Goal: Task Accomplishment & Management: Manage account settings

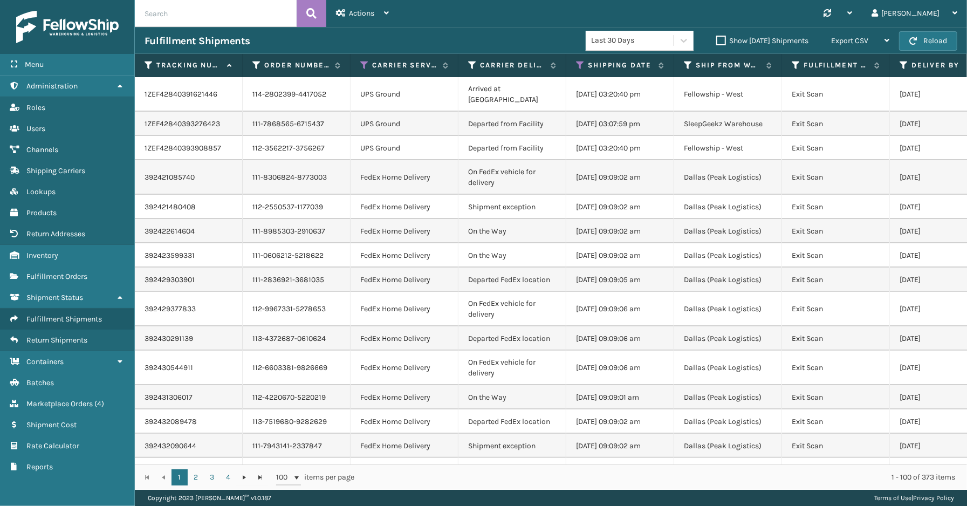
click at [94, 483] on div "Menu Administration Roles Users Channels Shipping Carriers Lookups Products Ret…" at bounding box center [67, 253] width 135 height 506
click at [73, 399] on span "Marketplace Orders" at bounding box center [59, 403] width 66 height 9
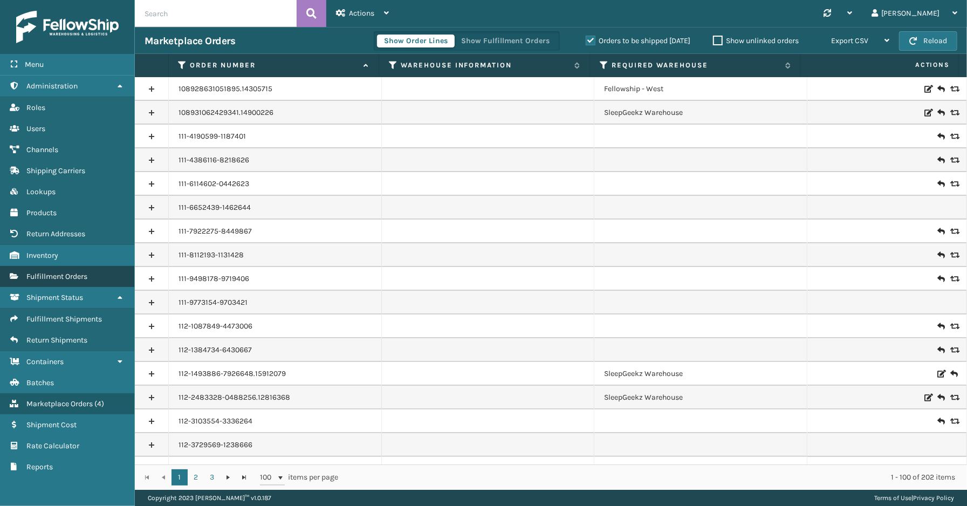
click at [54, 272] on span "Fulfillment Orders" at bounding box center [56, 276] width 61 height 9
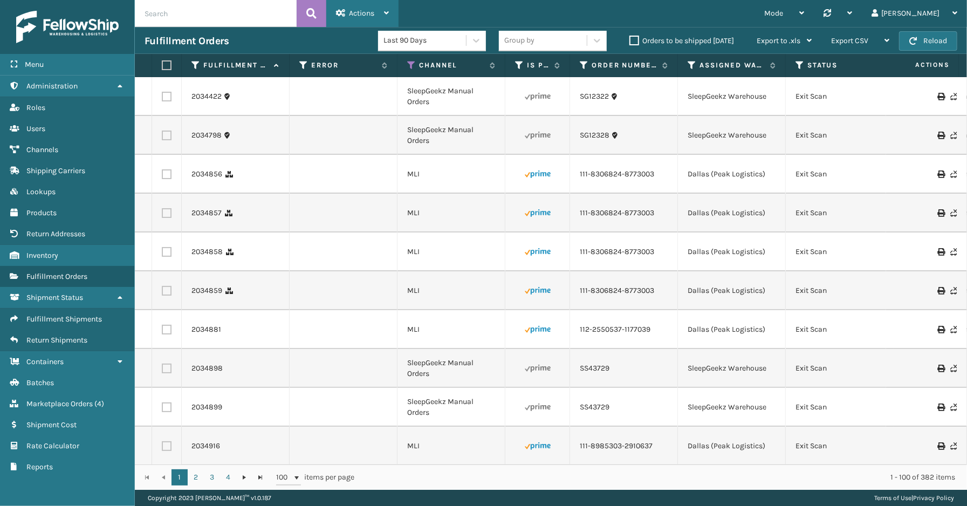
click at [377, 13] on div "Actions" at bounding box center [362, 13] width 53 height 27
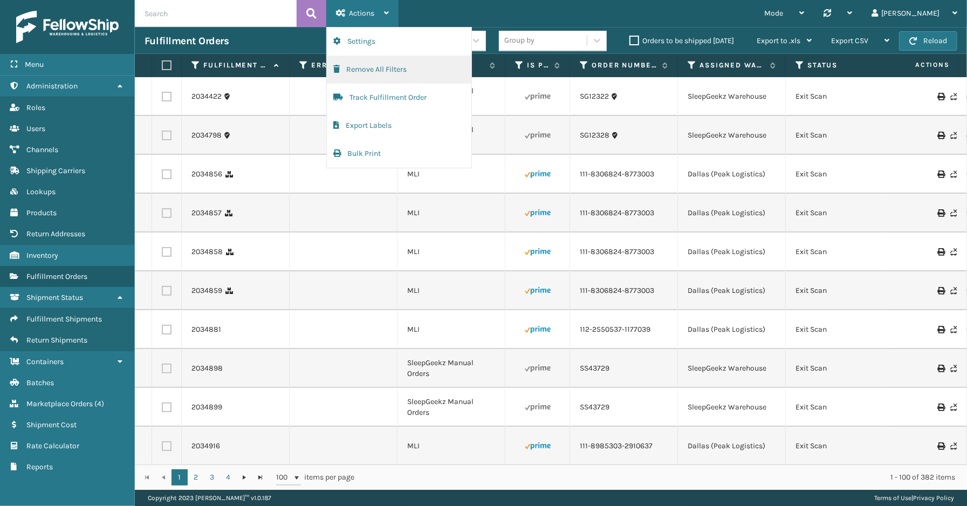
click at [387, 68] on button "Remove All Filters" at bounding box center [399, 70] width 145 height 28
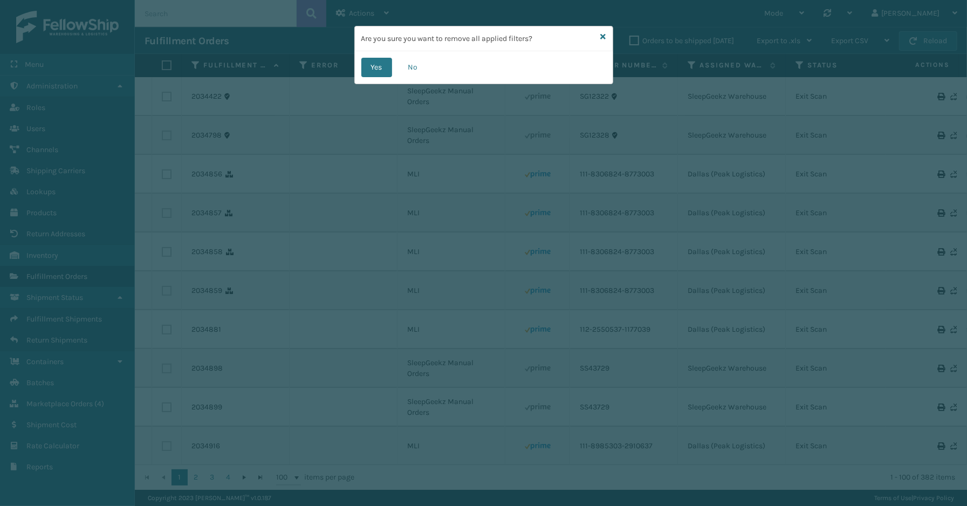
click at [396, 71] on div "Yes No" at bounding box center [484, 67] width 258 height 32
click at [375, 68] on button "Yes" at bounding box center [376, 67] width 31 height 19
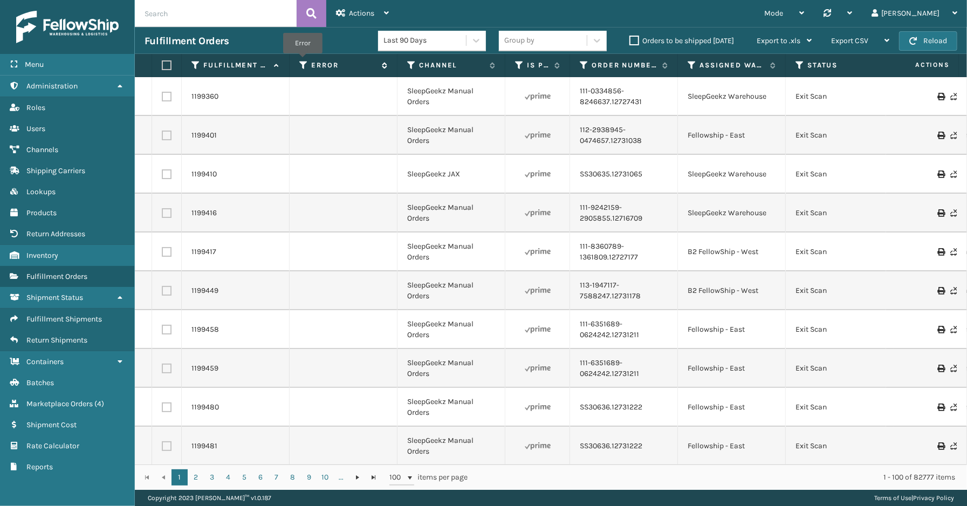
click at [302, 61] on icon at bounding box center [303, 65] width 9 height 10
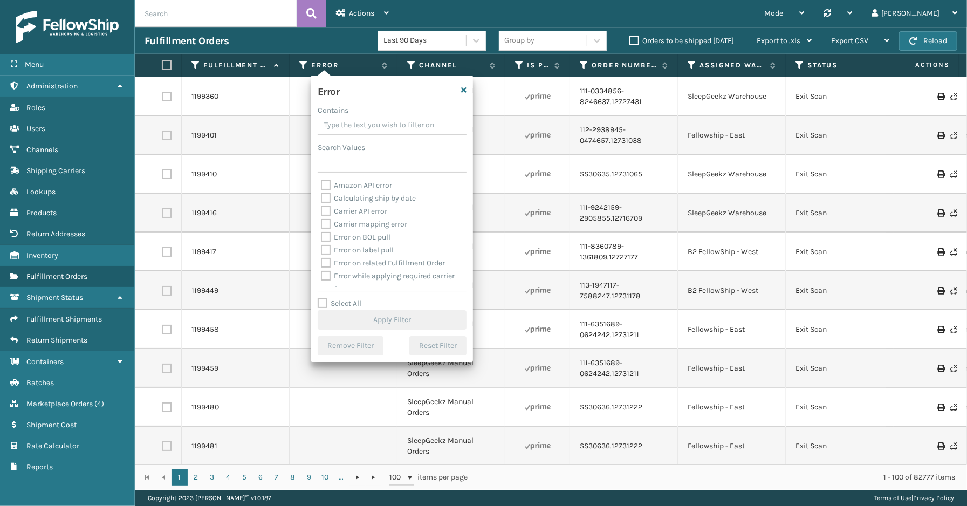
click at [335, 305] on label "Select All" at bounding box center [340, 303] width 44 height 9
click at [335, 298] on input "Select All" at bounding box center [399, 297] width 162 height 1
checkbox input "true"
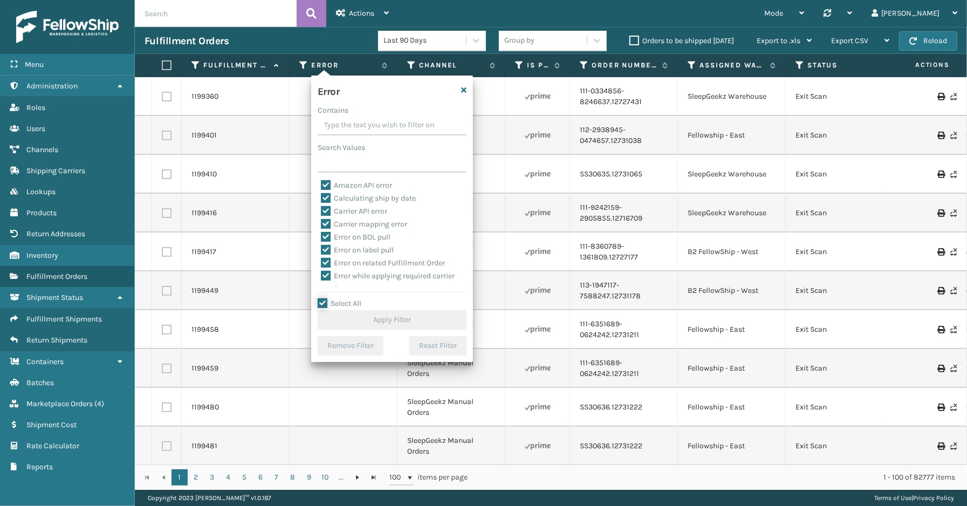
checkbox input "true"
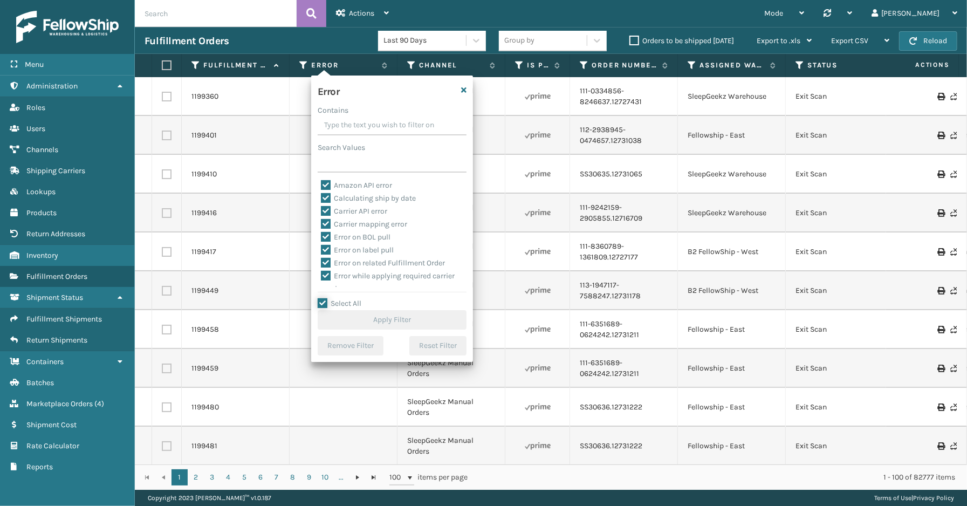
checkbox input "true"
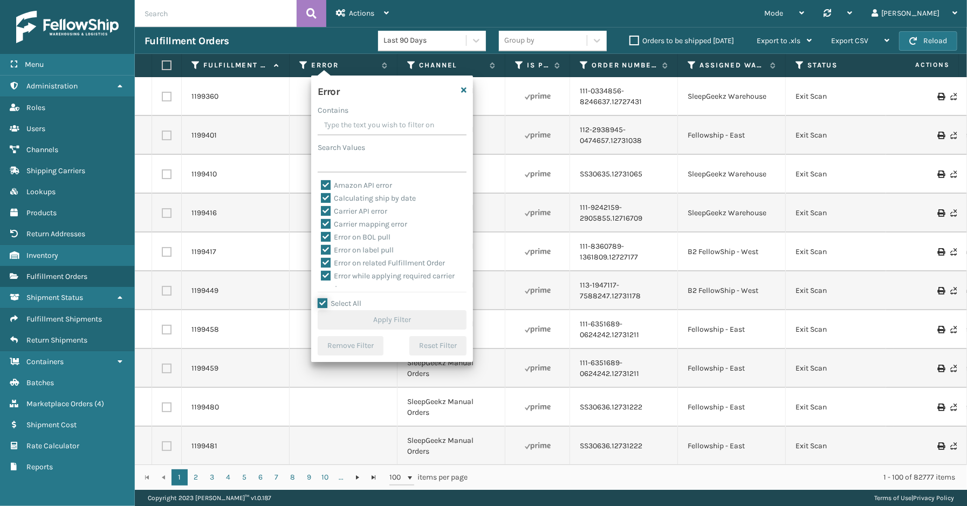
checkbox input "true"
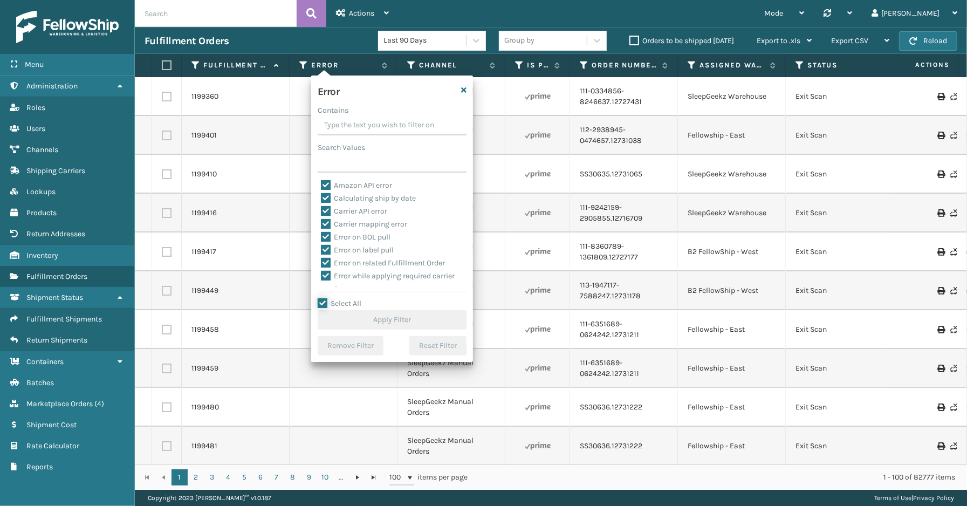
checkbox input "true"
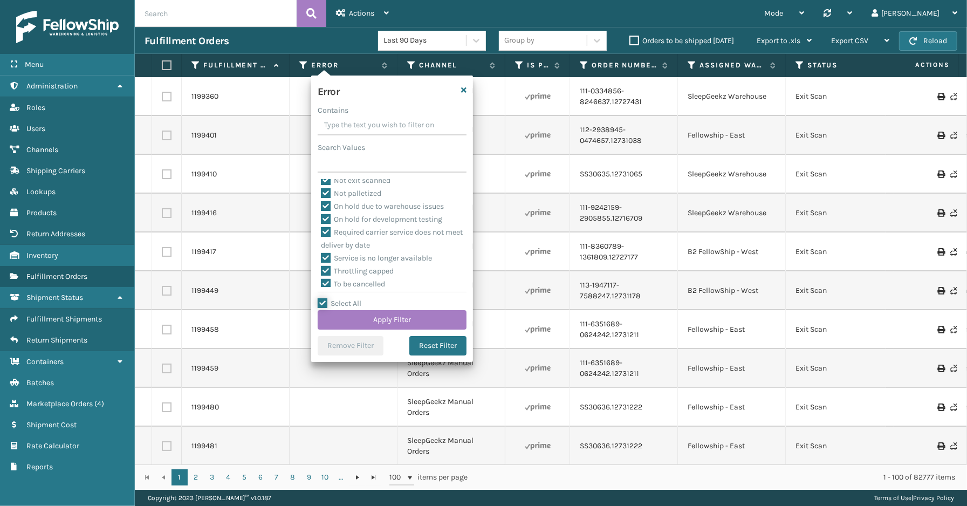
scroll to position [241, 0]
click at [375, 283] on label "To be cancelled" at bounding box center [353, 280] width 64 height 9
click at [321, 281] on input "To be cancelled" at bounding box center [321, 277] width 1 height 7
checkbox input "false"
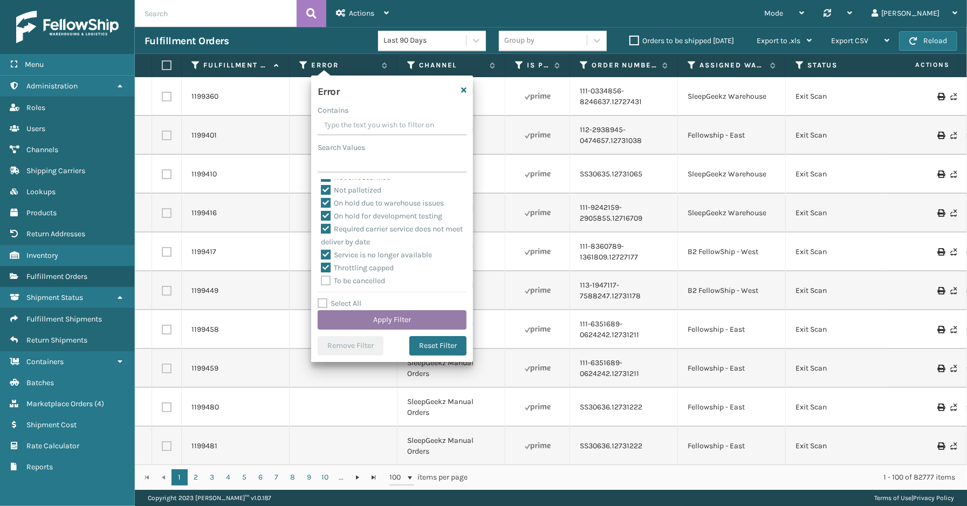
click at [371, 319] on button "Apply Filter" at bounding box center [392, 319] width 149 height 19
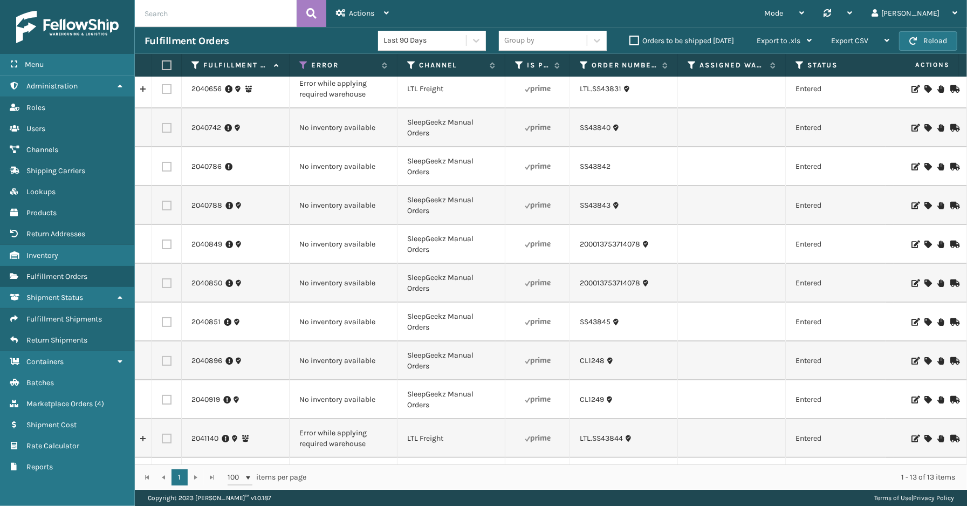
scroll to position [0, 0]
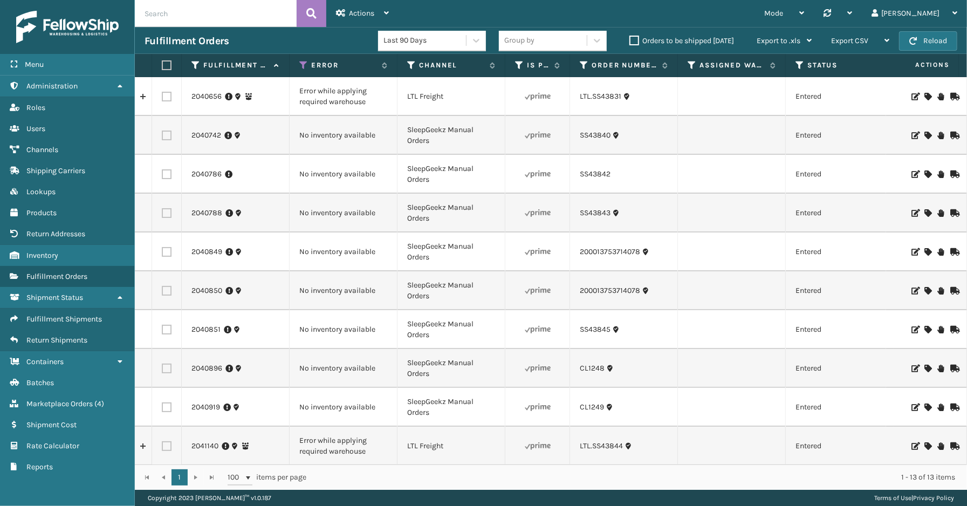
click at [75, 482] on div "Menu Channels Administration Channels Roles Channels Users Channels Channels Ch…" at bounding box center [67, 253] width 135 height 506
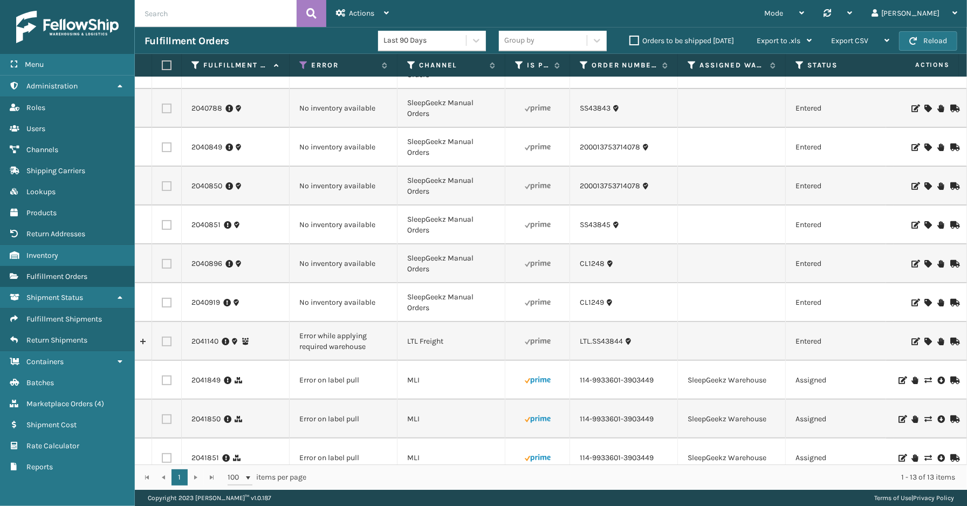
scroll to position [126, 0]
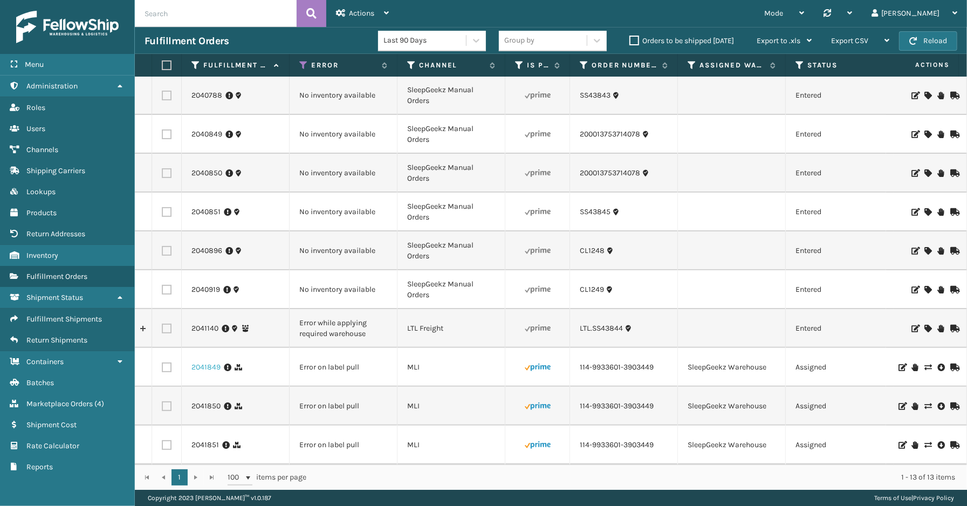
click at [205, 362] on link "2041849" at bounding box center [205, 367] width 29 height 11
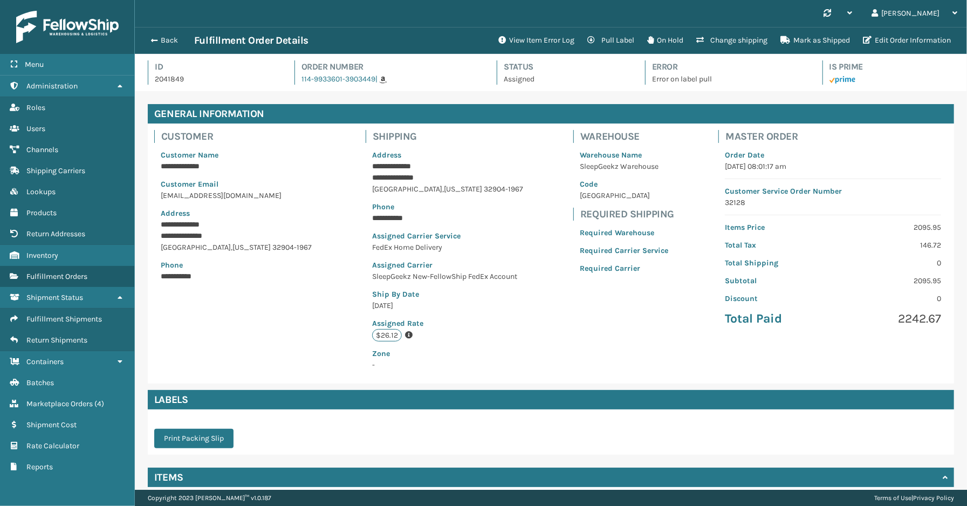
scroll to position [25, 832]
click at [528, 42] on button "View Item Error Log" at bounding box center [536, 41] width 89 height 22
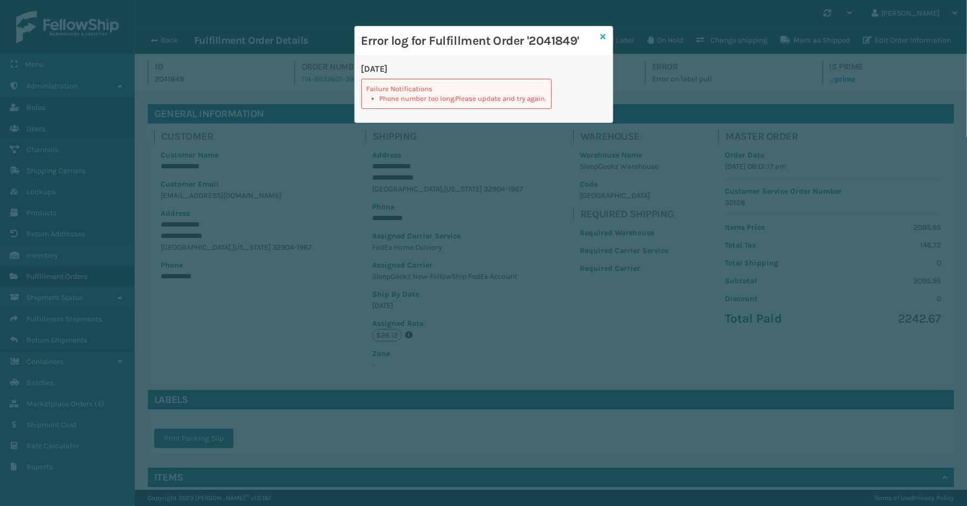
click at [602, 37] on icon at bounding box center [603, 37] width 5 height 8
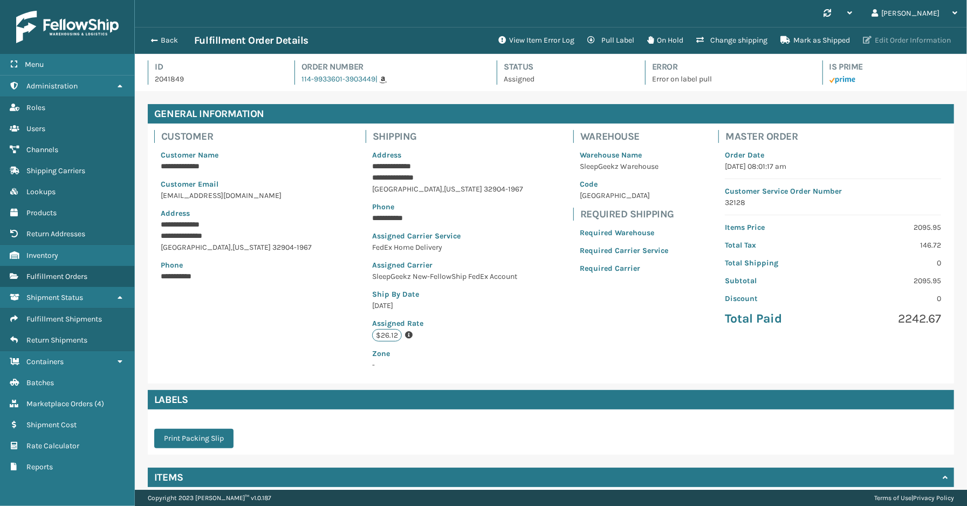
click at [882, 44] on button "Edit Order Information" at bounding box center [906, 41] width 101 height 22
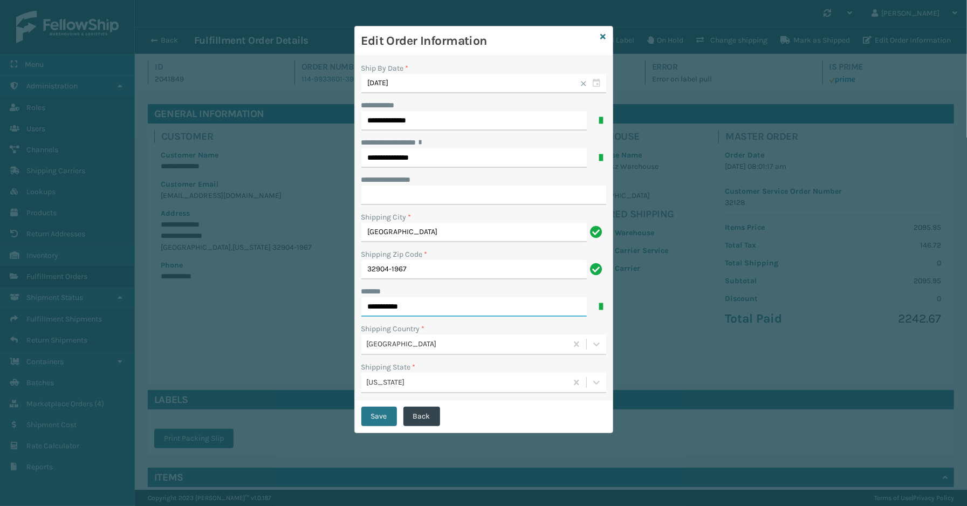
click at [386, 306] on input "**********" at bounding box center [473, 306] width 225 height 19
click at [387, 308] on input "**********" at bounding box center [473, 306] width 225 height 19
drag, startPoint x: 382, startPoint y: 306, endPoint x: 387, endPoint y: 326, distance: 20.7
click at [383, 306] on input "**********" at bounding box center [473, 306] width 225 height 19
click at [406, 310] on input "**********" at bounding box center [473, 306] width 225 height 19
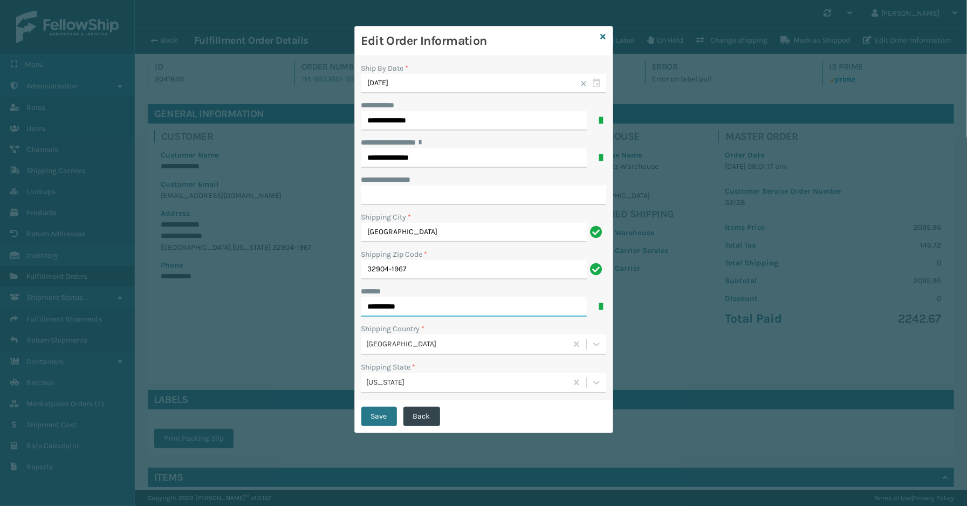
click at [381, 307] on input "**********" at bounding box center [473, 306] width 225 height 19
type input "**********"
click at [378, 407] on button "Save" at bounding box center [379, 416] width 36 height 19
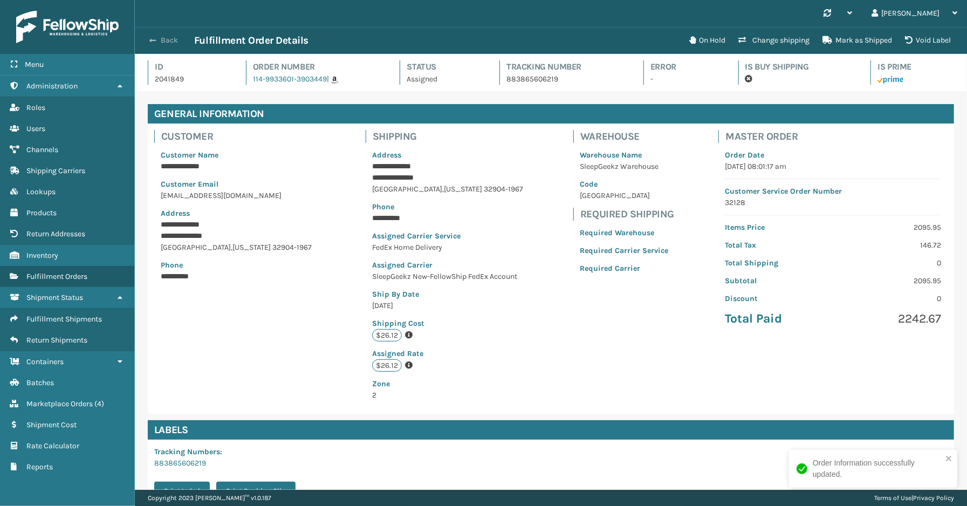
click at [160, 40] on button "Back" at bounding box center [170, 41] width 50 height 10
click at [175, 41] on button "Back" at bounding box center [170, 41] width 50 height 10
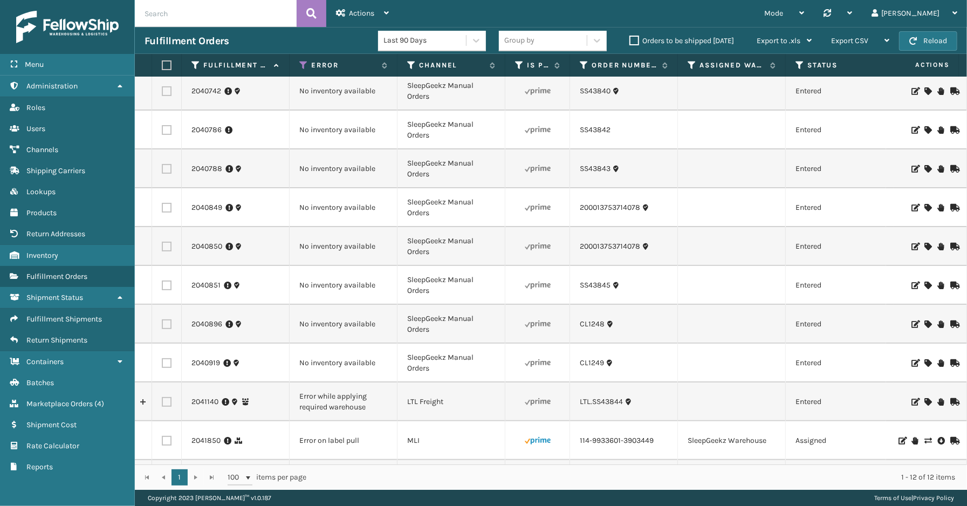
scroll to position [87, 0]
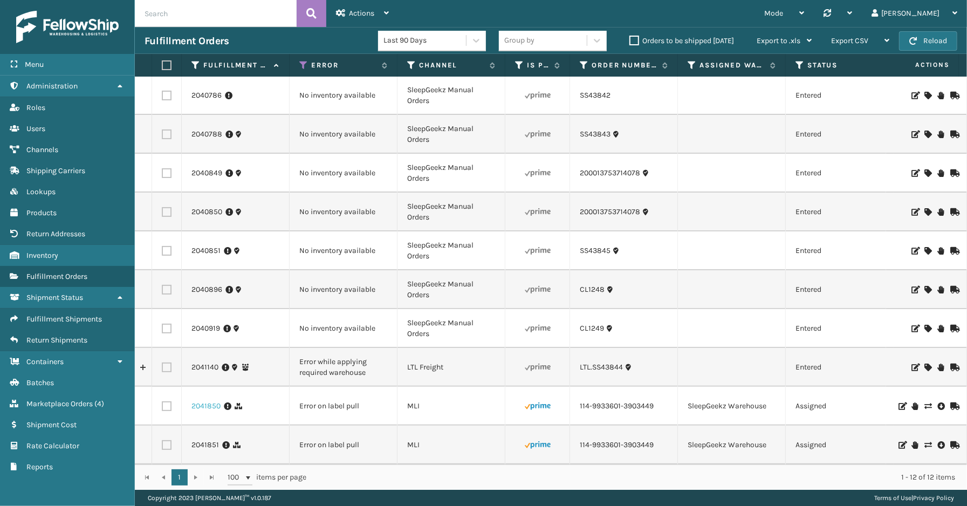
click at [216, 401] on link "2041850" at bounding box center [205, 406] width 29 height 11
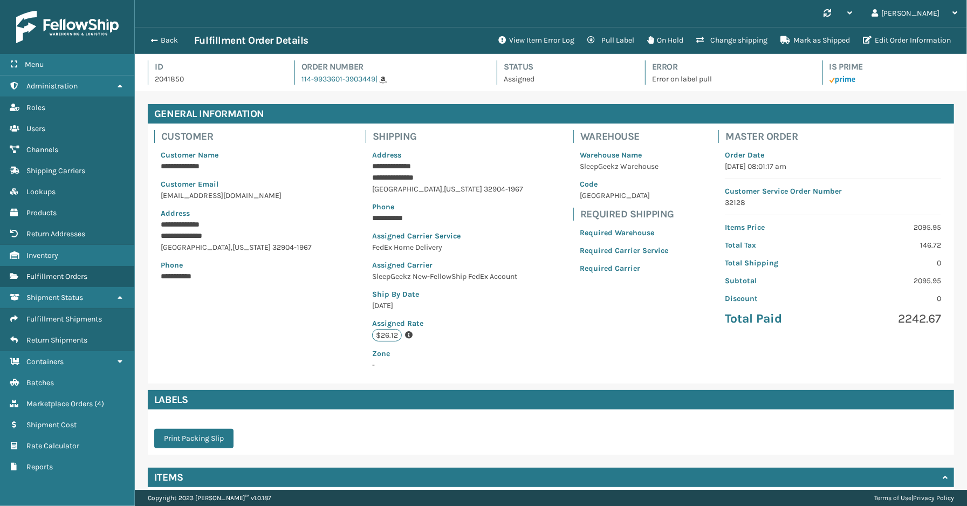
scroll to position [25, 832]
click at [884, 43] on button "Edit Order Information" at bounding box center [906, 41] width 101 height 22
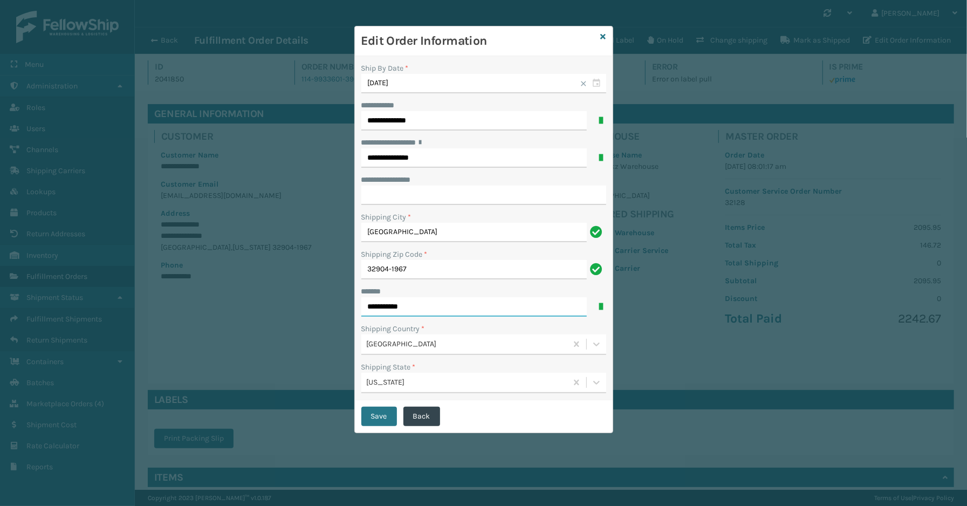
click at [389, 304] on input "**********" at bounding box center [473, 306] width 225 height 19
type input "**********"
click at [387, 418] on button "Save" at bounding box center [379, 416] width 36 height 19
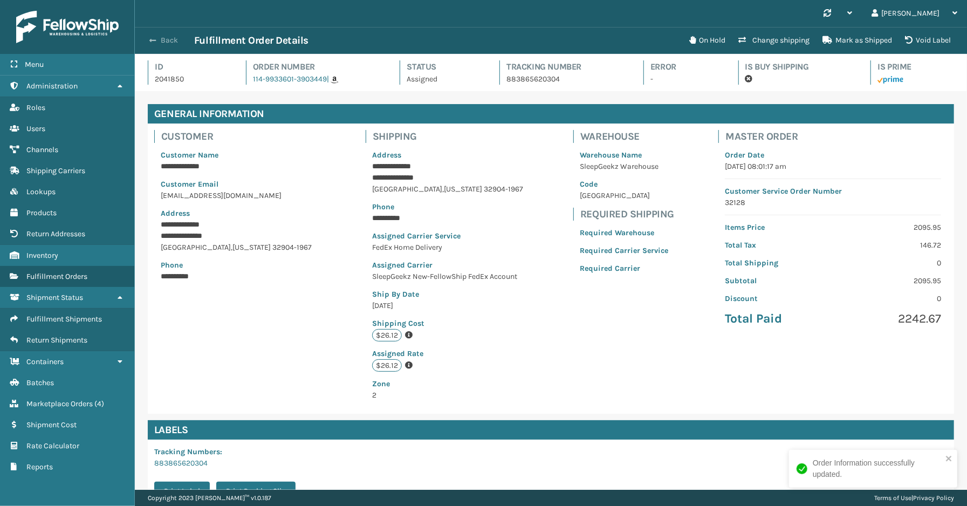
click at [173, 42] on button "Back" at bounding box center [170, 41] width 50 height 10
click at [166, 44] on button "Back" at bounding box center [170, 41] width 50 height 10
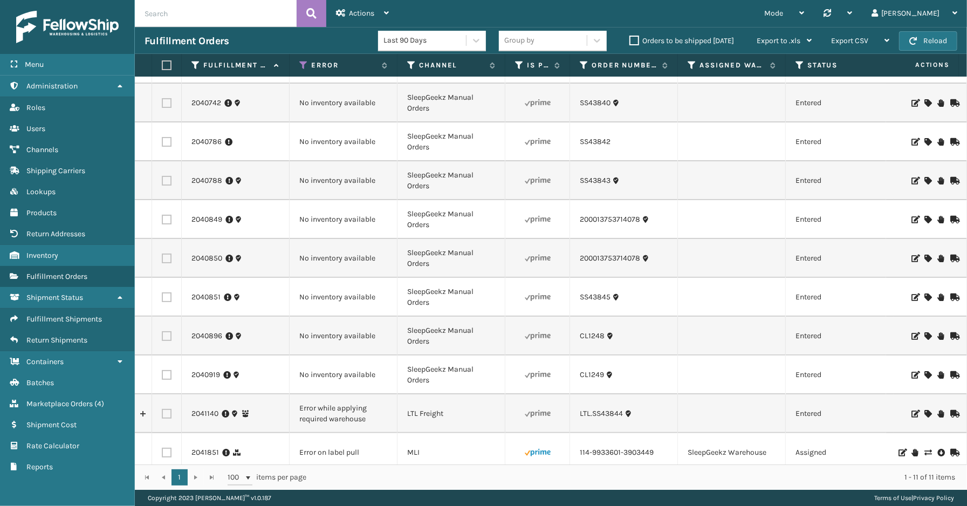
scroll to position [49, 0]
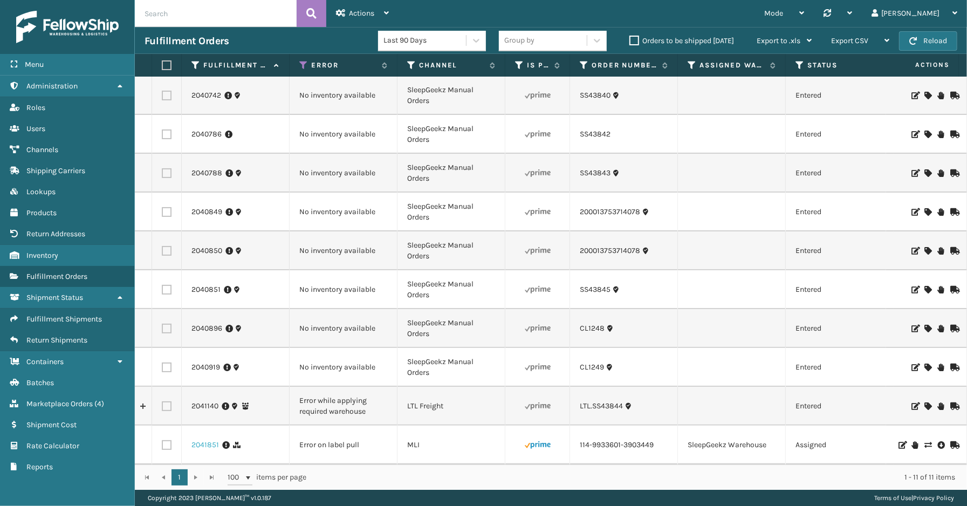
click at [209, 439] on link "2041851" at bounding box center [204, 444] width 27 height 11
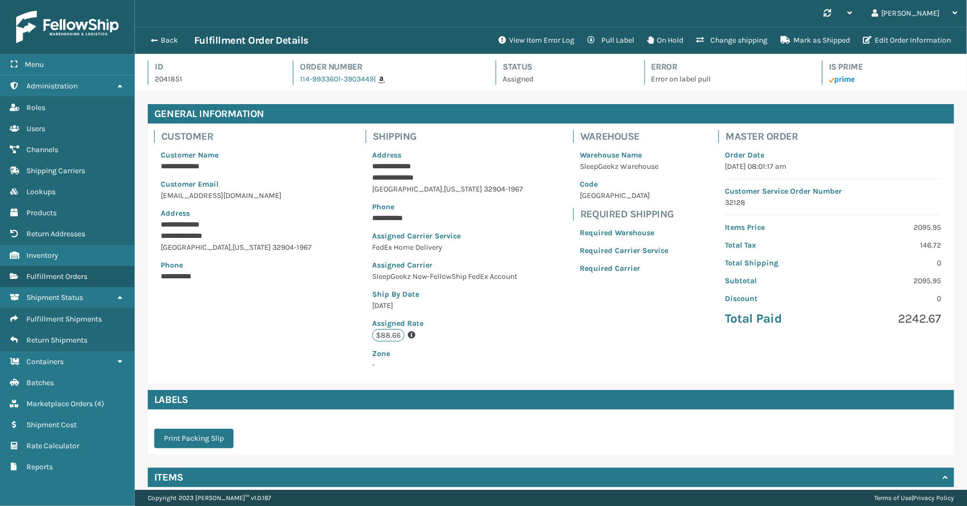
scroll to position [25, 832]
click at [884, 36] on button "Edit Order Information" at bounding box center [906, 41] width 101 height 22
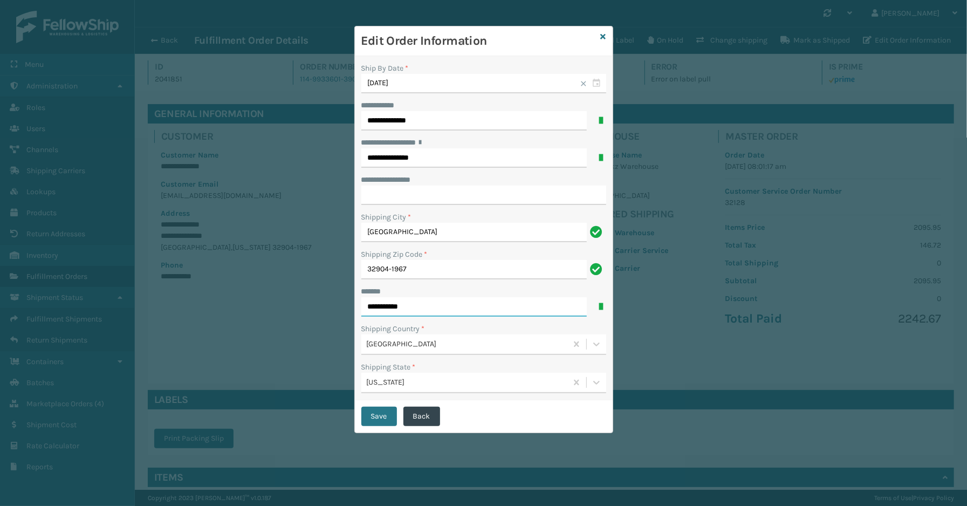
click at [389, 308] on input "**********" at bounding box center [473, 306] width 225 height 19
type input "**********"
click at [383, 407] on button "Save" at bounding box center [379, 416] width 36 height 19
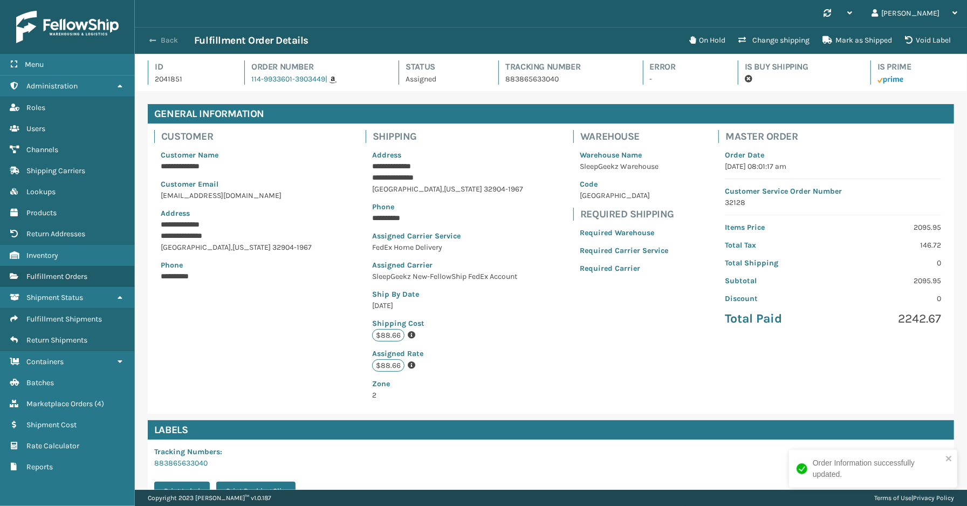
click at [171, 40] on button "Back" at bounding box center [170, 41] width 50 height 10
click at [167, 46] on div "Back Fulfillment Order Details" at bounding box center [414, 40] width 538 height 13
click at [167, 39] on button "Back" at bounding box center [170, 41] width 50 height 10
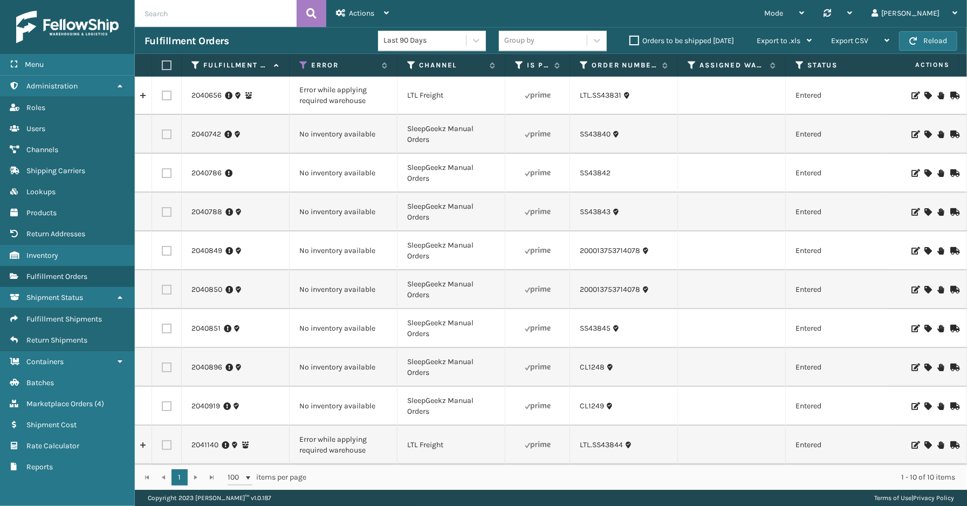
scroll to position [9, 0]
click at [205, 439] on link "2041140" at bounding box center [204, 444] width 27 height 11
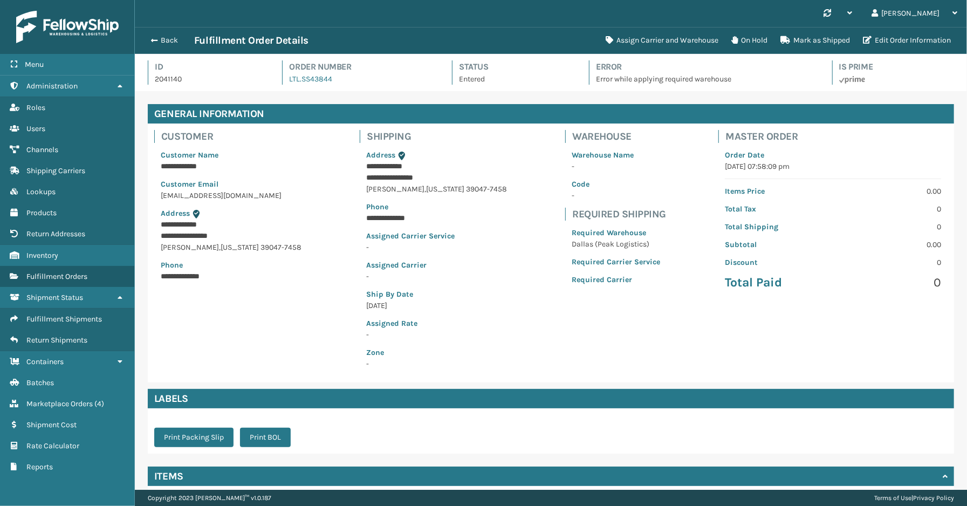
scroll to position [25, 832]
drag, startPoint x: 332, startPoint y: 81, endPoint x: 299, endPoint y: 85, distance: 33.6
click at [299, 85] on div "Id 2041140 Order Number LTL.SS43844 Status Entered Error Error while applying r…" at bounding box center [551, 75] width 806 height 31
copy link "SS43844"
click at [639, 32] on button "Assign Carrier and Warehouse" at bounding box center [662, 41] width 126 height 22
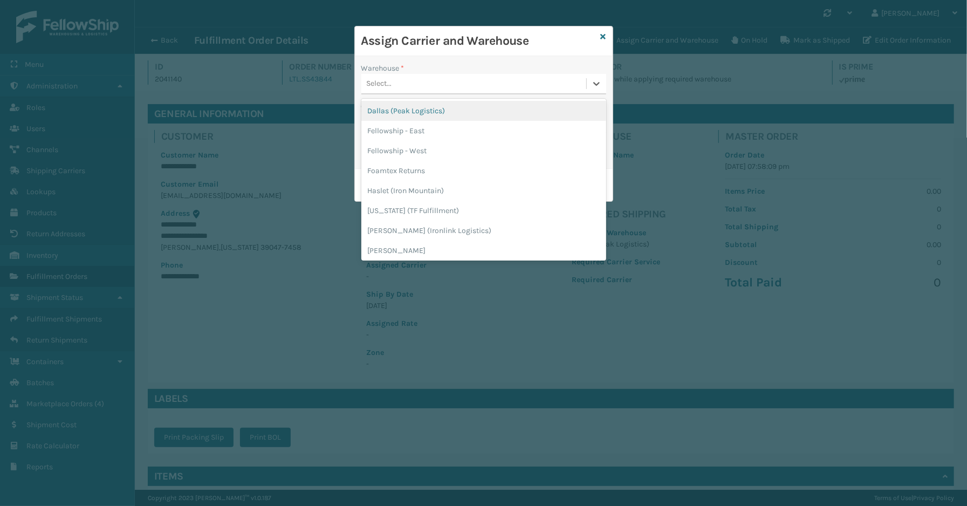
click at [394, 80] on div "Select..." at bounding box center [473, 84] width 225 height 18
click at [405, 114] on div "Dallas (Peak Logistics)" at bounding box center [483, 111] width 245 height 20
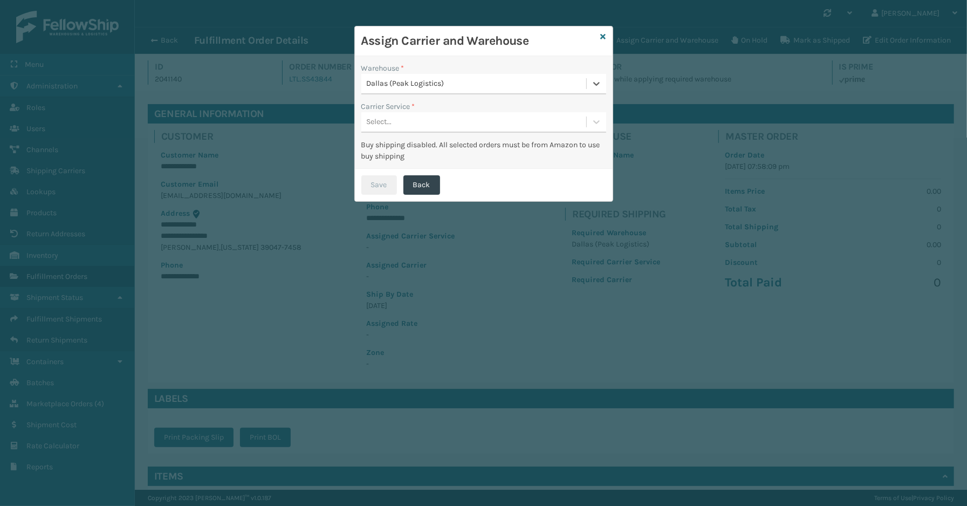
click at [405, 112] on div "Select..." at bounding box center [483, 122] width 245 height 20
click at [400, 146] on div "LTL" at bounding box center [483, 149] width 245 height 20
click at [381, 178] on button "Save" at bounding box center [379, 184] width 36 height 19
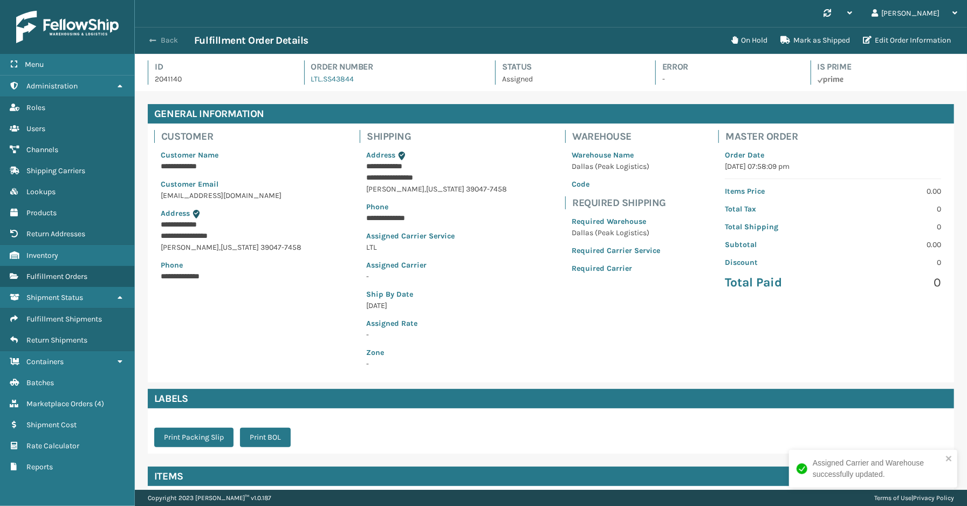
click at [162, 39] on button "Back" at bounding box center [170, 41] width 50 height 10
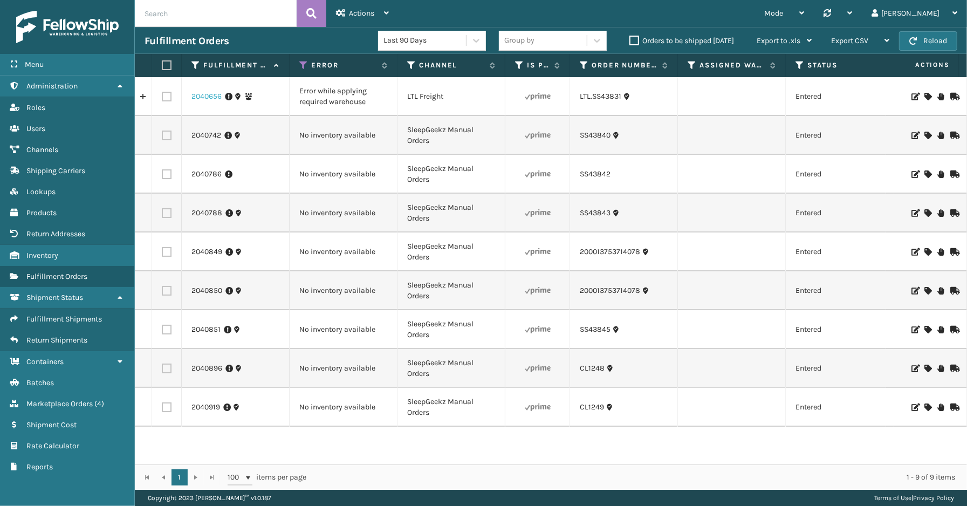
click at [206, 95] on link "2040656" at bounding box center [206, 96] width 30 height 11
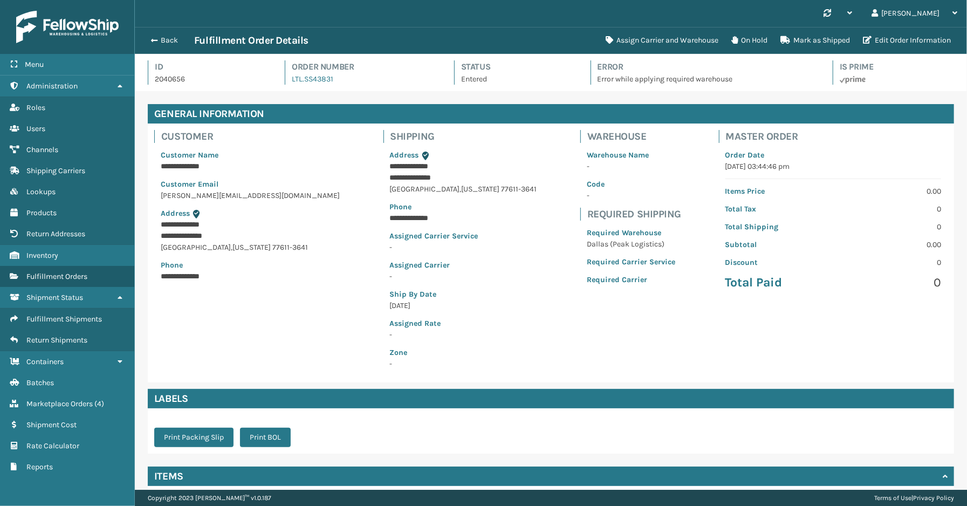
scroll to position [25, 832]
drag, startPoint x: 347, startPoint y: 75, endPoint x: 303, endPoint y: 79, distance: 43.8
click at [303, 79] on div "Order Number LTL.SS43831" at bounding box center [359, 72] width 149 height 24
copy link "SS43831"
click at [675, 42] on button "Assign Carrier and Warehouse" at bounding box center [662, 41] width 126 height 22
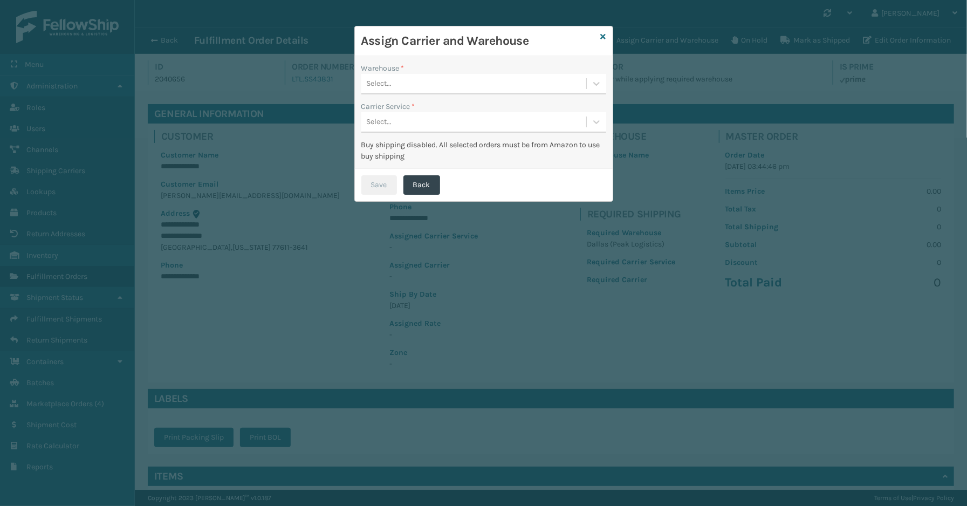
click at [438, 84] on div "Select..." at bounding box center [473, 84] width 225 height 18
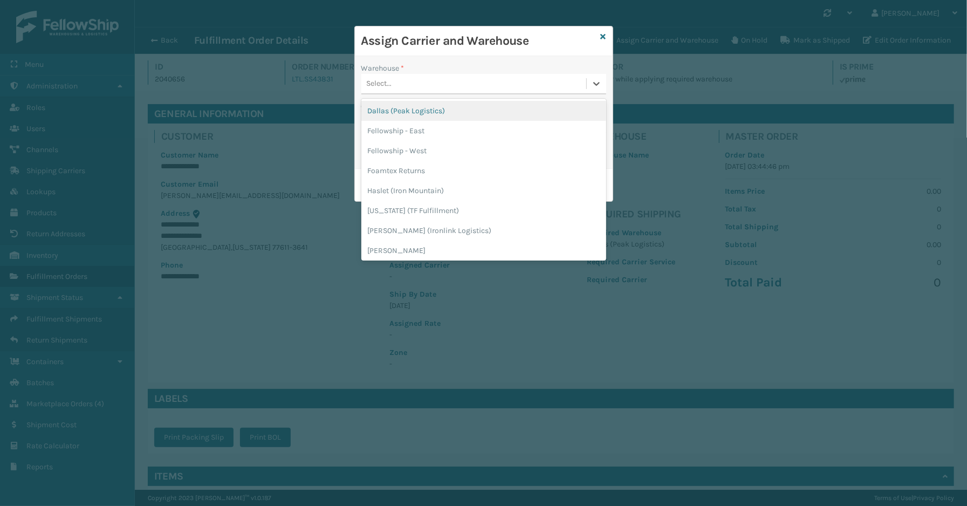
click at [421, 116] on div "Dallas (Peak Logistics)" at bounding box center [483, 111] width 245 height 20
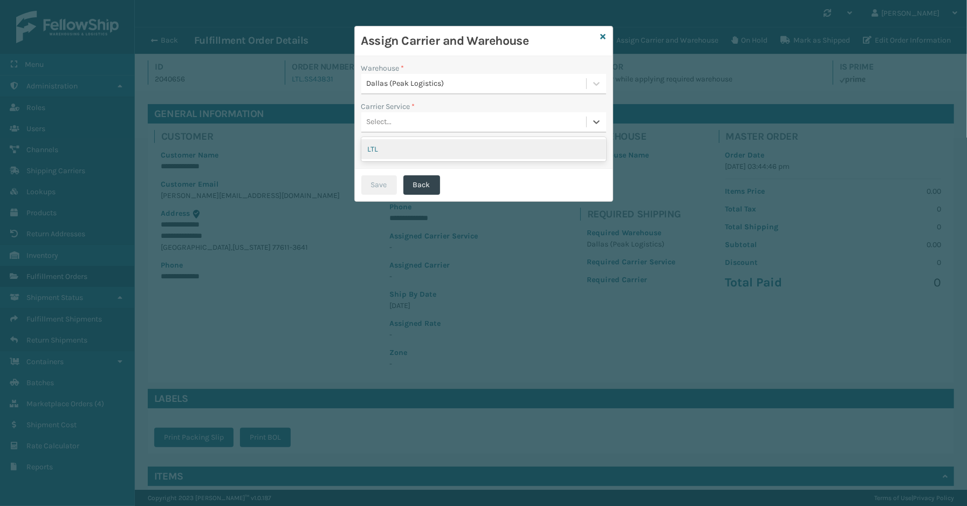
click at [421, 120] on div "Select..." at bounding box center [473, 122] width 225 height 18
click at [404, 151] on div "LTL" at bounding box center [483, 149] width 245 height 20
click at [385, 186] on button "Save" at bounding box center [379, 184] width 36 height 19
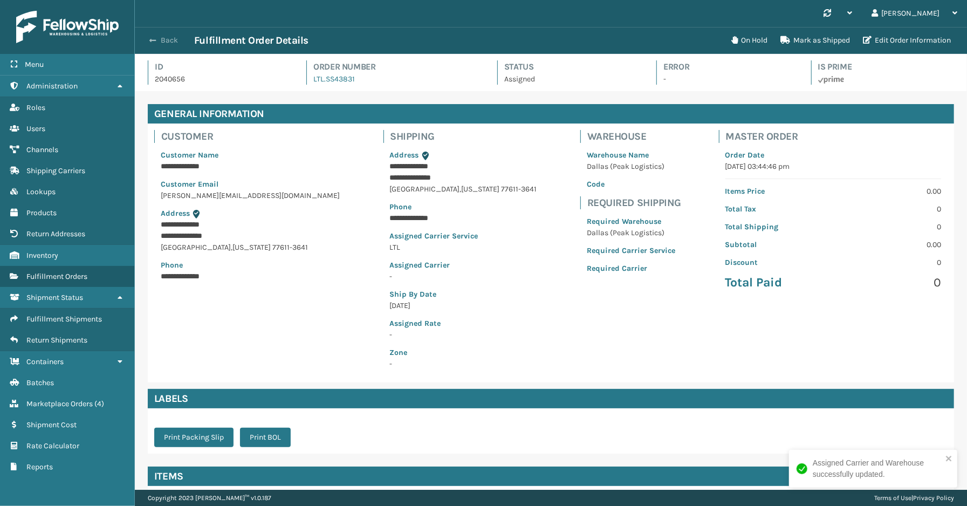
click at [151, 40] on span "button" at bounding box center [152, 41] width 6 height 8
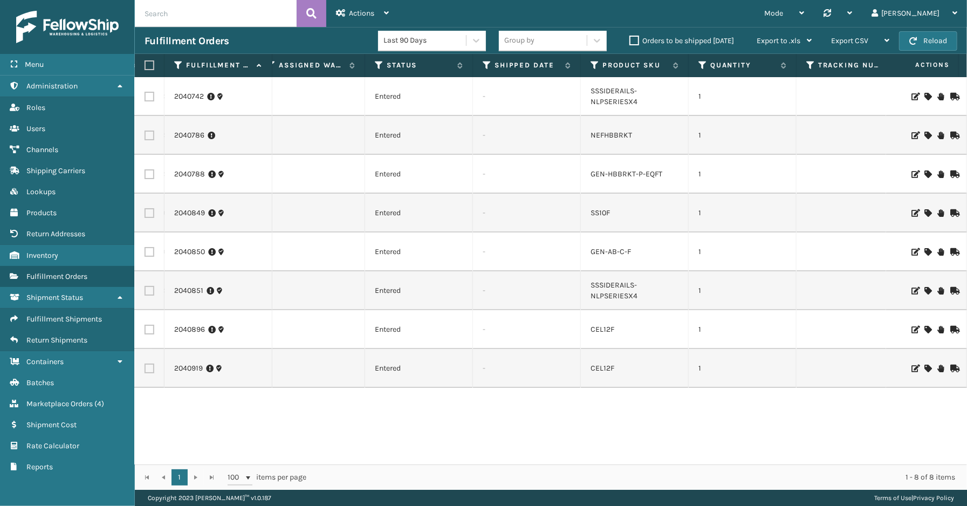
click at [924, 93] on icon at bounding box center [927, 97] width 6 height 8
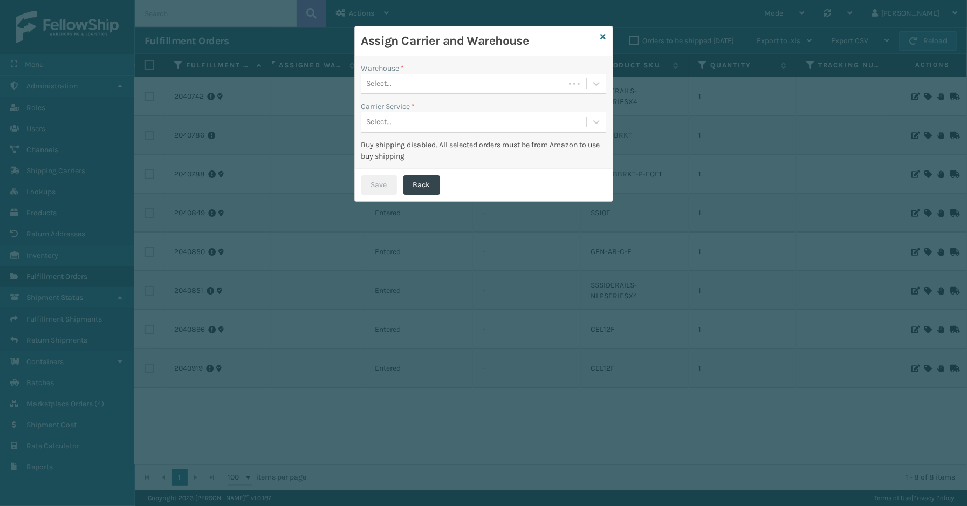
click at [394, 80] on div "Select..." at bounding box center [462, 84] width 203 height 18
click at [398, 109] on div "SleepGeekz Warehouse" at bounding box center [483, 111] width 245 height 20
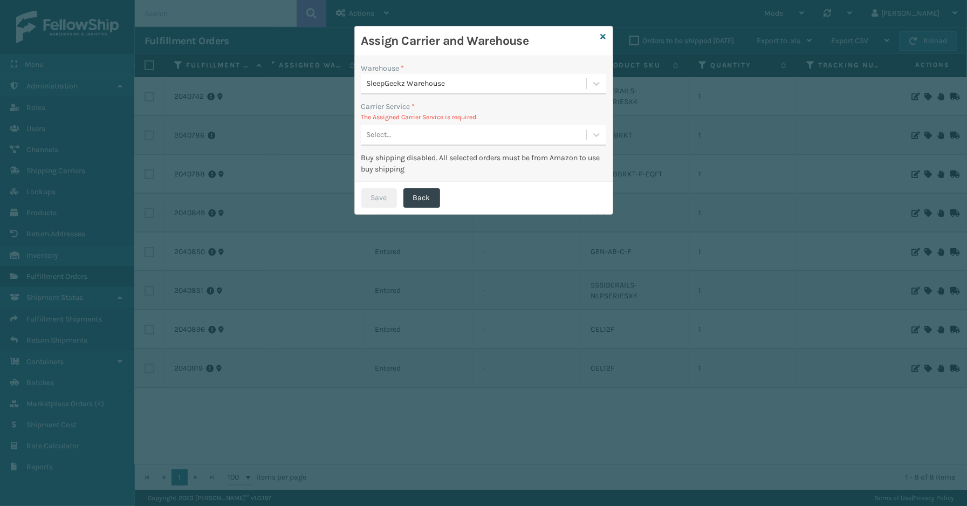
click at [414, 138] on div "Select..." at bounding box center [473, 135] width 225 height 18
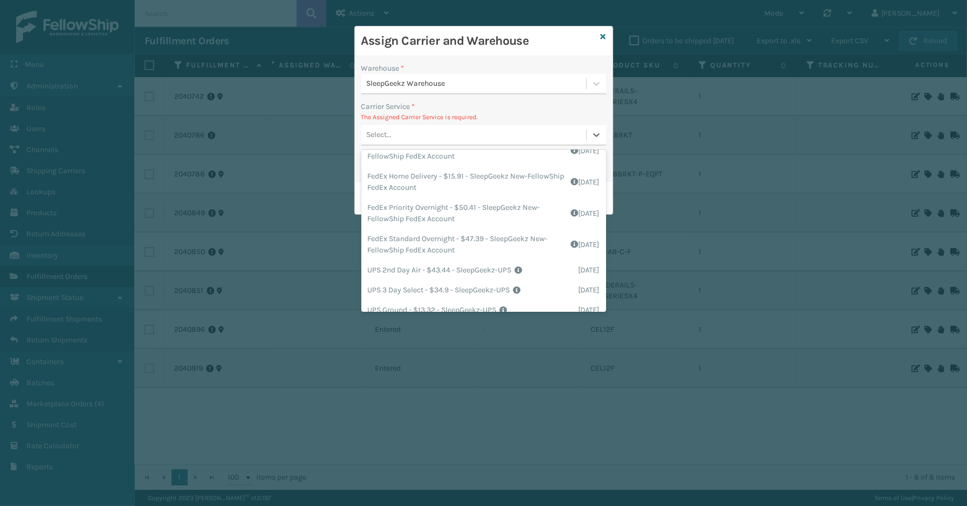
scroll to position [120, 0]
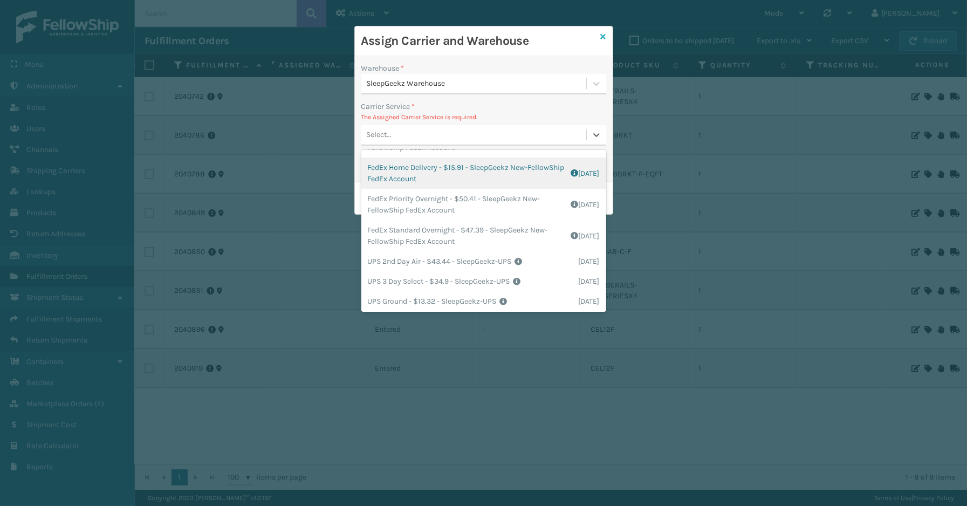
click at [604, 33] on icon at bounding box center [603, 37] width 5 height 8
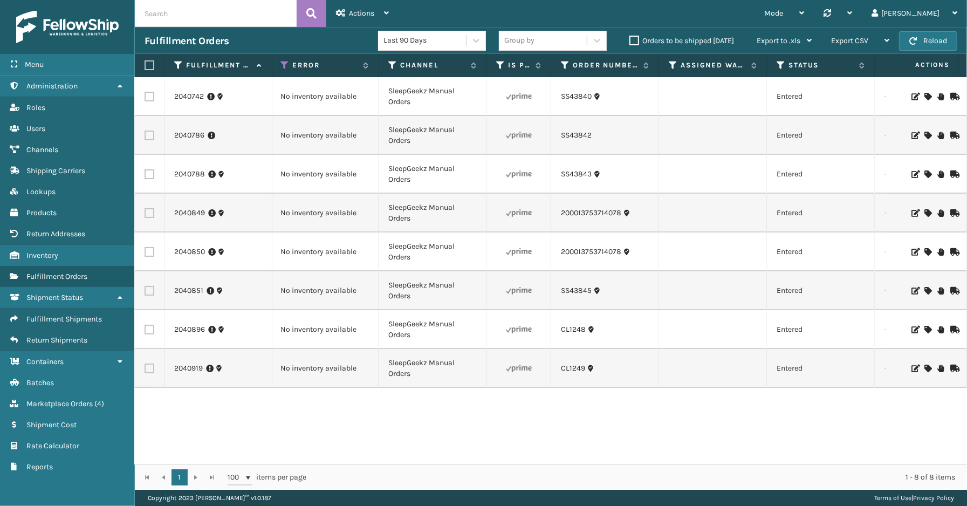
scroll to position [0, 0]
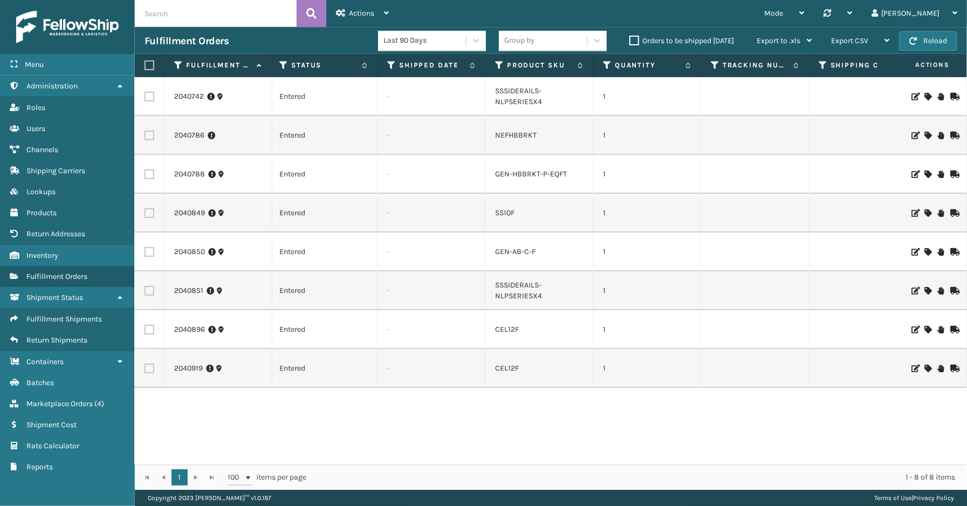
click at [924, 95] on icon at bounding box center [927, 97] width 6 height 8
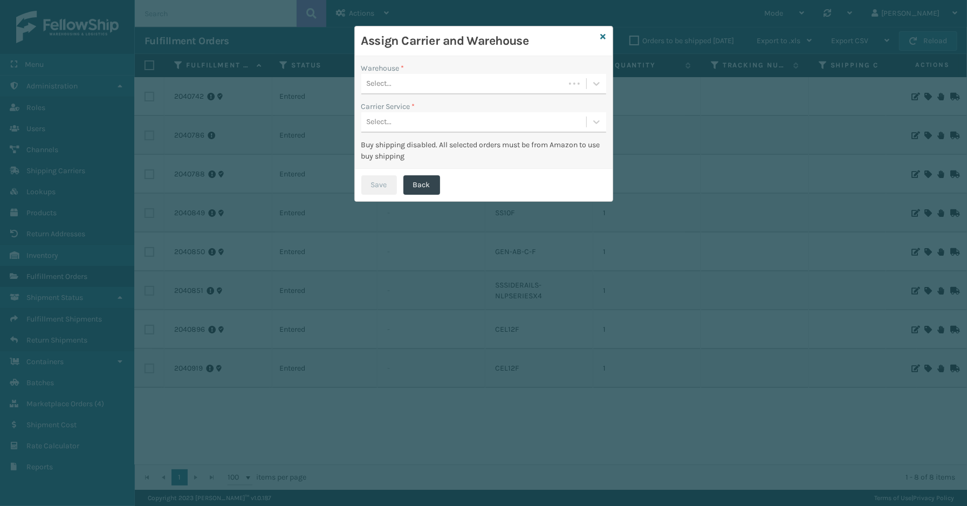
click at [442, 84] on div "Select..." at bounding box center [462, 84] width 203 height 18
click at [412, 107] on div "SleepGeekz Warehouse" at bounding box center [483, 111] width 245 height 20
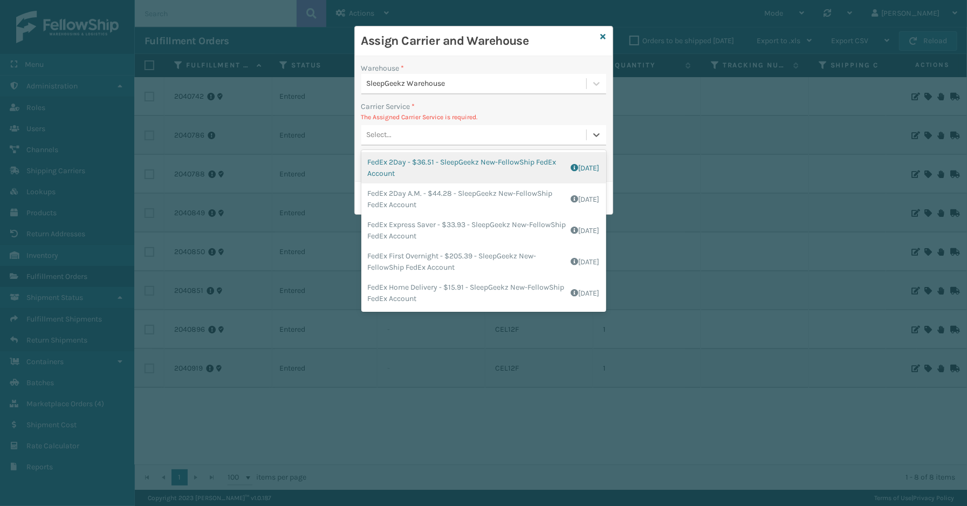
click at [444, 143] on div "Select..." at bounding box center [473, 135] width 225 height 18
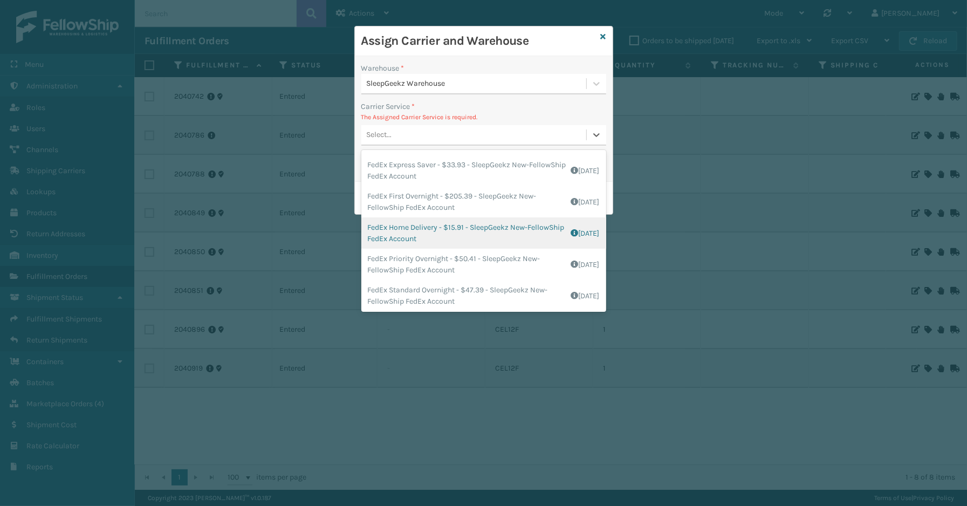
click at [413, 232] on div "FedEx Home Delivery - $15.91 - SleepGeekz New-FellowShip FedEx Account Shipping…" at bounding box center [483, 232] width 245 height 31
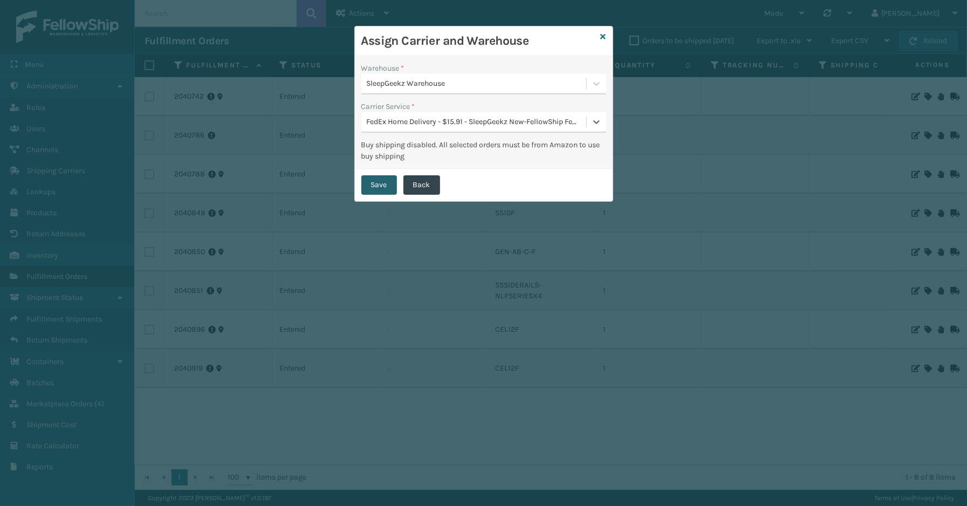
click at [379, 185] on button "Save" at bounding box center [379, 184] width 36 height 19
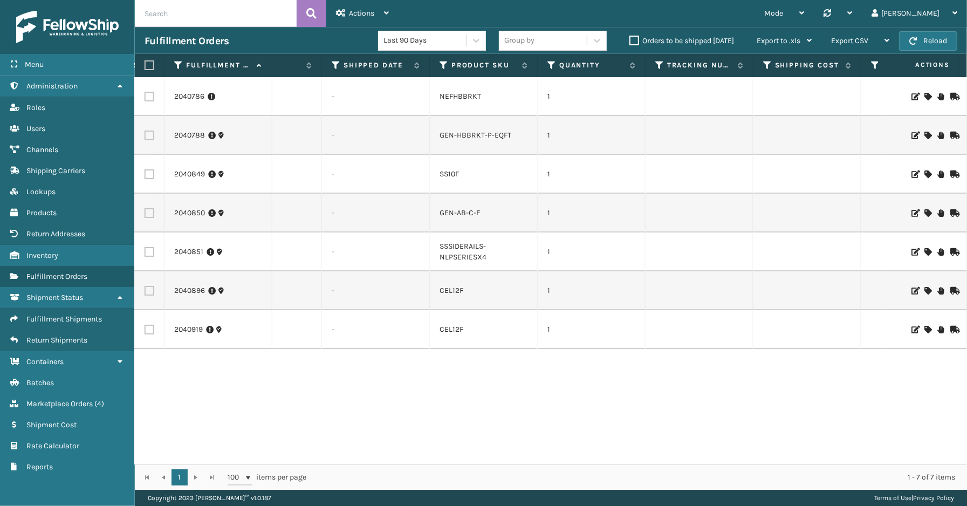
click at [924, 249] on icon at bounding box center [927, 252] width 6 height 8
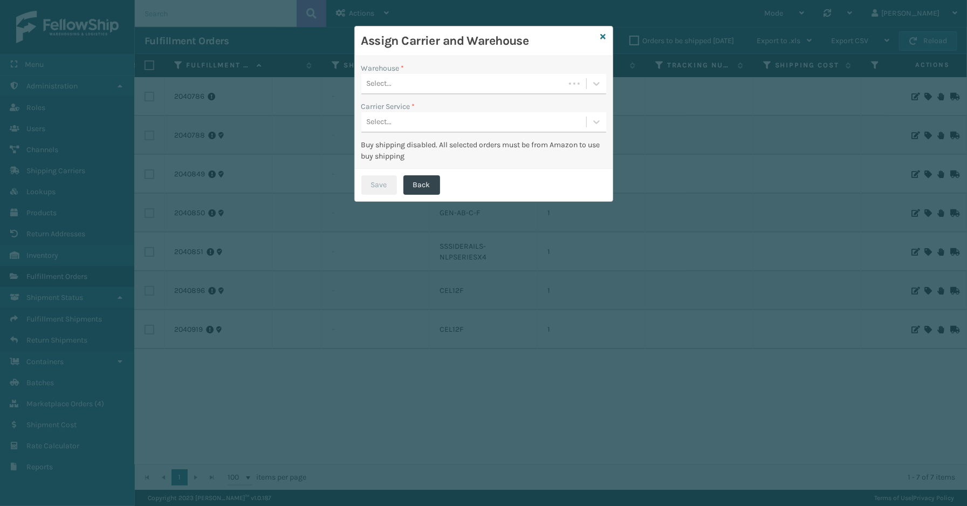
click at [389, 86] on div "Select..." at bounding box center [379, 83] width 25 height 11
click at [394, 107] on div "SleepGeekz Warehouse" at bounding box center [483, 111] width 245 height 20
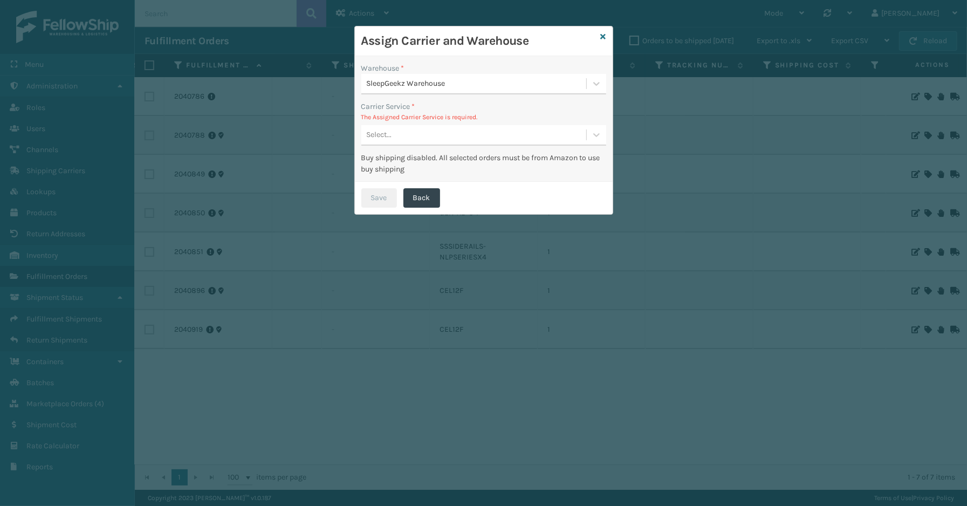
click at [403, 129] on div "Select..." at bounding box center [473, 135] width 225 height 18
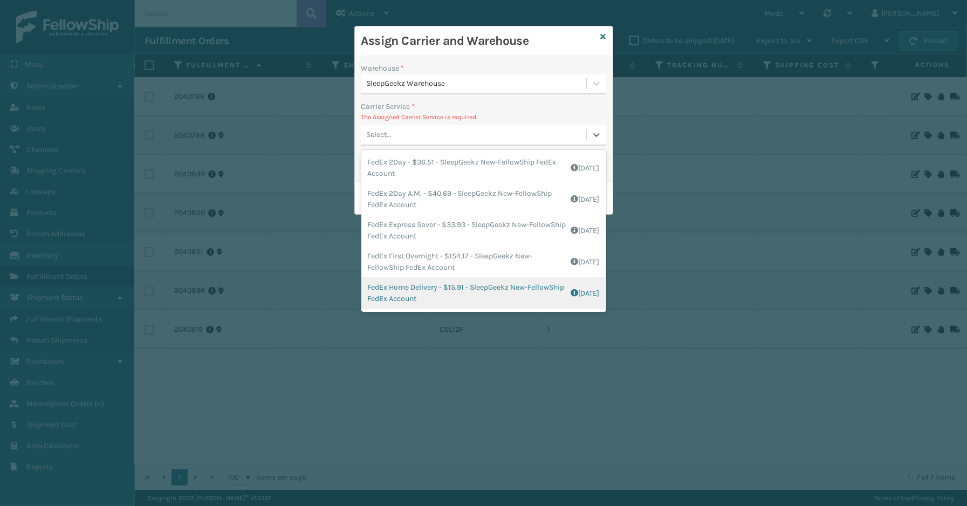
click at [436, 287] on div "FedEx Home Delivery - $15.91 - SleepGeekz New-FellowShip FedEx Account Shipping…" at bounding box center [483, 292] width 245 height 31
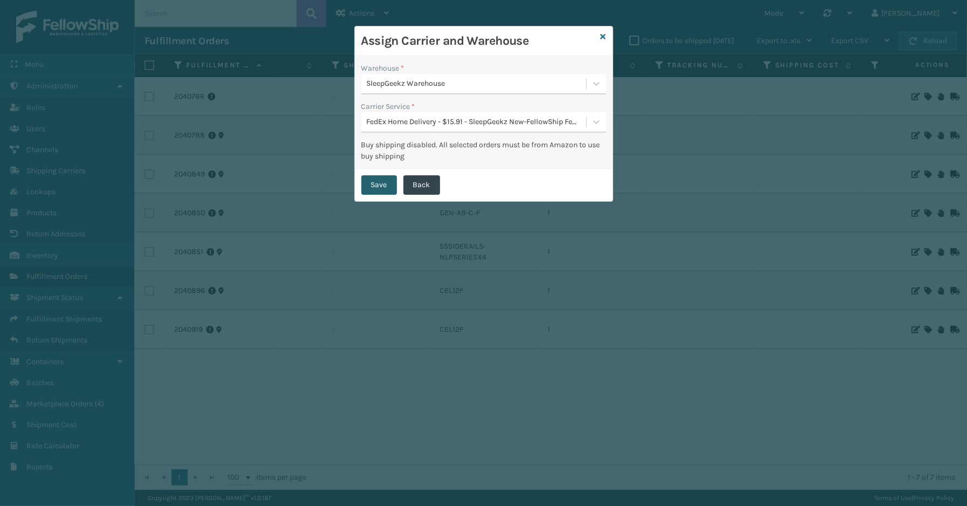
click at [380, 181] on button "Save" at bounding box center [379, 184] width 36 height 19
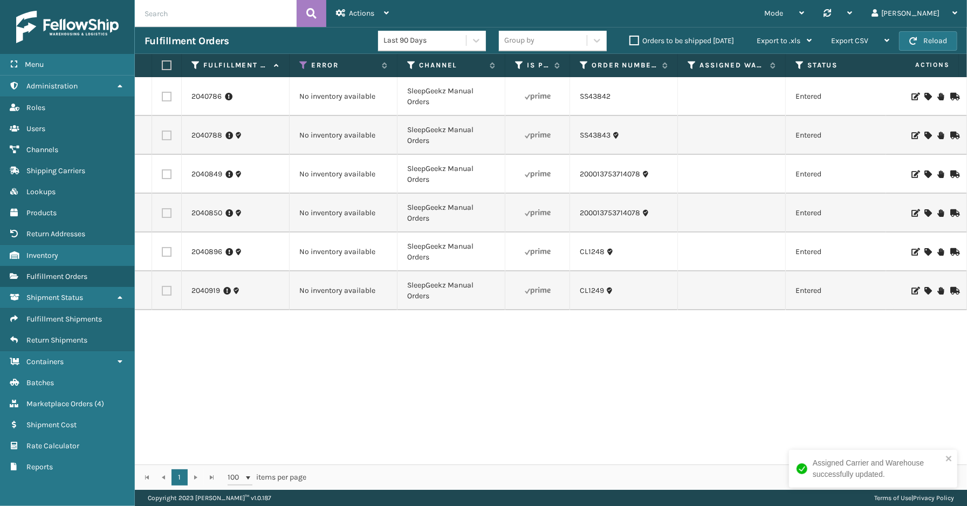
click at [924, 93] on icon at bounding box center [927, 97] width 6 height 8
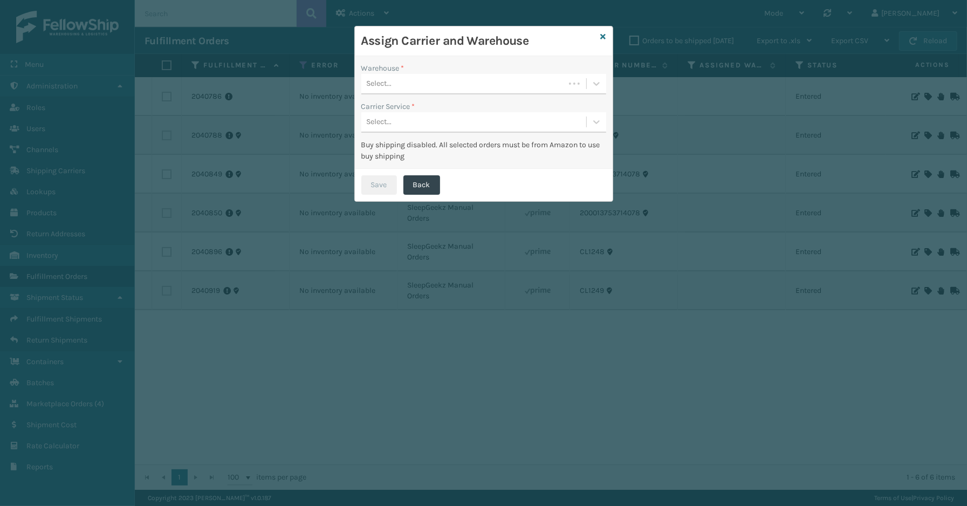
click at [426, 84] on div "Select..." at bounding box center [462, 84] width 203 height 18
click at [428, 106] on div "SleepGeekz Warehouse" at bounding box center [483, 111] width 245 height 20
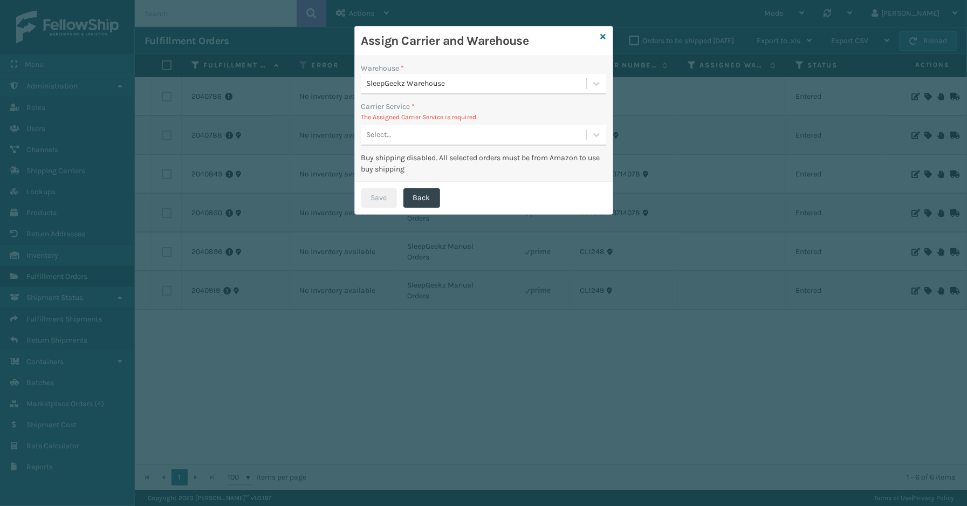
click at [424, 132] on div "Select..." at bounding box center [473, 135] width 225 height 18
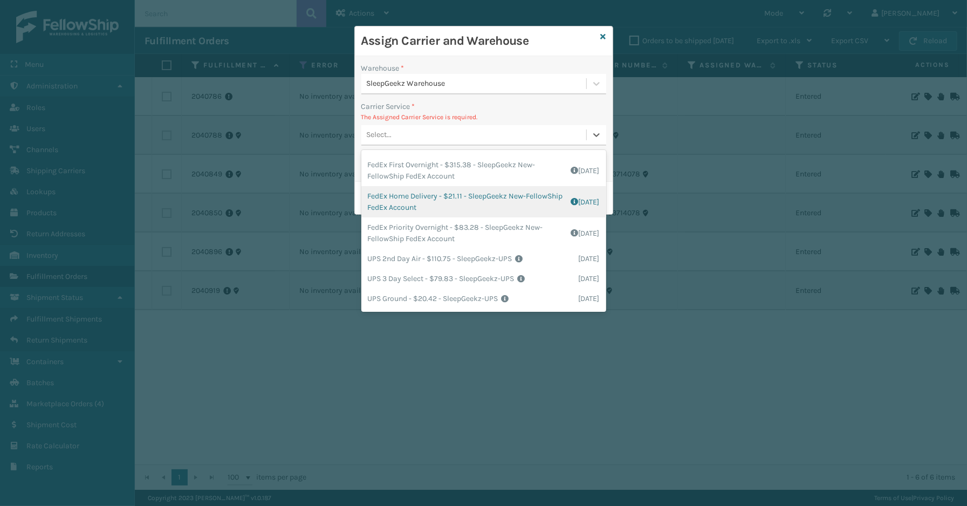
click at [422, 202] on div "FedEx Home Delivery - $21.11 - SleepGeekz New-FellowShip FedEx Account Shipping…" at bounding box center [483, 201] width 245 height 31
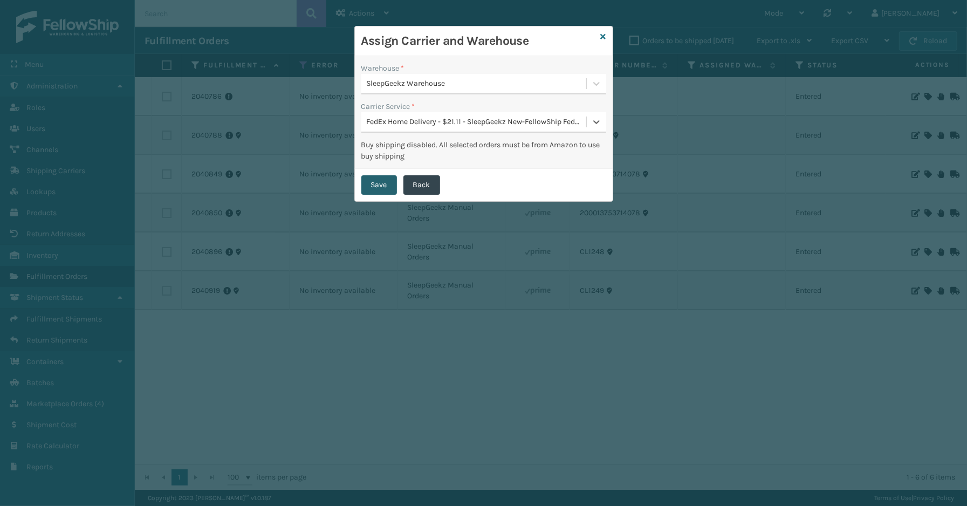
click at [380, 185] on button "Save" at bounding box center [379, 184] width 36 height 19
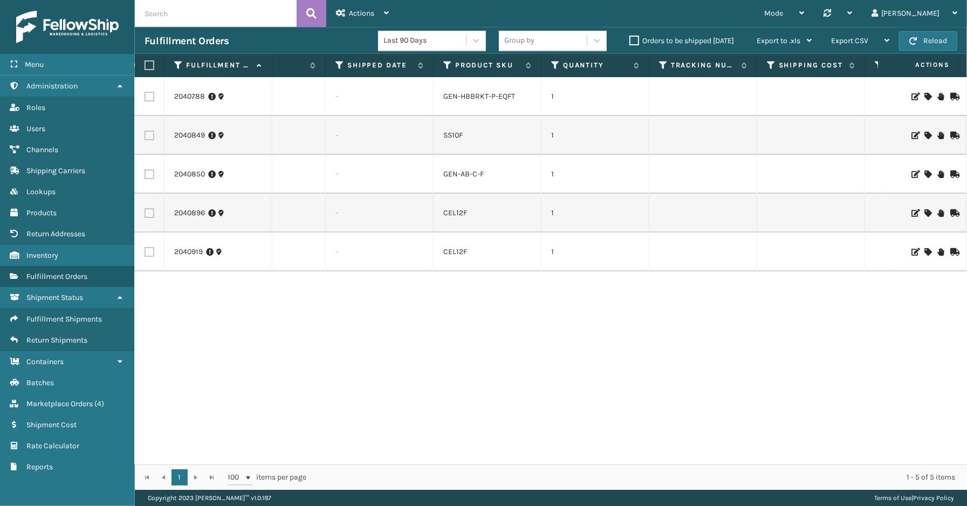
scroll to position [0, 572]
click at [924, 97] on icon at bounding box center [927, 97] width 6 height 8
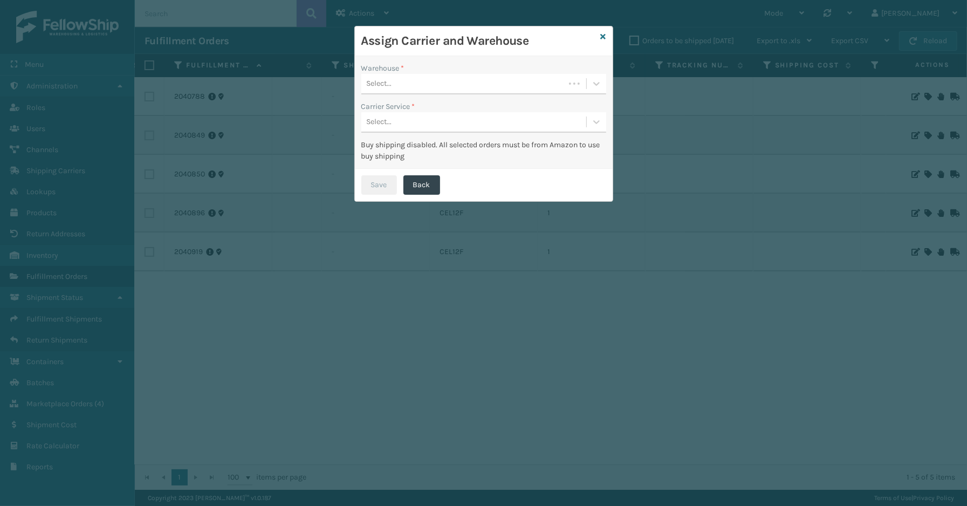
click at [426, 82] on div "Select..." at bounding box center [462, 84] width 203 height 18
click at [412, 113] on div "SleepGeekz Warehouse" at bounding box center [483, 111] width 245 height 20
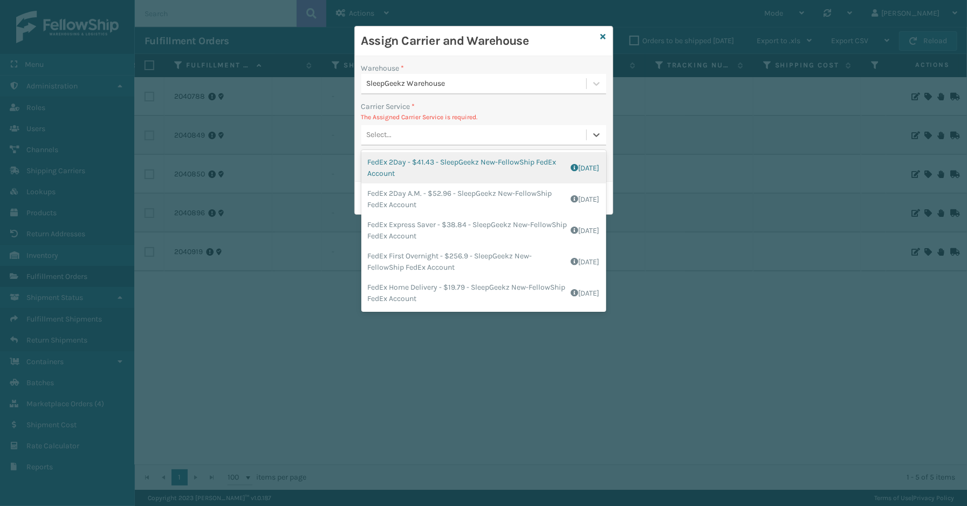
click at [425, 136] on div "Select..." at bounding box center [473, 135] width 225 height 18
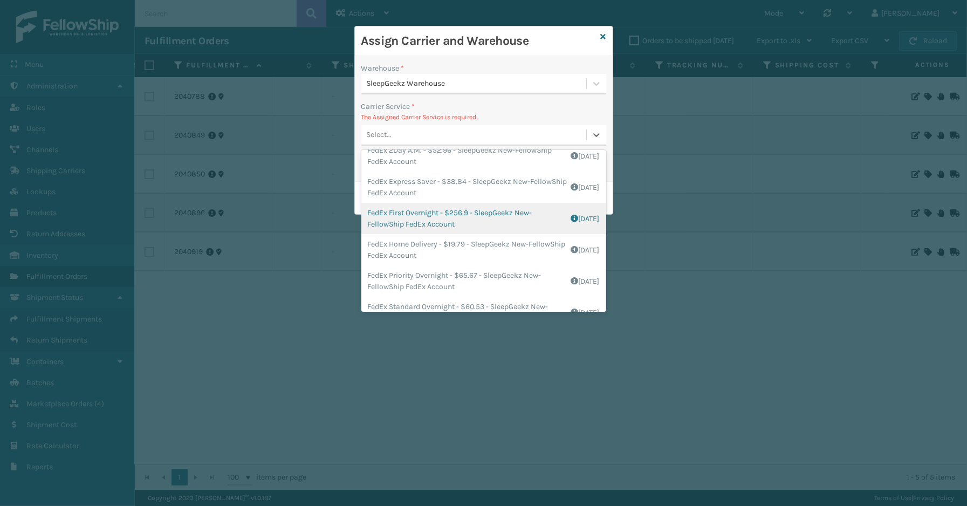
scroll to position [60, 0]
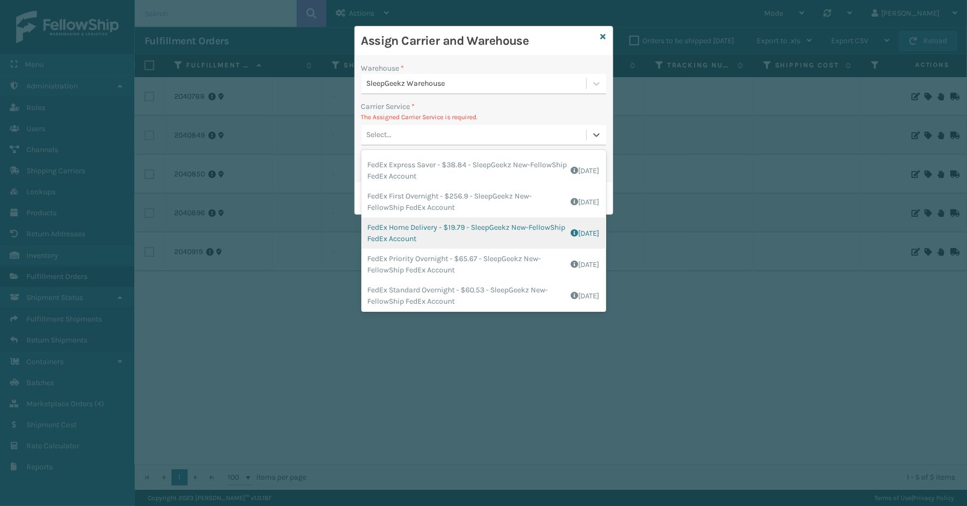
click at [434, 229] on div "FedEx Home Delivery - $19.79 - SleepGeekz New-FellowShip FedEx Account Shipping…" at bounding box center [483, 232] width 245 height 31
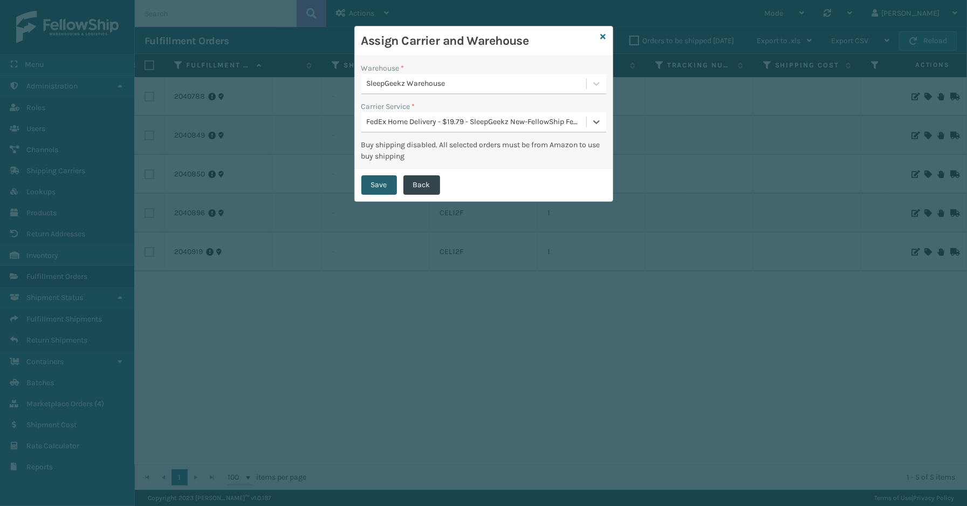
click at [373, 184] on button "Save" at bounding box center [379, 184] width 36 height 19
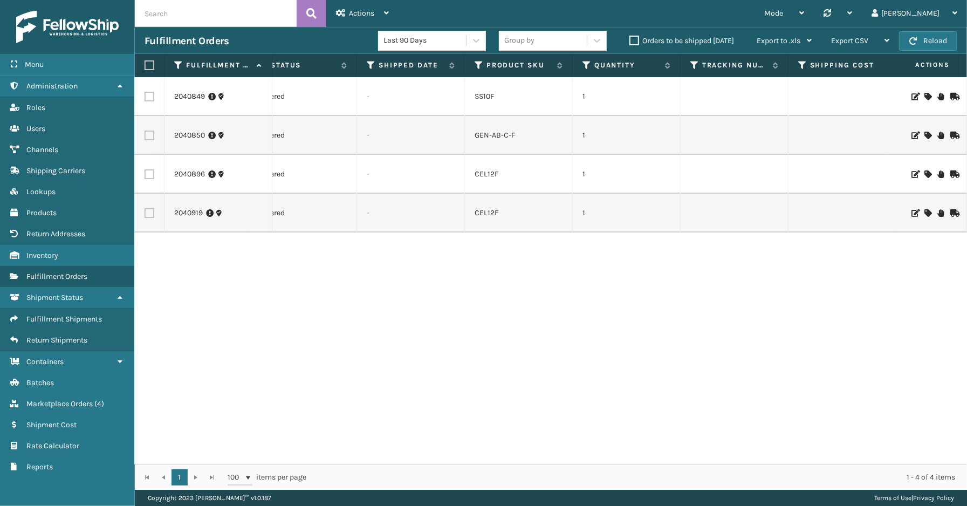
scroll to position [0, 539]
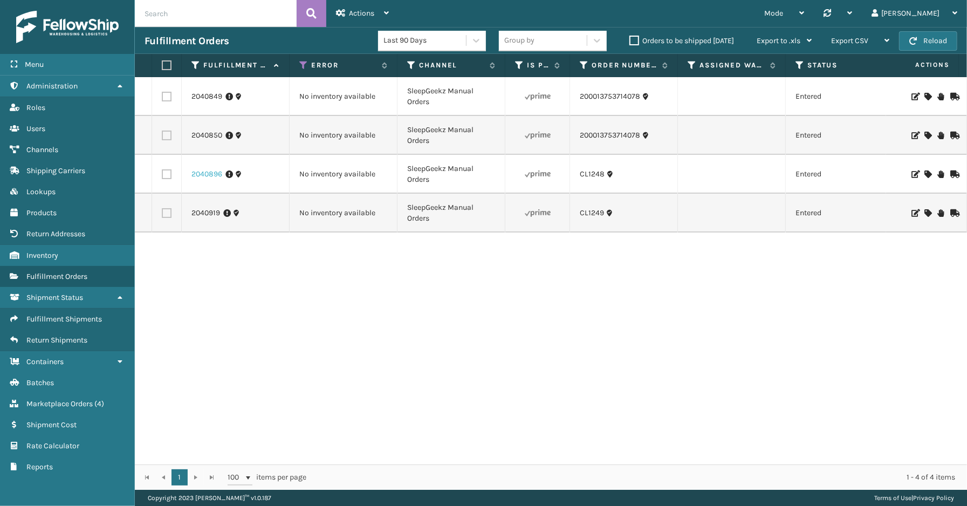
click at [194, 174] on link "2040896" at bounding box center [206, 174] width 31 height 11
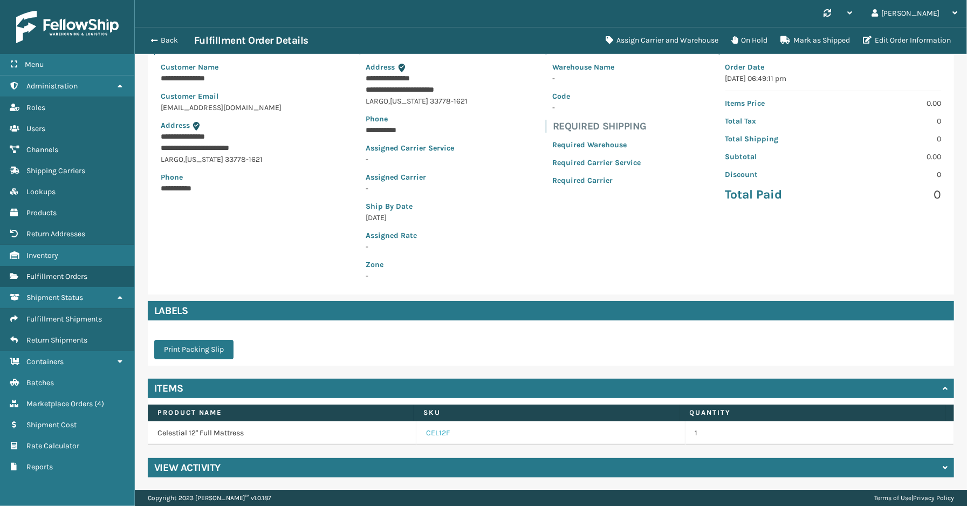
click at [434, 429] on link "CEL12F" at bounding box center [438, 433] width 24 height 11
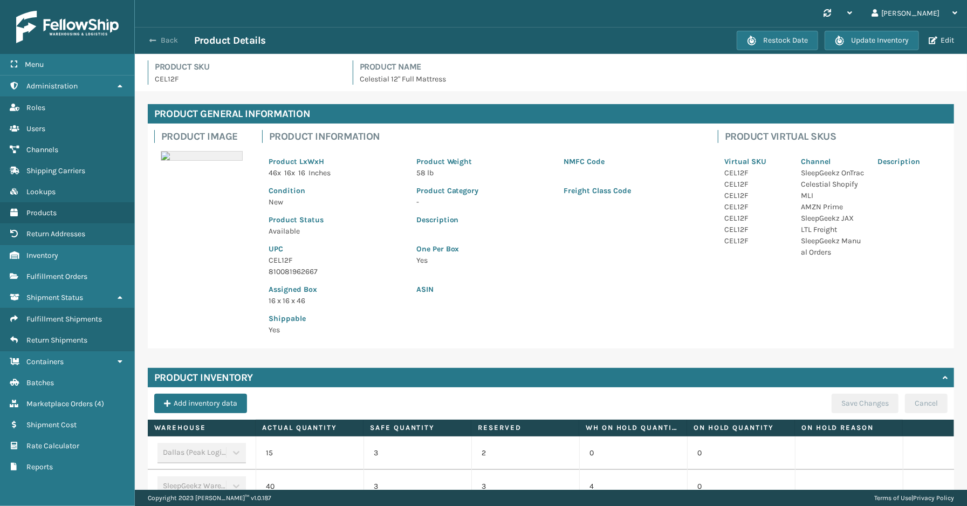
click at [174, 38] on button "Back" at bounding box center [170, 41] width 50 height 10
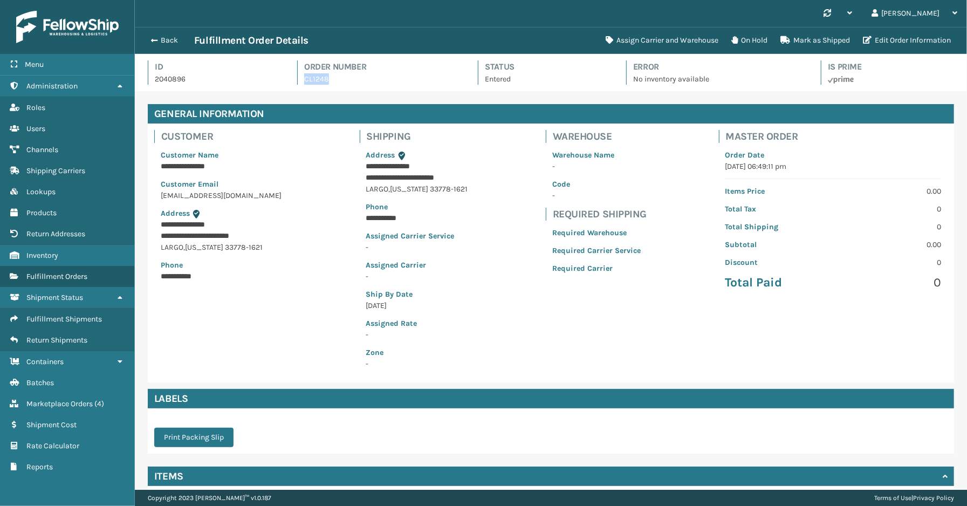
drag, startPoint x: 336, startPoint y: 84, endPoint x: 299, endPoint y: 88, distance: 36.9
click at [299, 88] on div "Id 2040896 Order Number CL1248 Status Entered Error No inventory available Is P…" at bounding box center [551, 75] width 806 height 31
copy link "CL1248"
click at [687, 40] on button "Assign Carrier and Warehouse" at bounding box center [662, 41] width 126 height 22
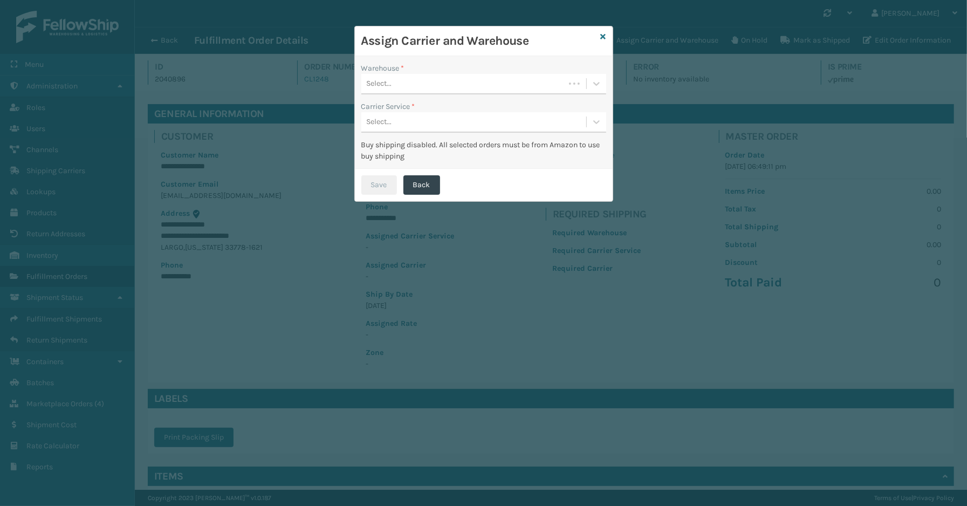
click at [433, 88] on div "Select..." at bounding box center [462, 84] width 203 height 18
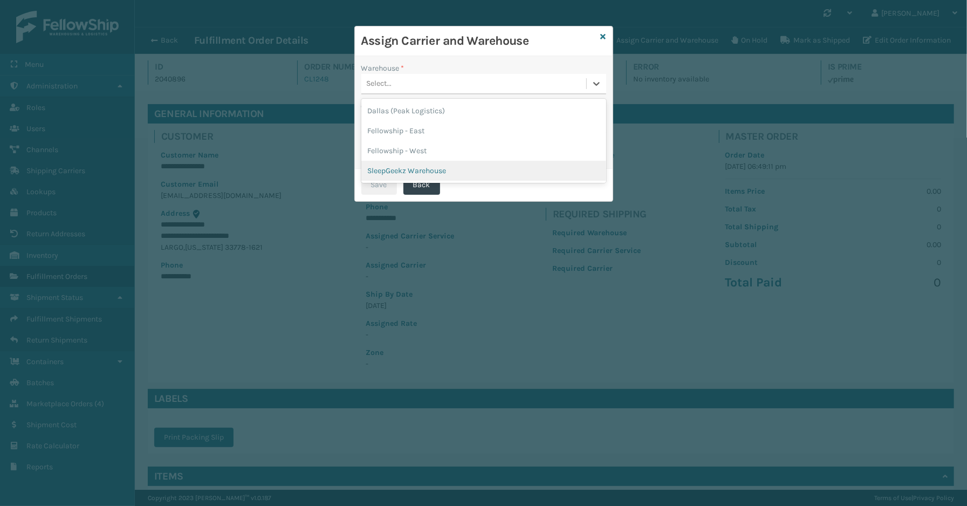
click at [427, 168] on div "SleepGeekz Warehouse" at bounding box center [483, 171] width 245 height 20
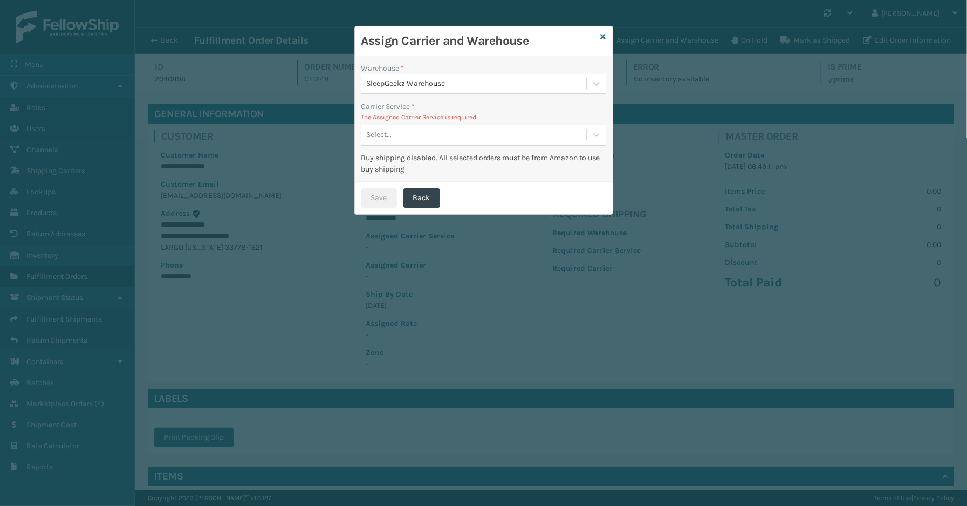
click at [407, 140] on div "Select..." at bounding box center [473, 135] width 225 height 18
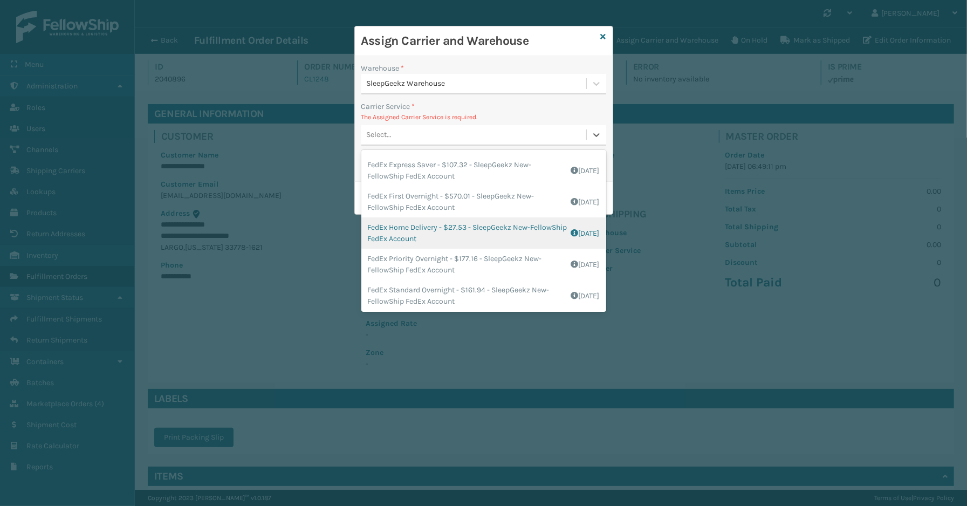
click at [434, 232] on div "FedEx Home Delivery - $27.53 - SleepGeekz New-FellowShip FedEx Account Shipping…" at bounding box center [483, 232] width 245 height 31
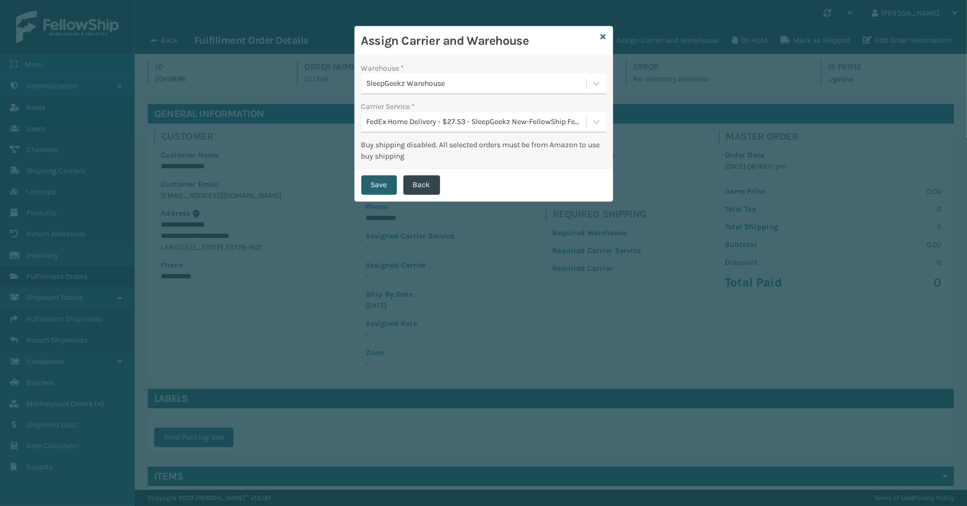
click at [379, 181] on button "Save" at bounding box center [379, 184] width 36 height 19
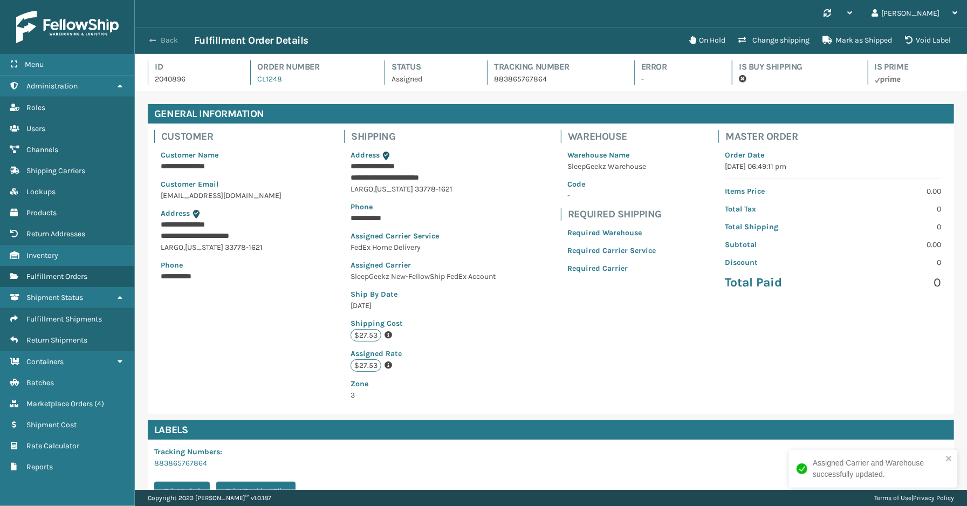
click at [163, 41] on button "Back" at bounding box center [170, 41] width 50 height 10
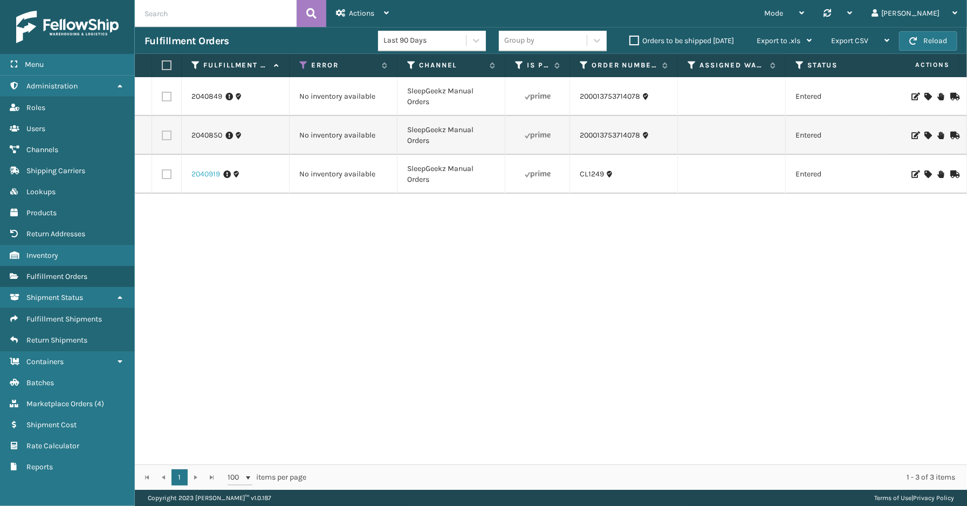
click at [208, 176] on link "2040919" at bounding box center [205, 174] width 29 height 11
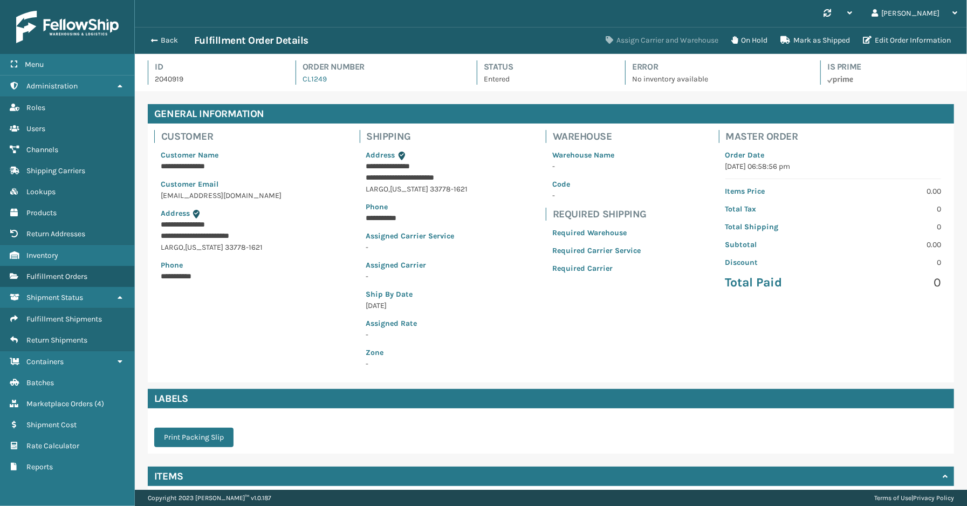
click at [675, 40] on button "Assign Carrier and Warehouse" at bounding box center [662, 41] width 126 height 22
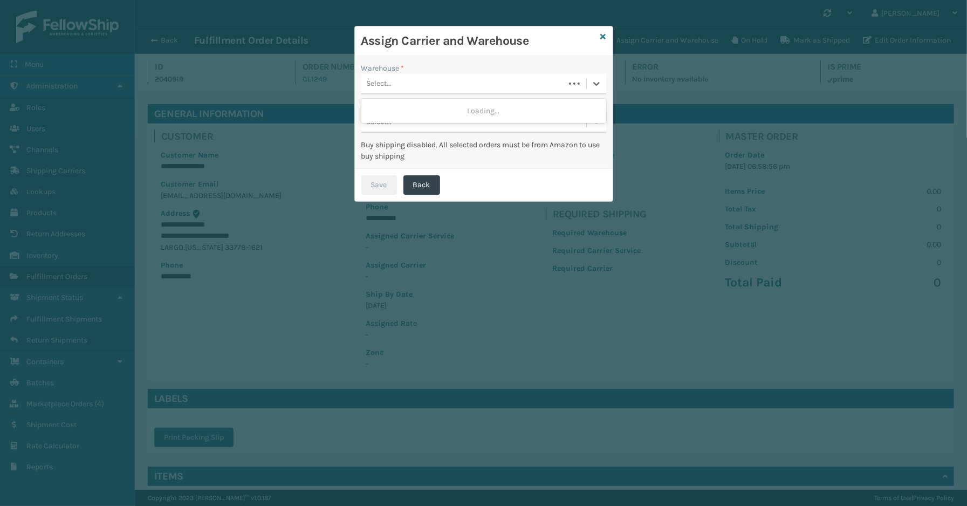
click at [413, 87] on div "Select..." at bounding box center [462, 84] width 203 height 18
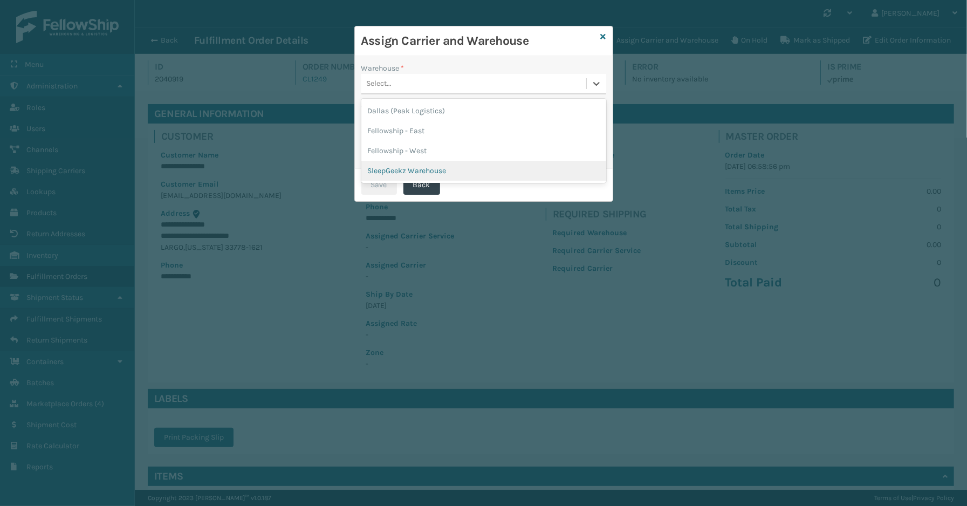
click at [423, 176] on div "SleepGeekz Warehouse" at bounding box center [483, 171] width 245 height 20
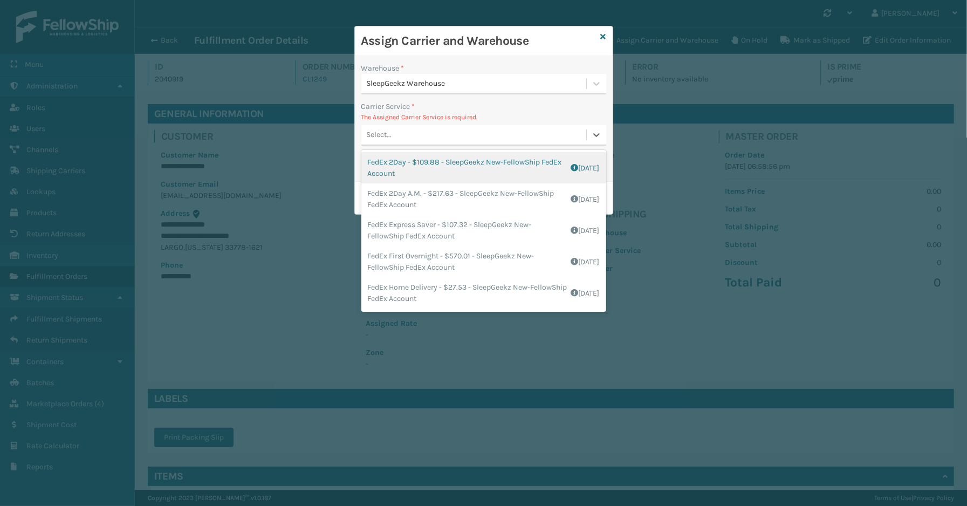
click at [408, 135] on div "Select..." at bounding box center [473, 135] width 225 height 18
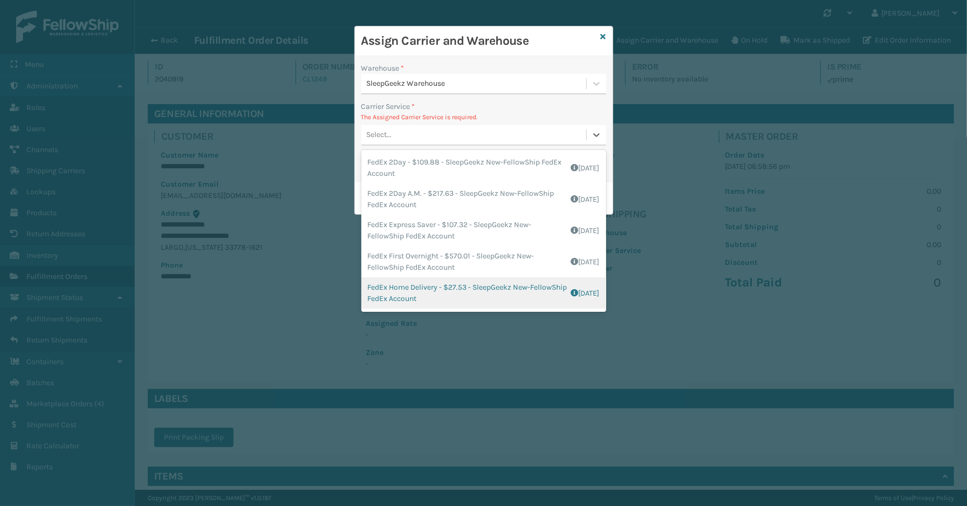
click at [418, 285] on div "FedEx Home Delivery - $27.53 - SleepGeekz New-FellowShip FedEx Account Shipping…" at bounding box center [483, 292] width 245 height 31
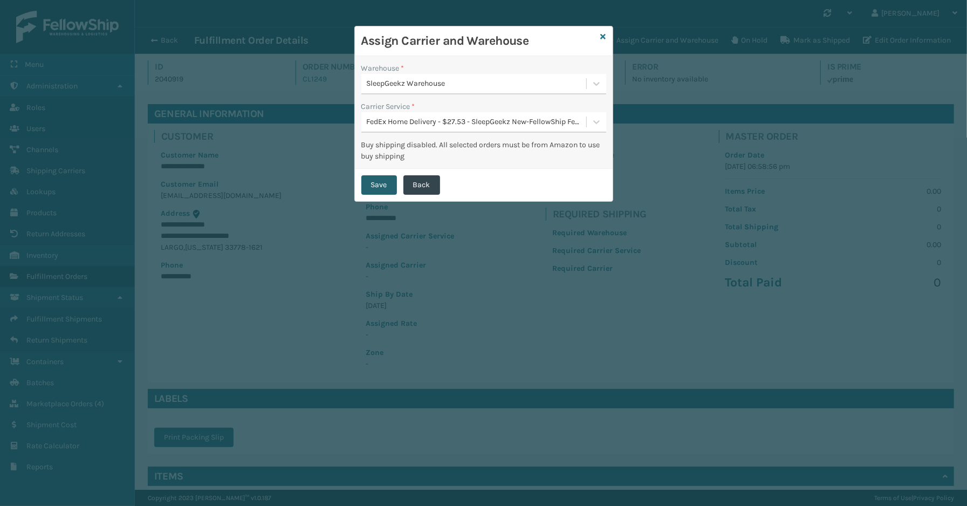
click at [374, 182] on button "Save" at bounding box center [379, 184] width 36 height 19
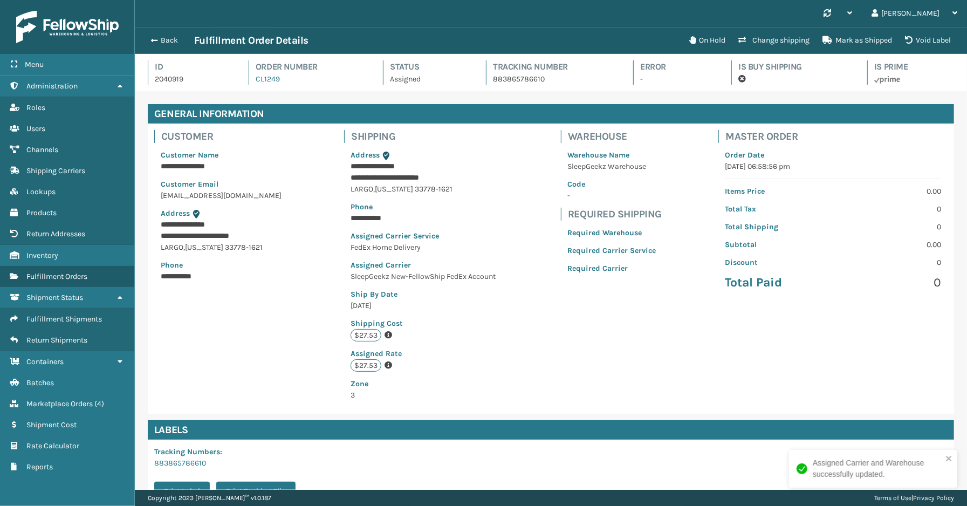
scroll to position [25, 832]
click at [170, 39] on button "Back" at bounding box center [170, 41] width 50 height 10
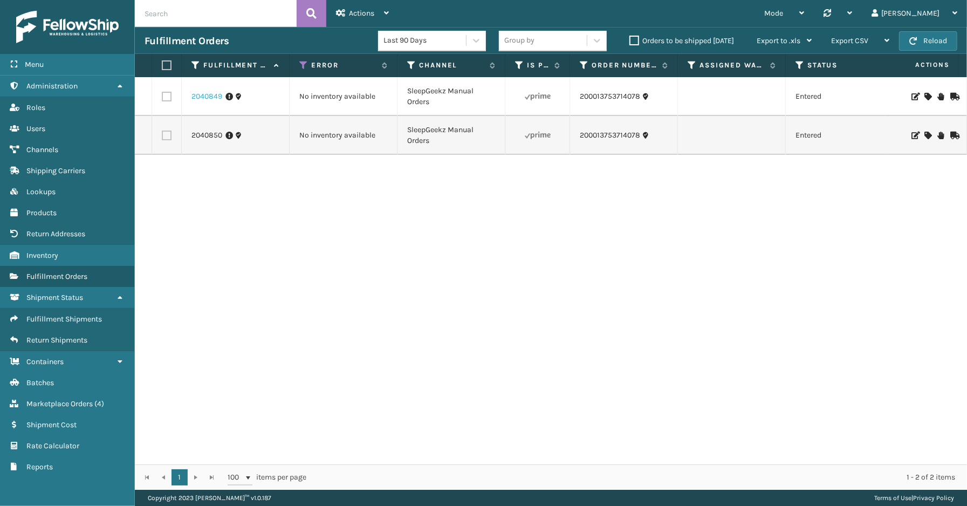
click at [210, 97] on link "2040849" at bounding box center [206, 96] width 31 height 11
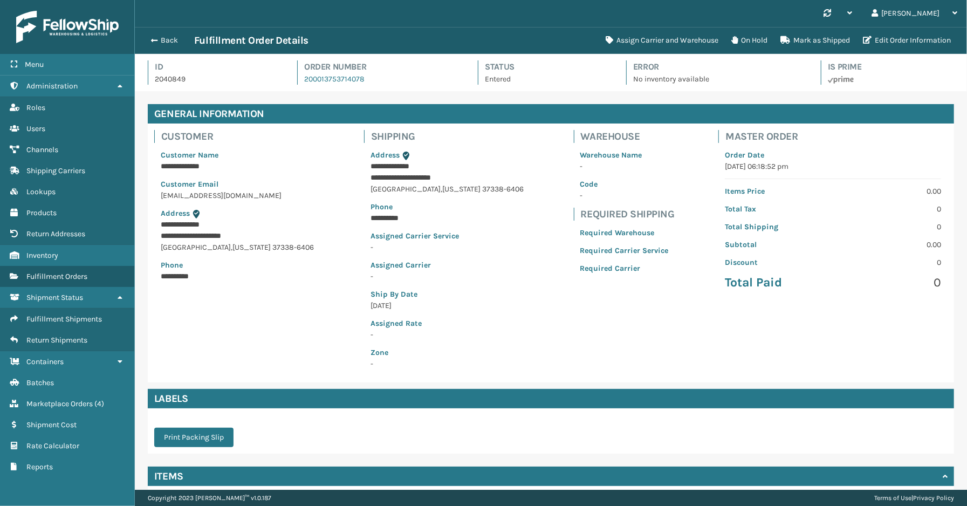
scroll to position [25, 832]
drag, startPoint x: 389, startPoint y: 82, endPoint x: 314, endPoint y: 81, distance: 75.0
click at [302, 84] on div "Order Number 200013753714078" at bounding box center [377, 72] width 161 height 24
copy link "200013753714078"
click at [650, 45] on button "Assign Carrier and Warehouse" at bounding box center [662, 41] width 126 height 22
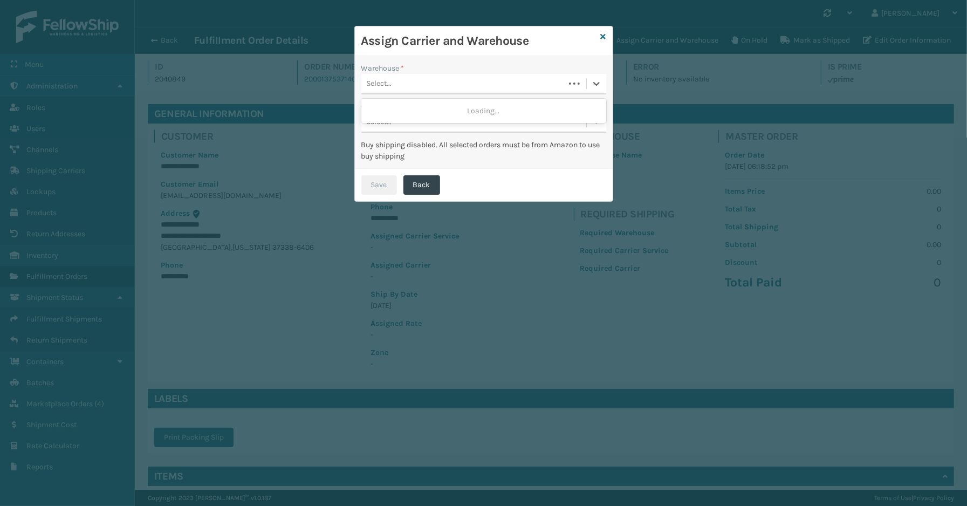
click at [425, 86] on div "Select..." at bounding box center [462, 84] width 203 height 18
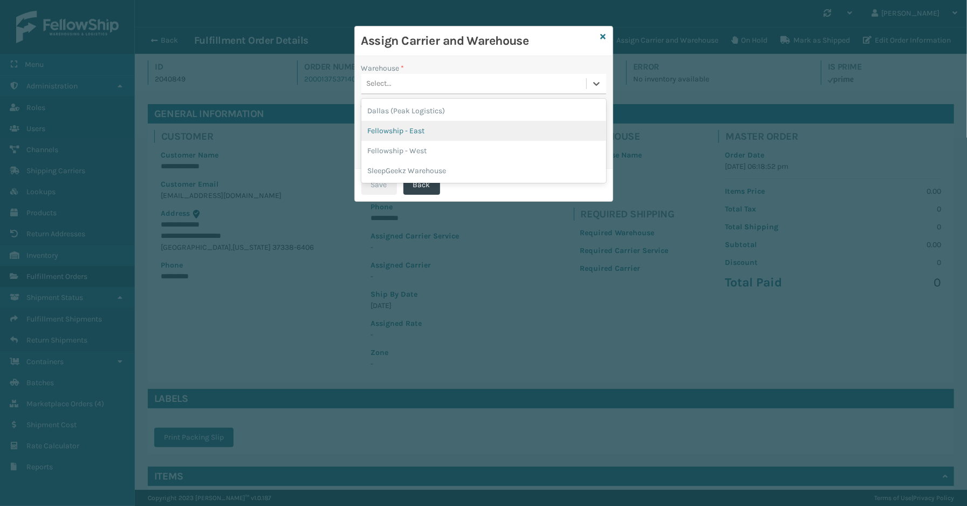
click at [402, 125] on div "Fellowship - East" at bounding box center [483, 131] width 245 height 20
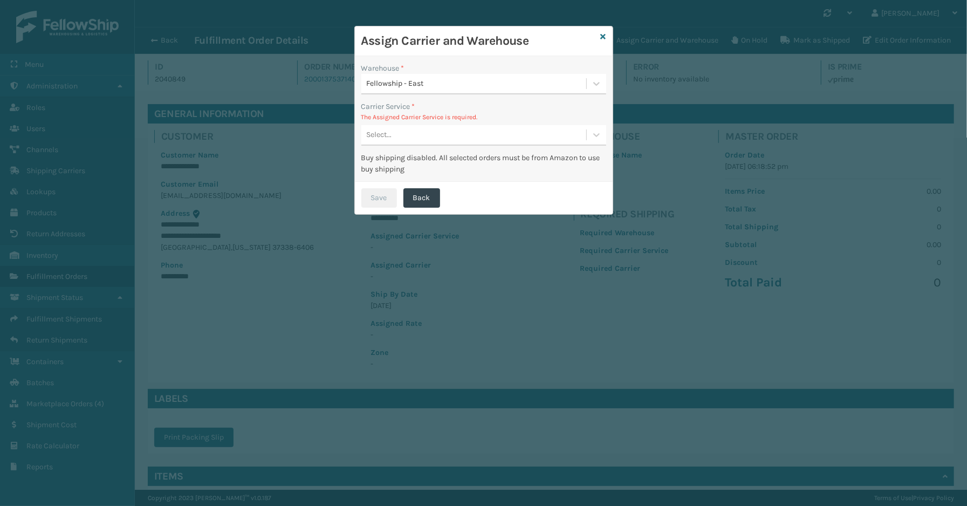
click at [403, 133] on div "Select..." at bounding box center [473, 135] width 225 height 18
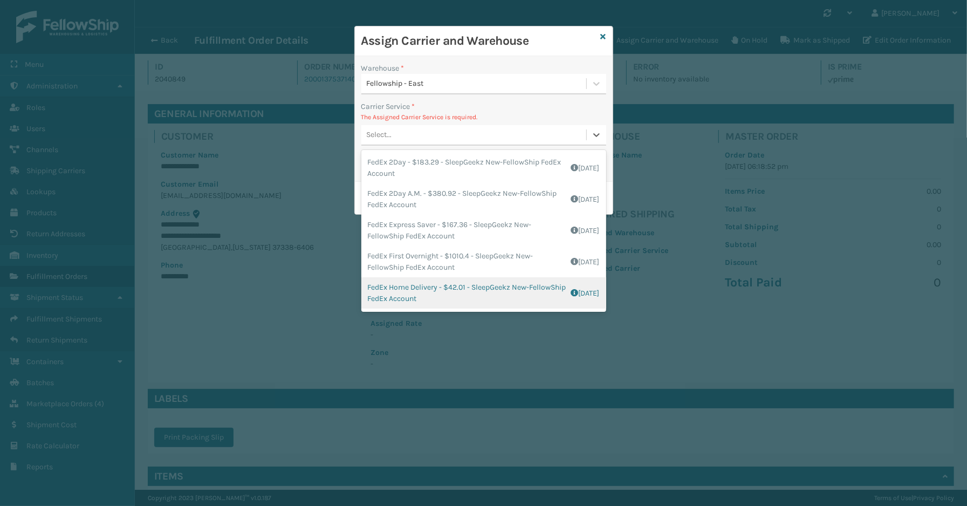
click at [405, 289] on div "FedEx Home Delivery - $42.01 - SleepGeekz New-FellowShip FedEx Account Shipping…" at bounding box center [483, 292] width 245 height 31
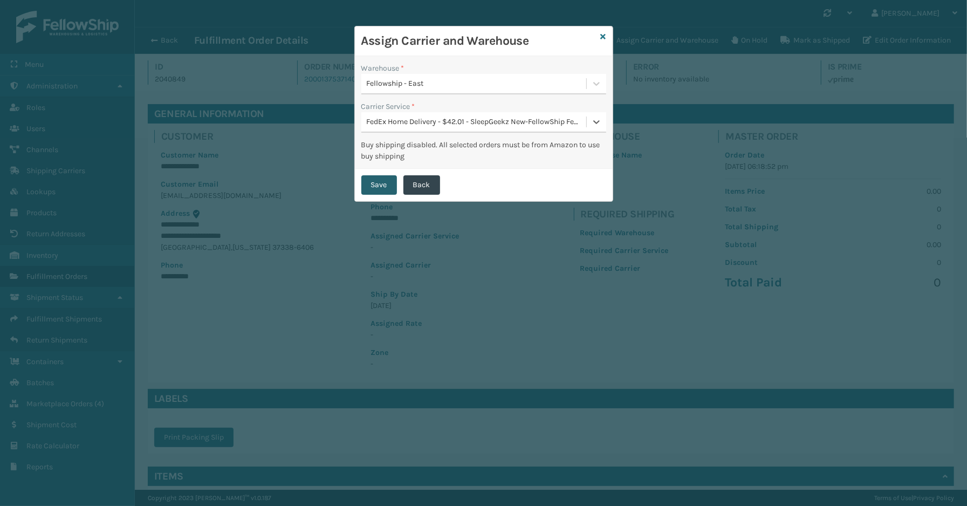
click at [378, 180] on button "Save" at bounding box center [379, 184] width 36 height 19
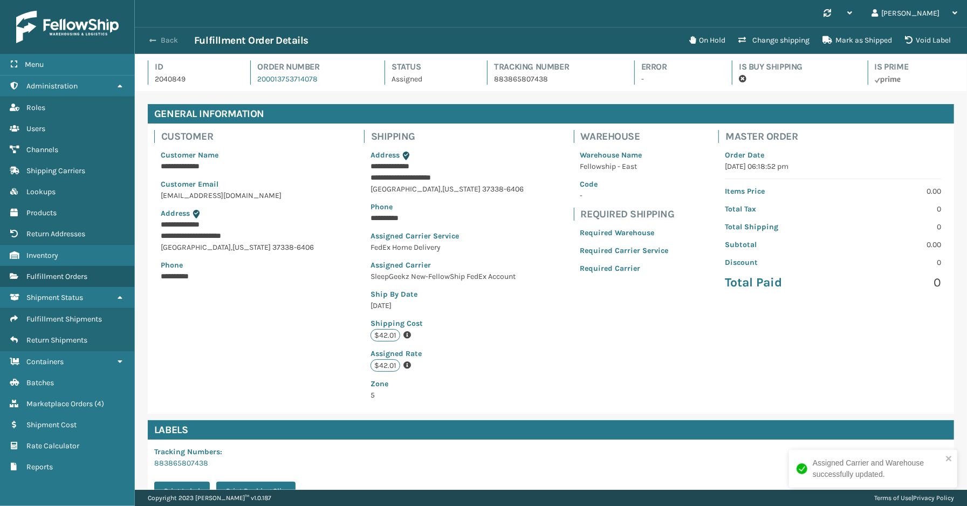
click at [181, 43] on button "Back" at bounding box center [170, 41] width 50 height 10
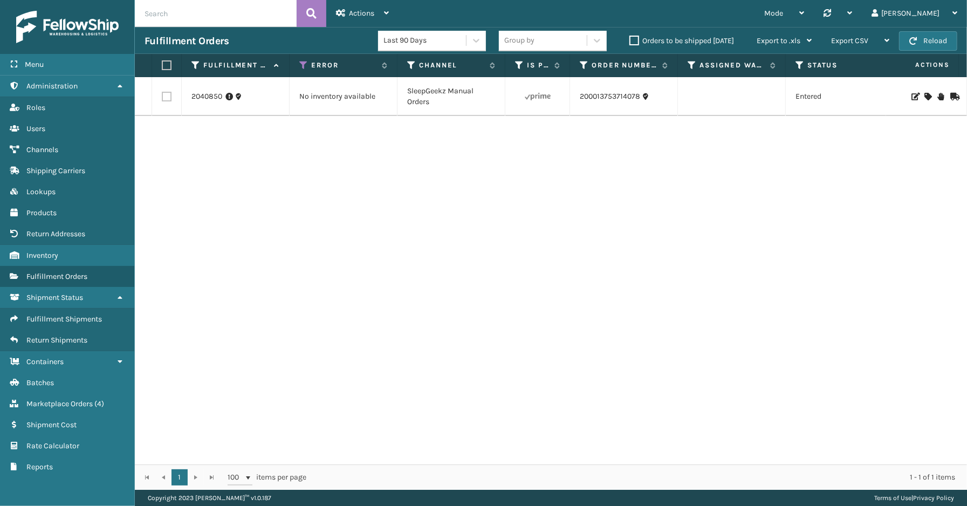
click at [924, 94] on icon at bounding box center [927, 97] width 6 height 8
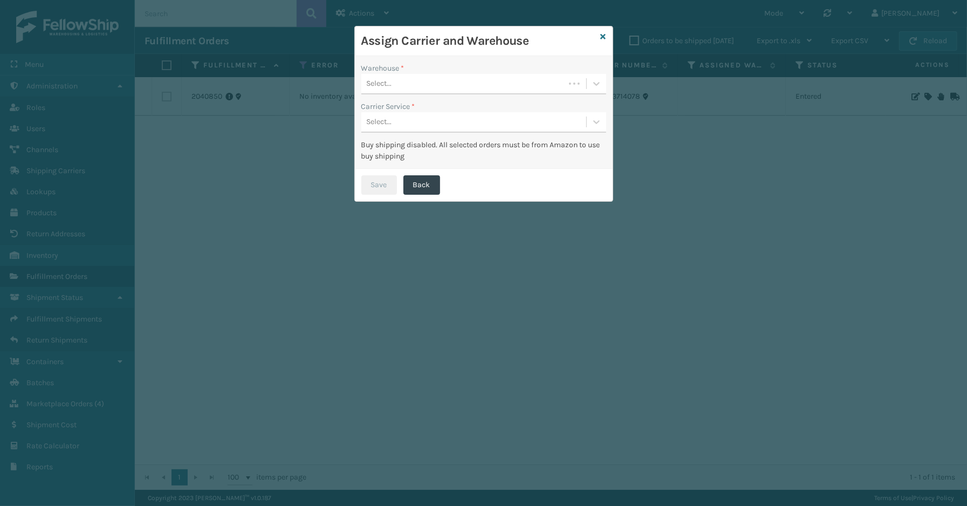
click at [478, 75] on div "Select..." at bounding box center [462, 84] width 203 height 18
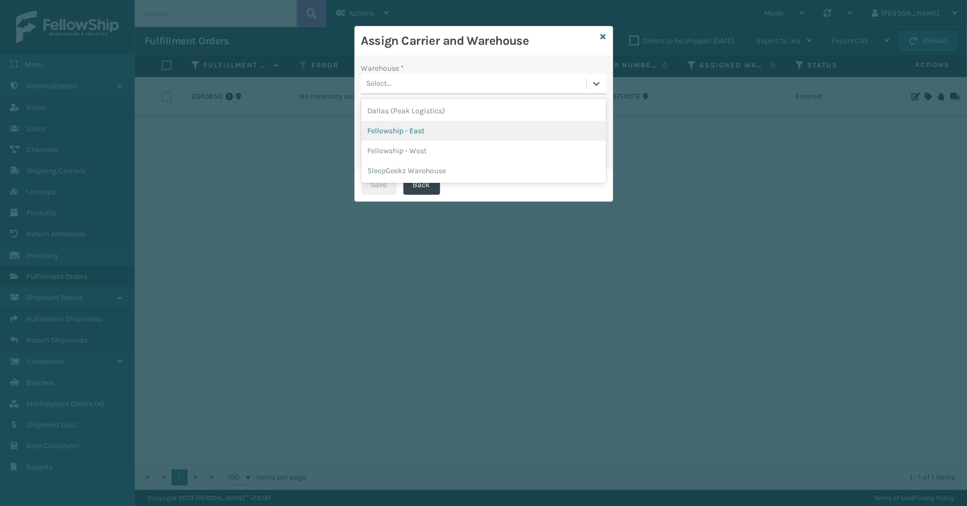
click at [415, 128] on div "Fellowship - East" at bounding box center [483, 131] width 245 height 20
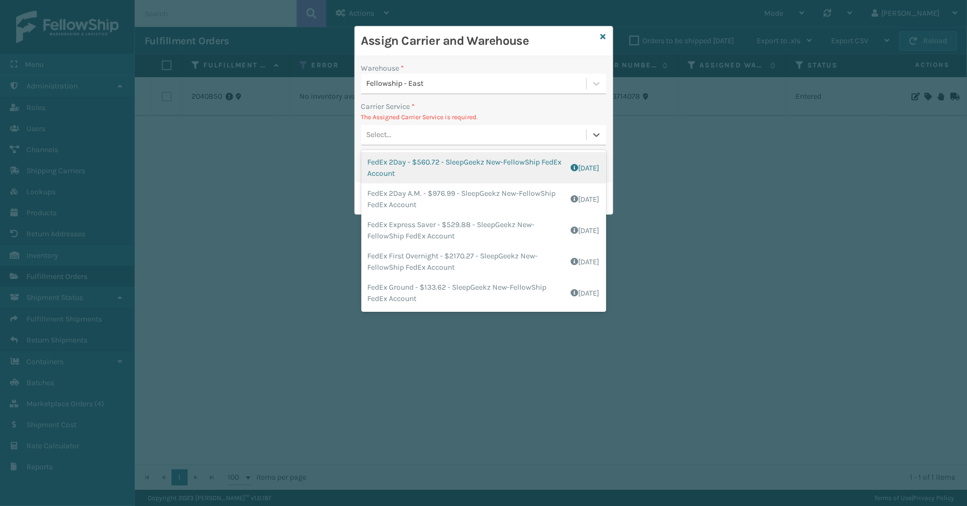
click at [450, 138] on div "Select..." at bounding box center [473, 135] width 225 height 18
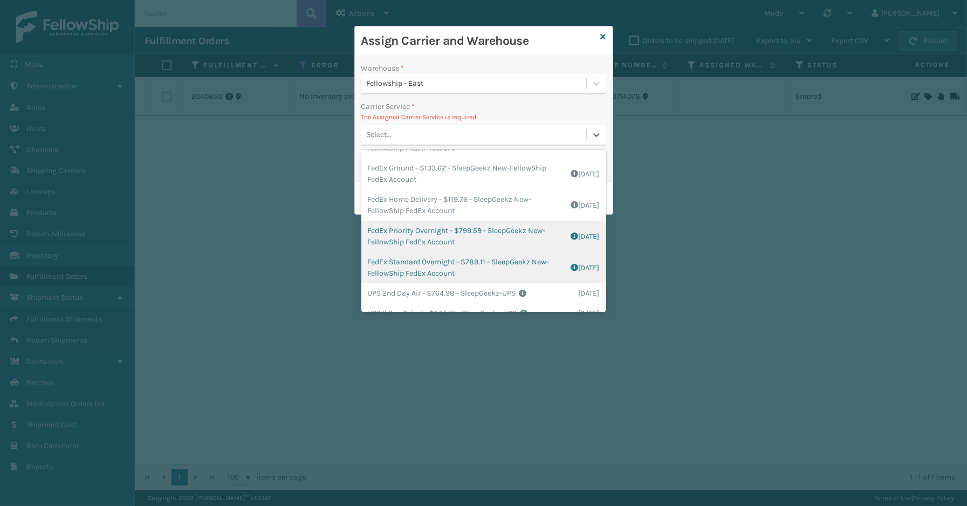
scroll to position [120, 0]
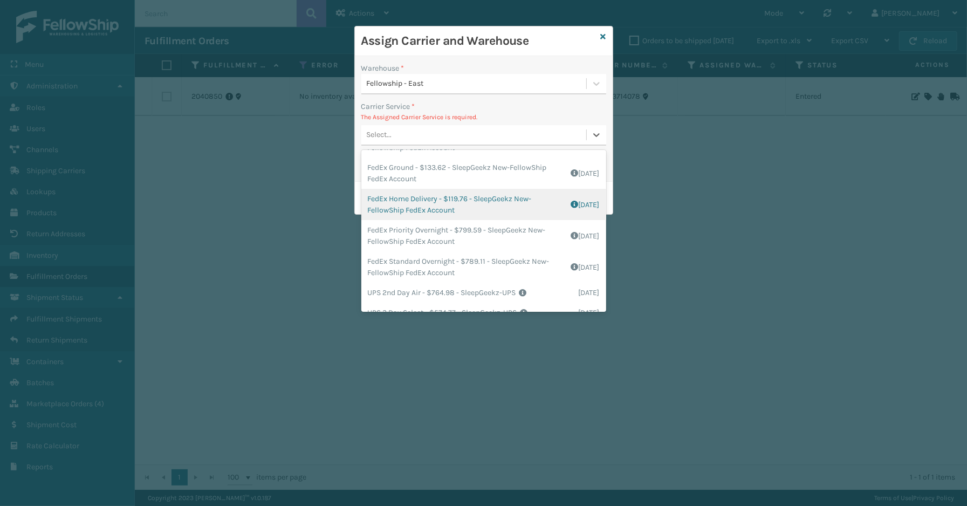
click at [424, 205] on div "FedEx Home Delivery - $119.76 - SleepGeekz New-FellowShip FedEx Account Shippin…" at bounding box center [483, 204] width 245 height 31
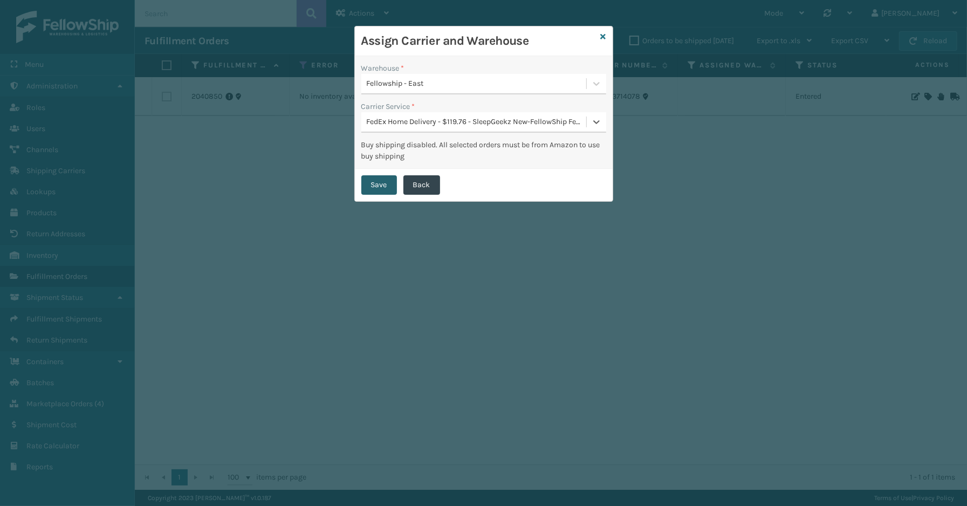
click at [383, 187] on button "Save" at bounding box center [379, 184] width 36 height 19
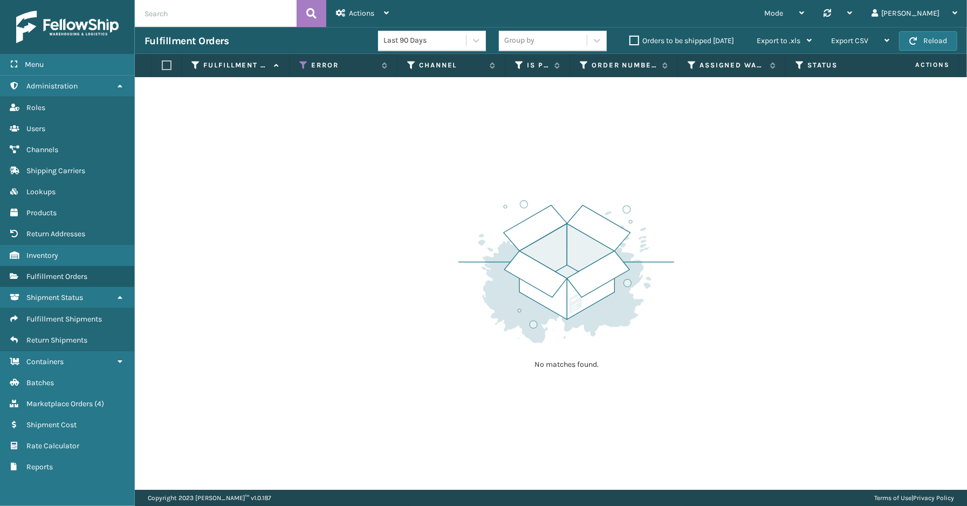
drag, startPoint x: 870, startPoint y: 208, endPoint x: 833, endPoint y: 152, distance: 67.0
click at [870, 207] on div "No matches found." at bounding box center [551, 283] width 832 height 412
click at [52, 399] on span "Marketplace Orders" at bounding box center [59, 403] width 66 height 9
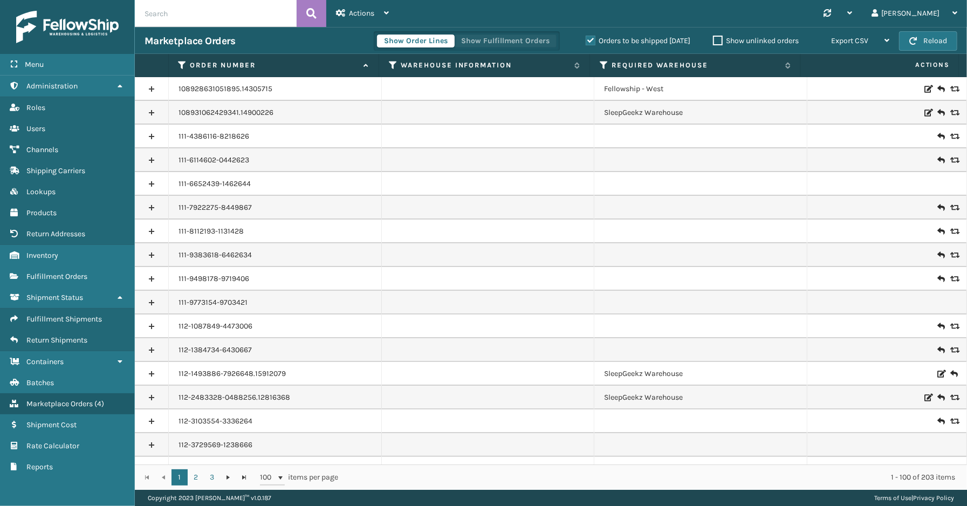
click at [528, 39] on button "Show Fulfillment Orders" at bounding box center [505, 41] width 102 height 13
click at [590, 39] on label "Orders to be shipped [DATE]" at bounding box center [638, 40] width 105 height 9
click at [586, 39] on input "Orders to be shipped [DATE]" at bounding box center [586, 38] width 1 height 7
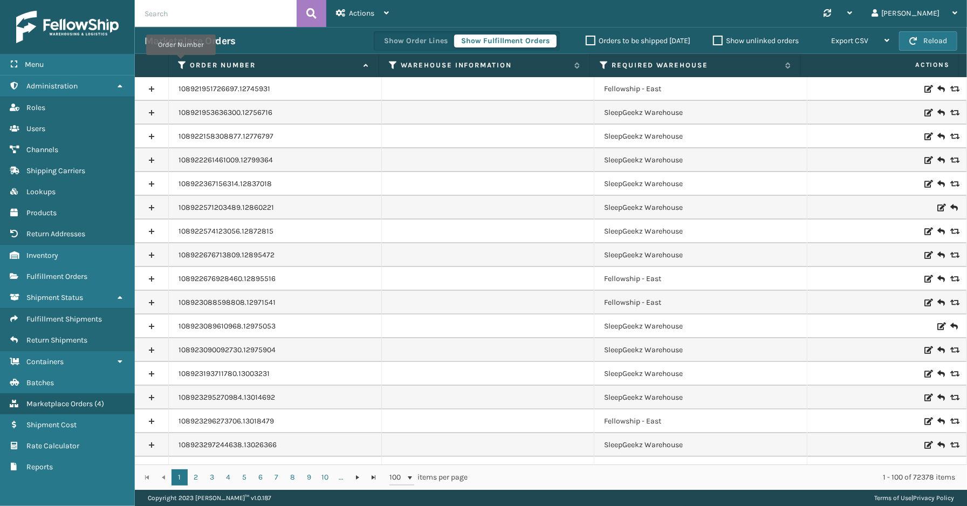
click at [181, 63] on icon at bounding box center [182, 65] width 9 height 10
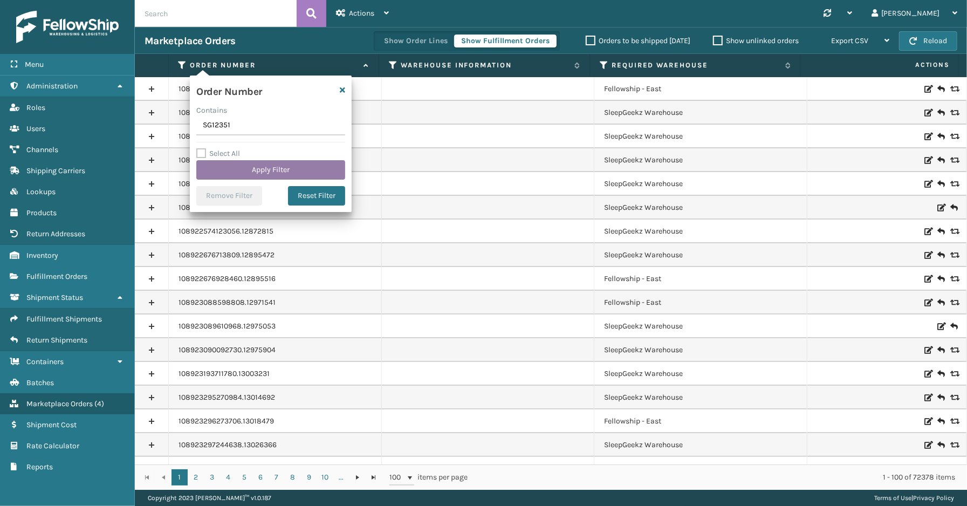
type input "SG12351"
click at [244, 174] on button "Apply Filter" at bounding box center [270, 169] width 149 height 19
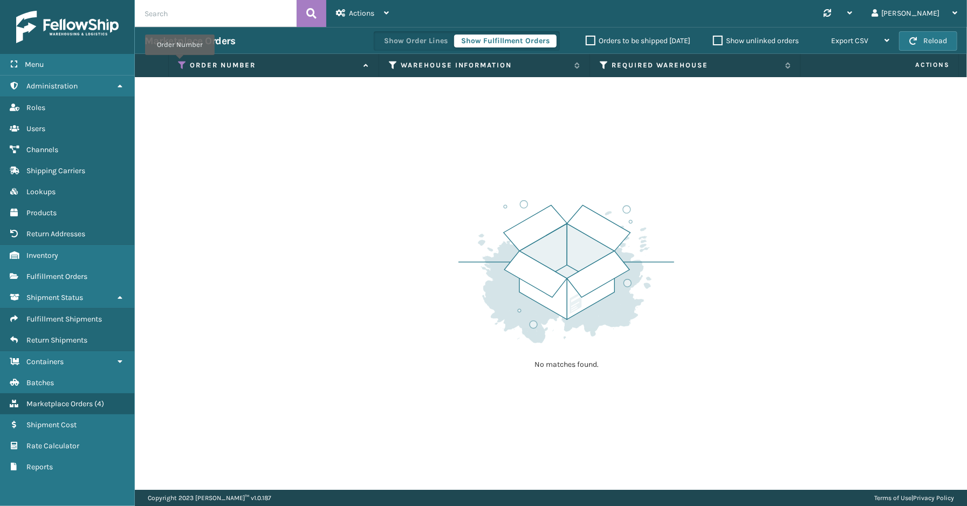
click at [180, 63] on icon at bounding box center [182, 65] width 9 height 10
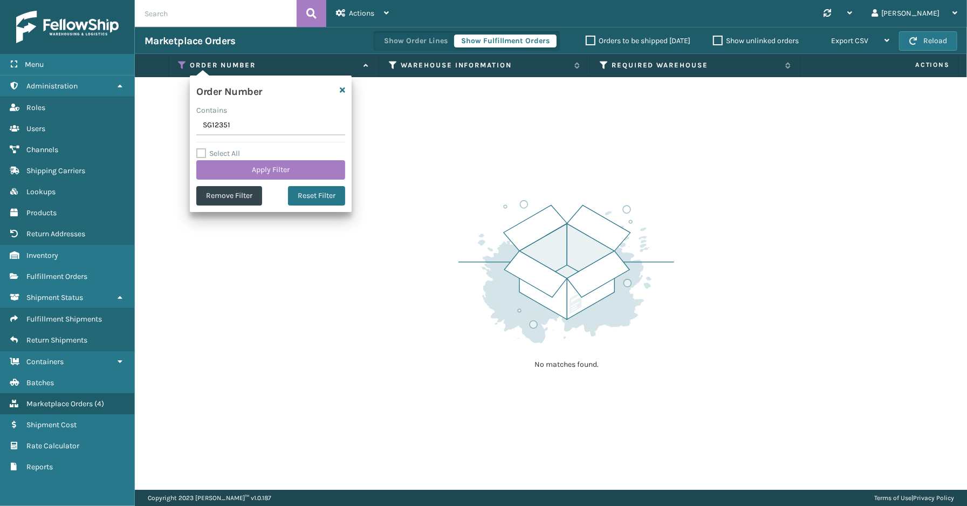
drag, startPoint x: 225, startPoint y: 127, endPoint x: 195, endPoint y: 127, distance: 30.2
click at [195, 127] on div "Order Number Contains SG12351 Select All Apply Filter Remove Filter Reset Filter" at bounding box center [271, 143] width 162 height 136
drag, startPoint x: 195, startPoint y: 127, endPoint x: 250, endPoint y: 118, distance: 56.4
click at [250, 118] on input "SG12351" at bounding box center [270, 125] width 149 height 19
drag, startPoint x: 236, startPoint y: 125, endPoint x: 196, endPoint y: 126, distance: 39.9
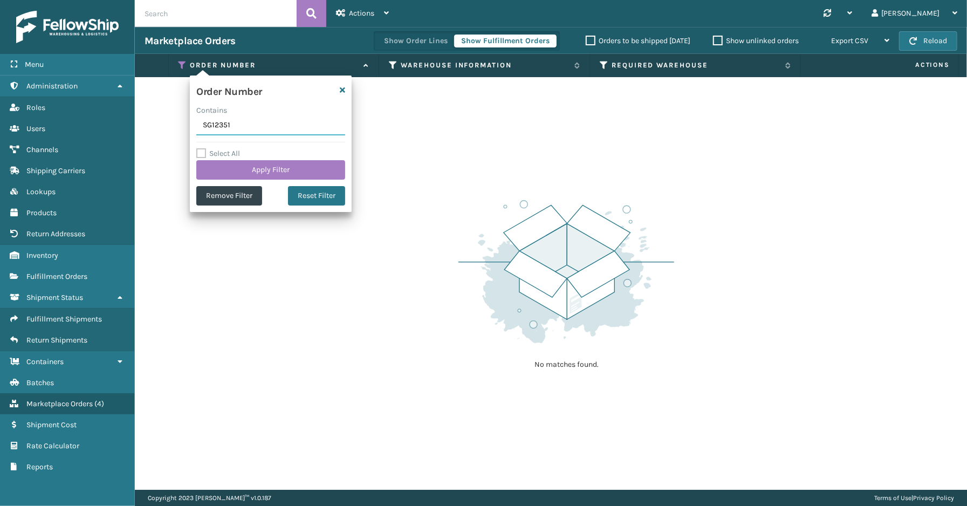
click at [196, 126] on div "Order Number Contains SG12351 Select All Apply Filter Remove Filter Reset Filter" at bounding box center [271, 143] width 162 height 136
paste input "S43865"
type input "SS43865"
click at [244, 165] on button "Apply Filter" at bounding box center [270, 169] width 149 height 19
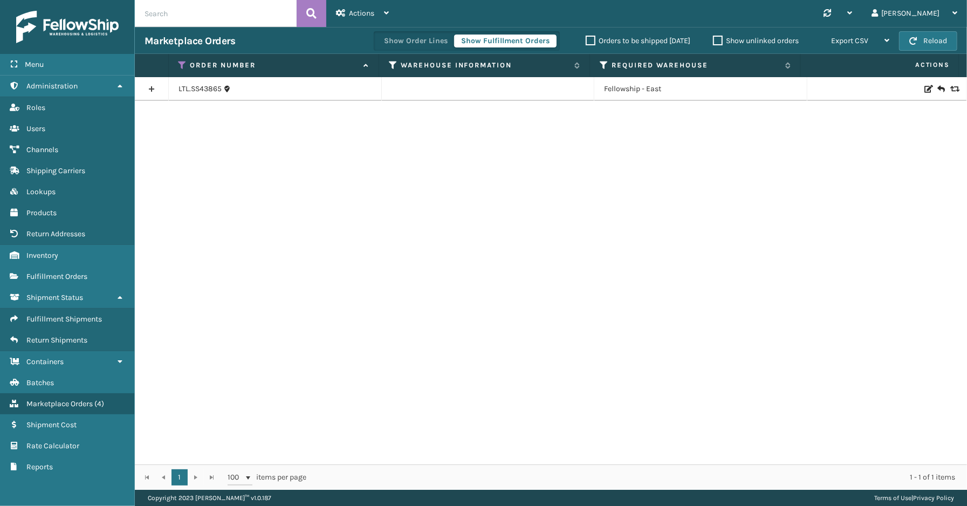
click at [160, 90] on link at bounding box center [151, 88] width 33 height 17
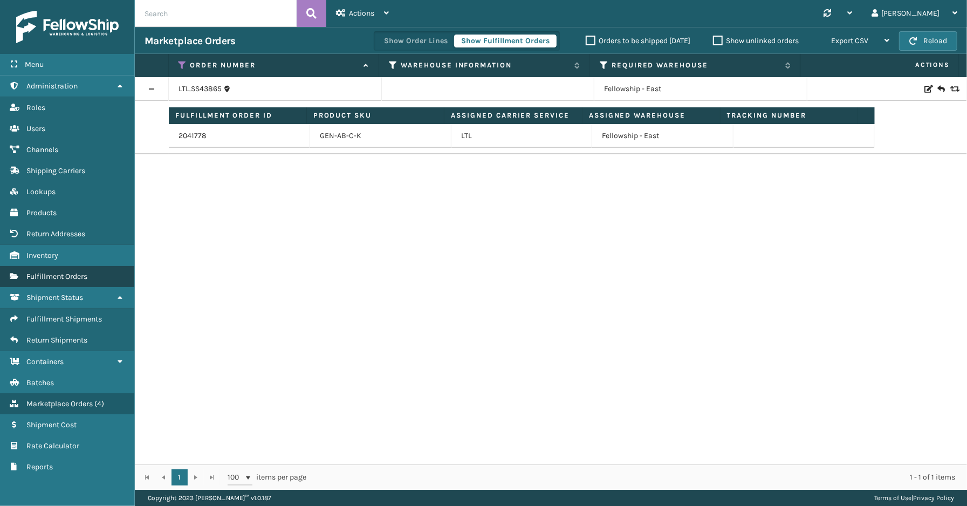
click at [47, 272] on span "Fulfillment Orders" at bounding box center [56, 276] width 61 height 9
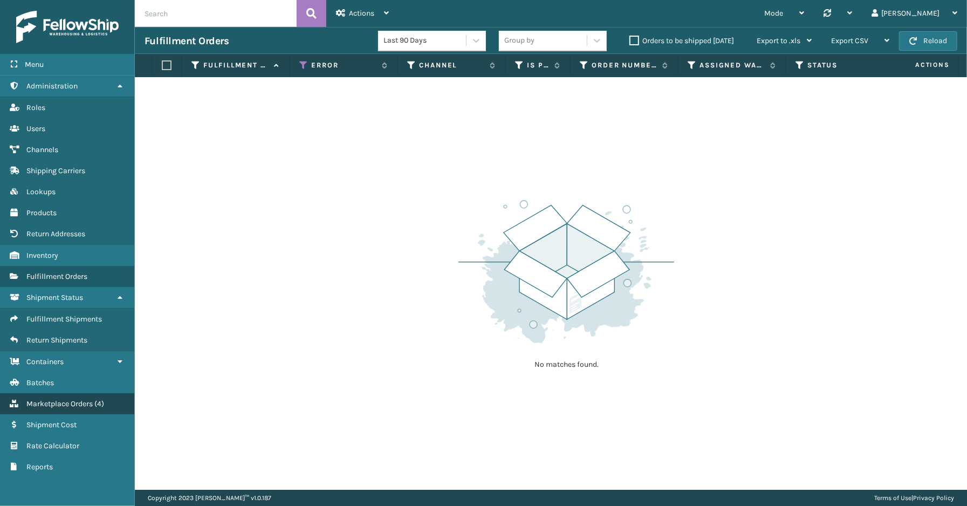
click at [56, 399] on span "Marketplace Orders" at bounding box center [59, 403] width 66 height 9
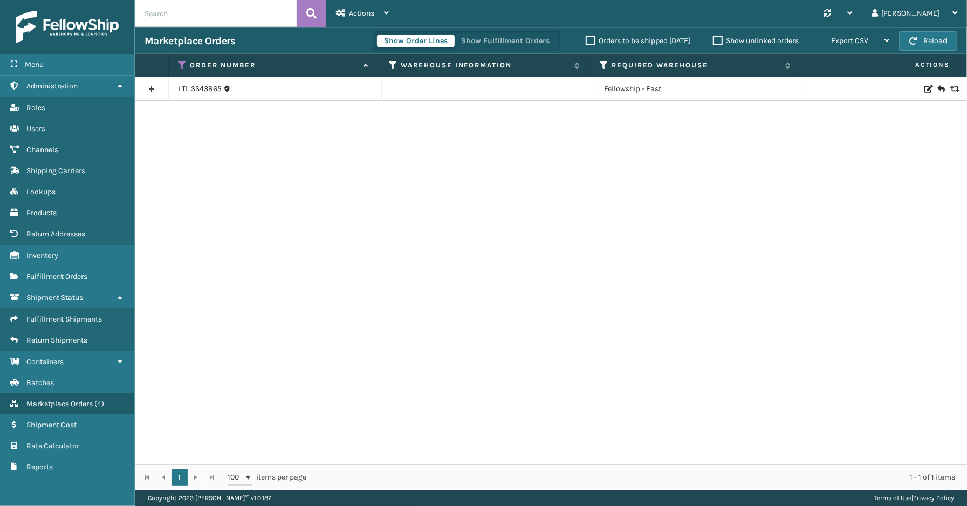
click at [514, 33] on div "Show Order Lines Show Fulfillment Orders" at bounding box center [467, 40] width 186 height 19
click at [506, 38] on button "Show Fulfillment Orders" at bounding box center [505, 41] width 102 height 13
click at [149, 87] on link at bounding box center [151, 88] width 33 height 17
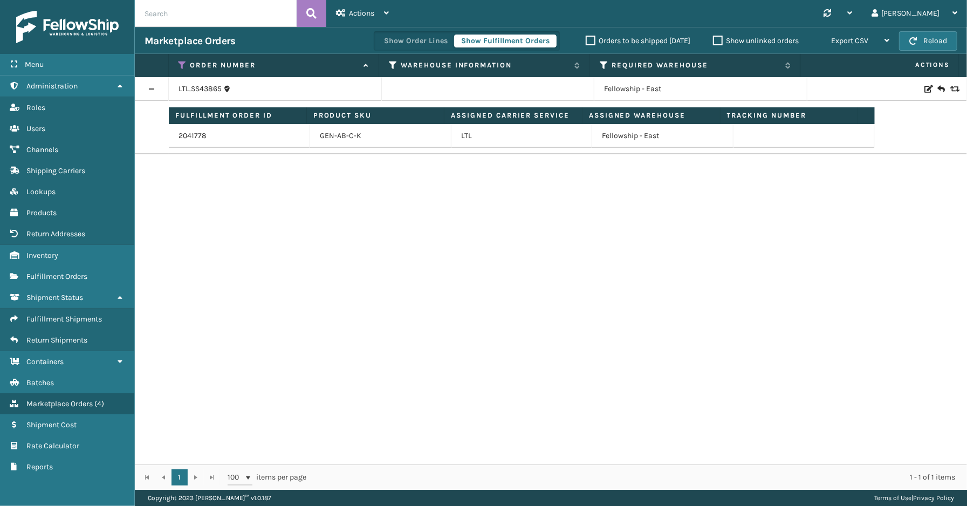
click at [176, 282] on div "LTL.SS43865 Fellowship - East Fulfillment Order ID Product SKU Assigned Carrier…" at bounding box center [551, 270] width 832 height 387
click at [77, 273] on span "Fulfillment Orders" at bounding box center [56, 276] width 61 height 9
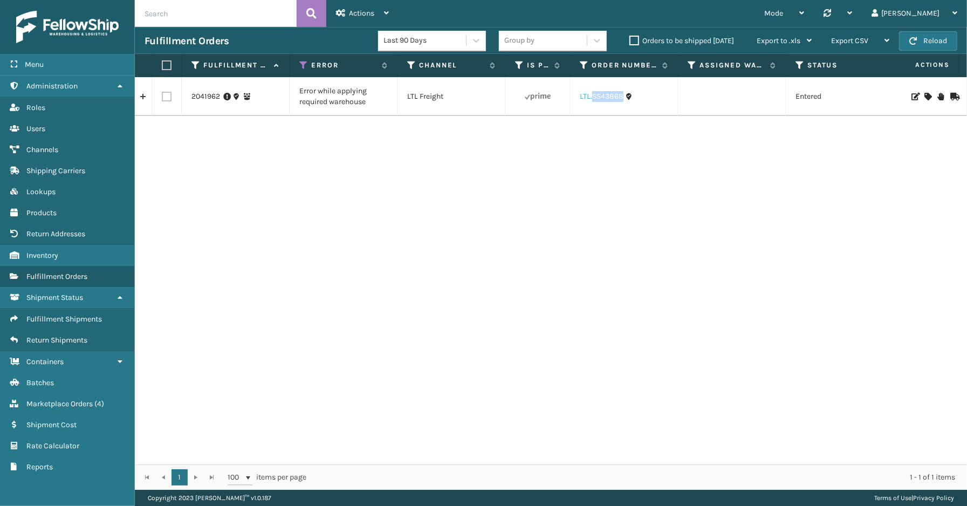
drag, startPoint x: 622, startPoint y: 105, endPoint x: 591, endPoint y: 101, distance: 30.9
click at [591, 101] on td "LTL.SS43868" at bounding box center [624, 96] width 108 height 39
copy link "SS43868"
click at [924, 94] on icon at bounding box center [927, 97] width 6 height 8
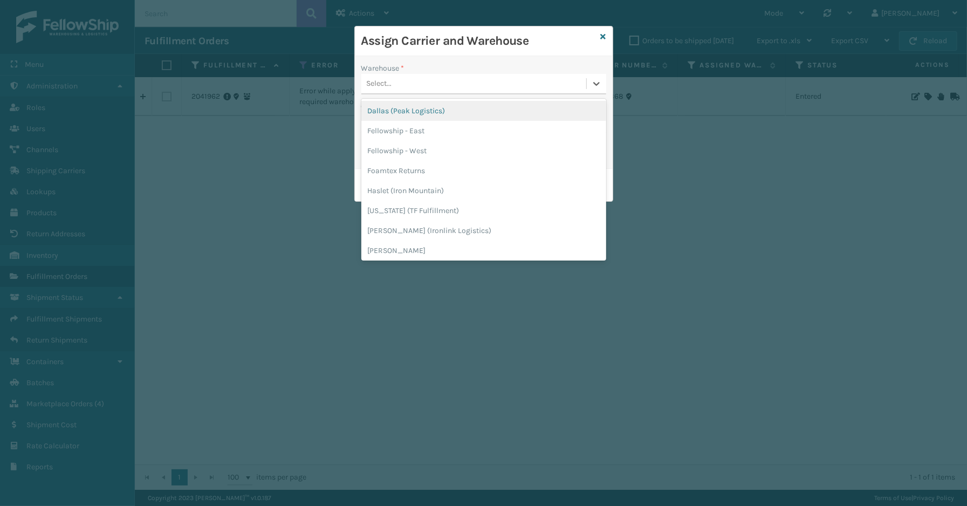
click at [395, 92] on div "Select..." at bounding box center [473, 84] width 225 height 18
click at [398, 109] on div "Dallas (Peak Logistics)" at bounding box center [483, 111] width 245 height 20
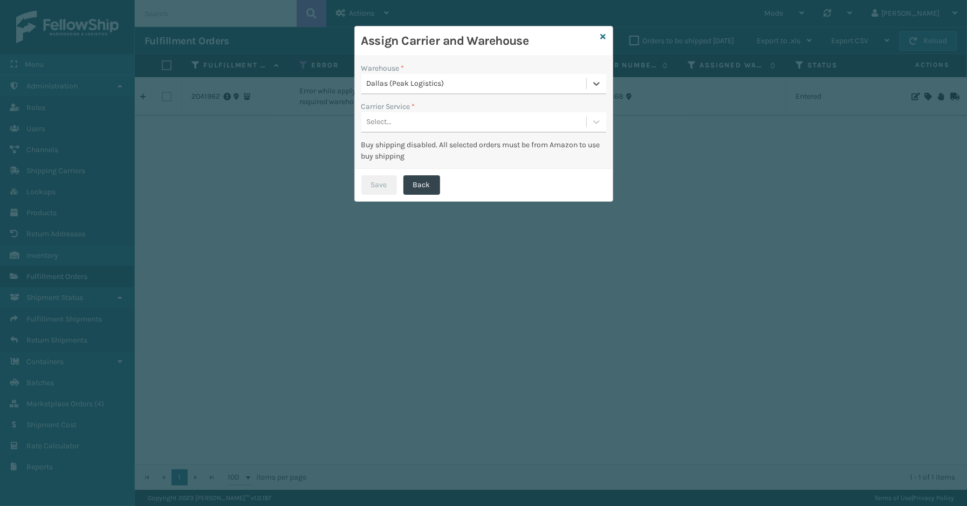
click at [406, 125] on div "Select..." at bounding box center [473, 122] width 225 height 18
click at [407, 152] on div "LTL" at bounding box center [483, 149] width 245 height 20
click at [384, 189] on button "Save" at bounding box center [379, 184] width 36 height 19
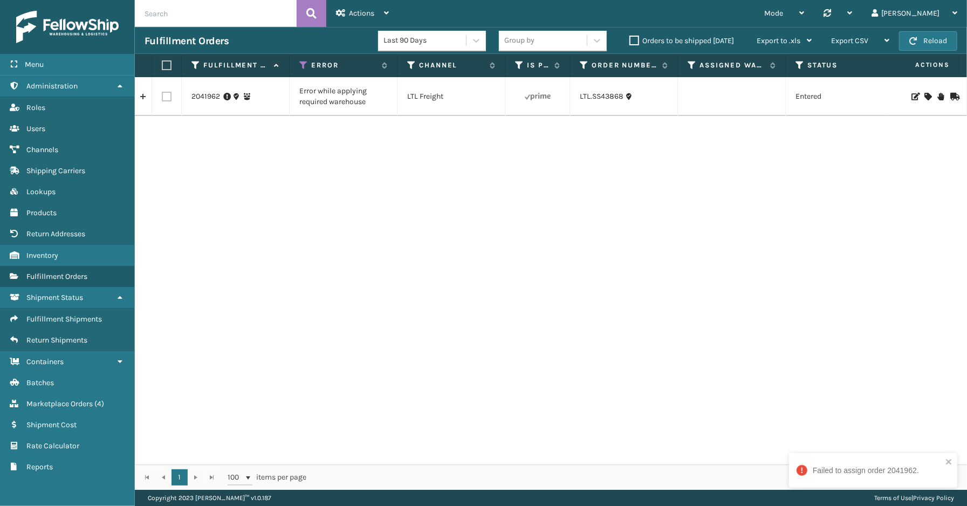
click at [169, 208] on div "2041962 Error while applying required warehouse LTL Freight LTL.SS43868 Entered…" at bounding box center [551, 270] width 832 height 387
click at [211, 98] on link "2041962" at bounding box center [205, 96] width 29 height 11
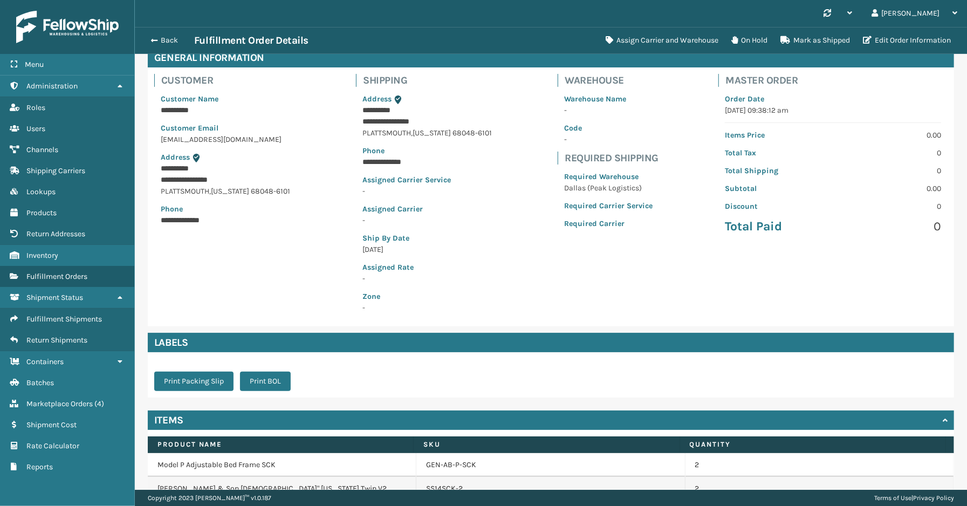
scroll to position [111, 0]
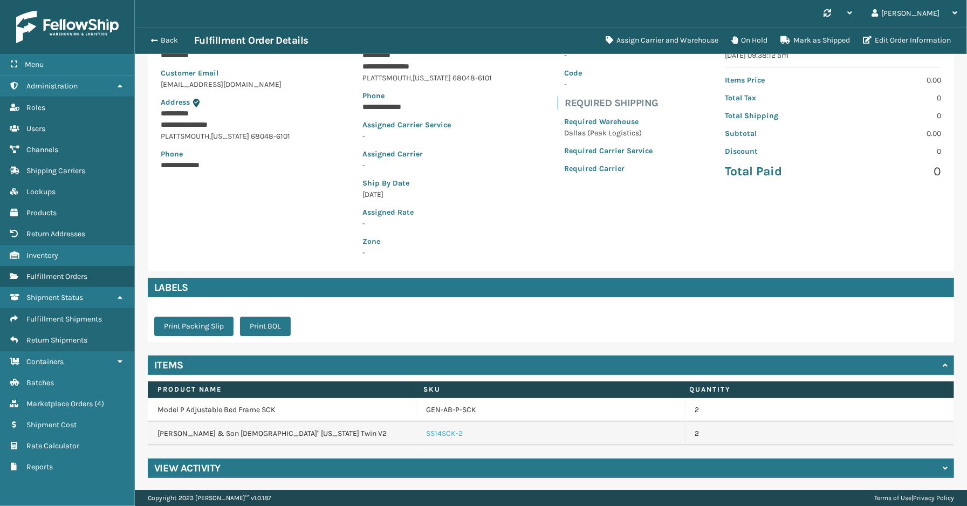
click at [450, 432] on link "SS14SCK-2" at bounding box center [444, 433] width 37 height 11
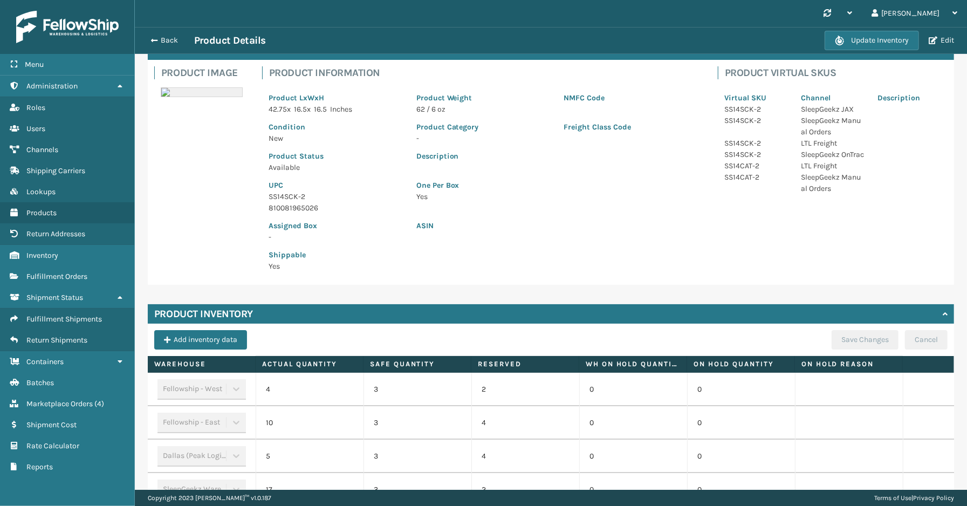
scroll to position [134, 0]
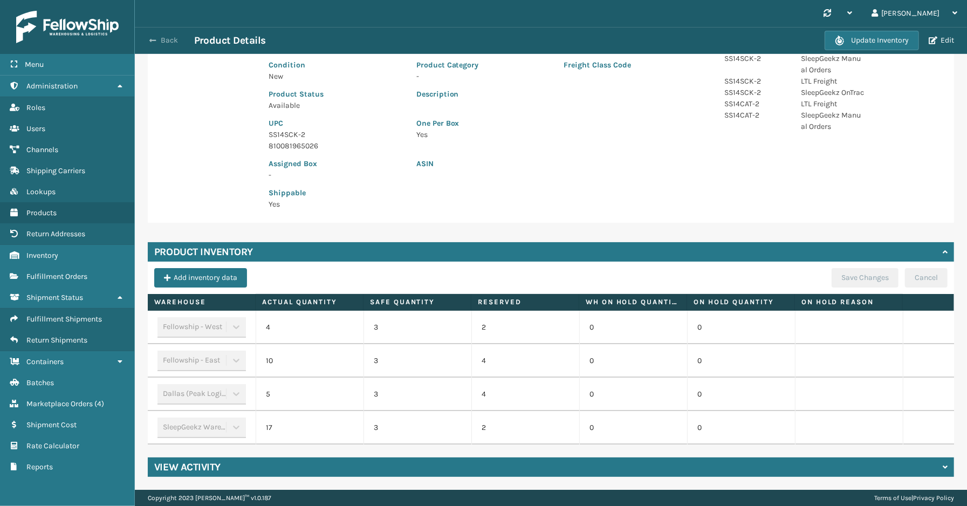
click at [171, 40] on button "Back" at bounding box center [170, 41] width 50 height 10
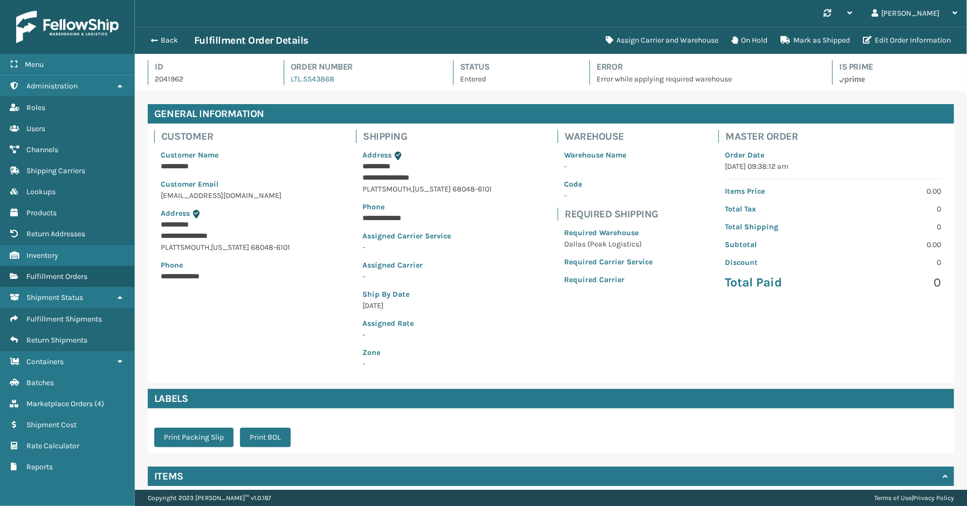
scroll to position [25, 832]
drag, startPoint x: 336, startPoint y: 78, endPoint x: 300, endPoint y: 80, distance: 36.2
click at [300, 80] on div "Order Number LTL.SS43868" at bounding box center [359, 72] width 150 height 24
copy link "SS43868"
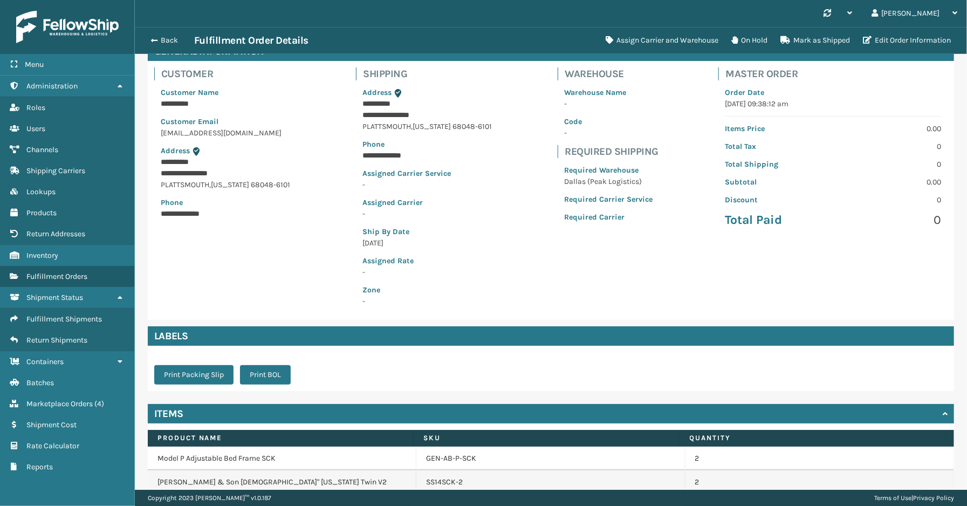
scroll to position [111, 0]
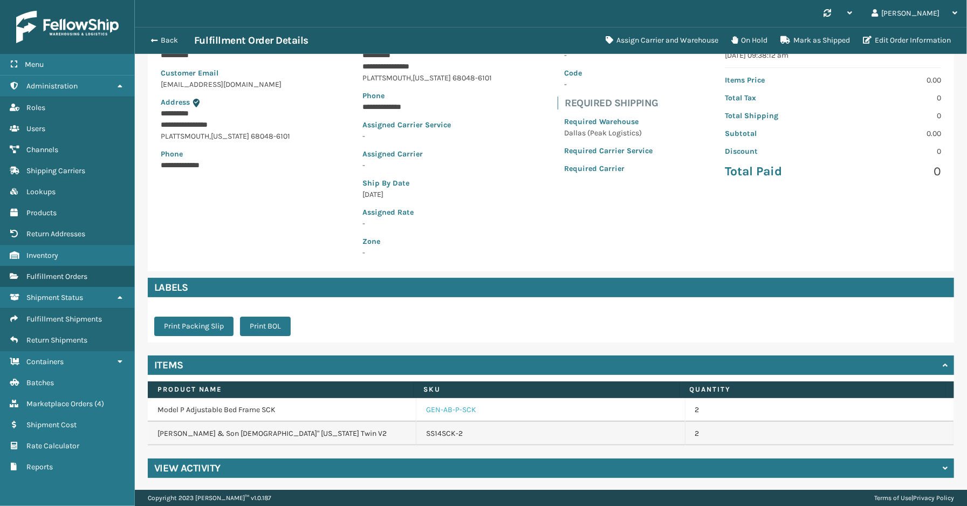
click at [446, 409] on link "GEN-AB-P-SCK" at bounding box center [451, 409] width 50 height 11
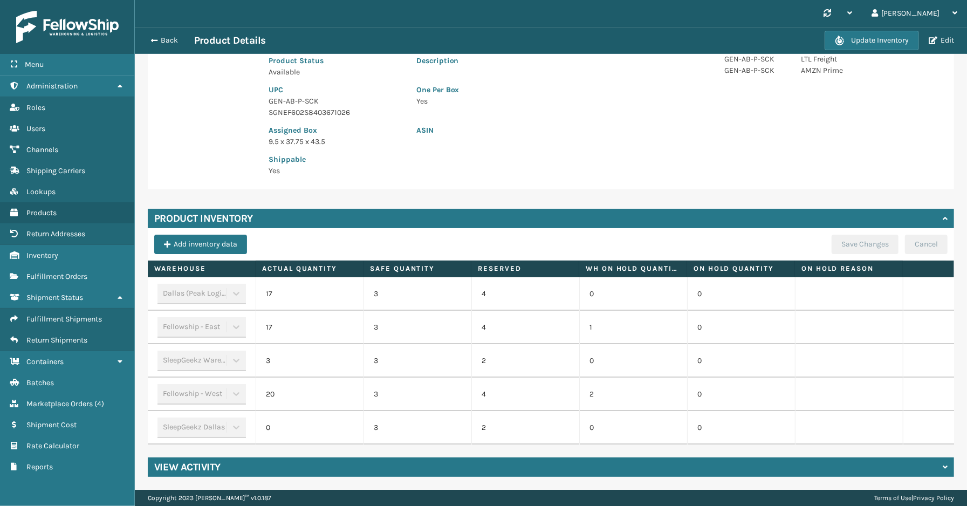
scroll to position [168, 0]
click at [149, 37] on span "button" at bounding box center [152, 41] width 6 height 8
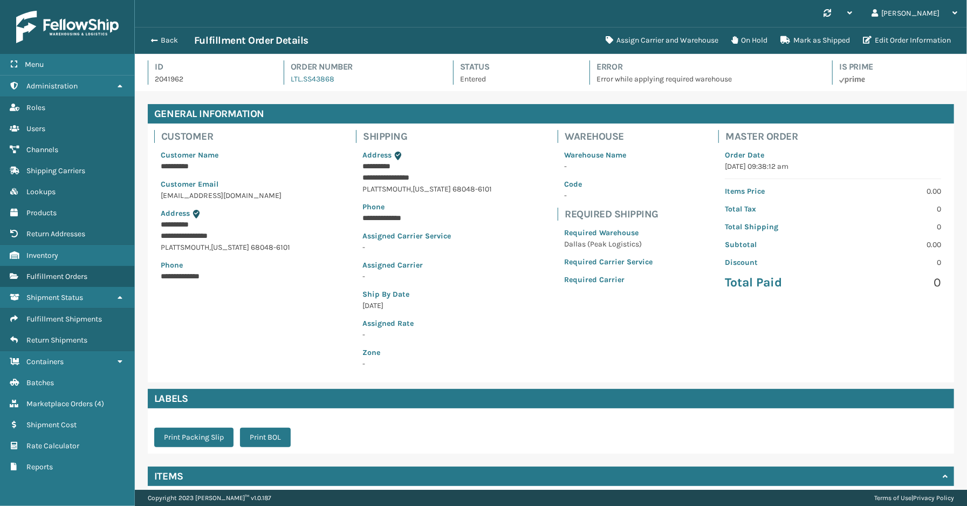
scroll to position [25, 832]
click at [151, 37] on span "button" at bounding box center [154, 41] width 6 height 8
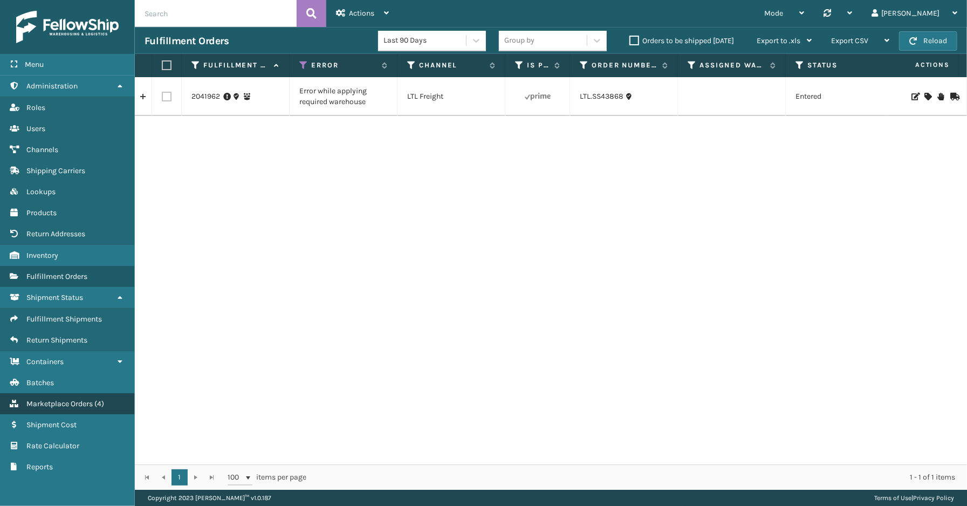
click at [71, 399] on span "Marketplace Orders" at bounding box center [59, 403] width 66 height 9
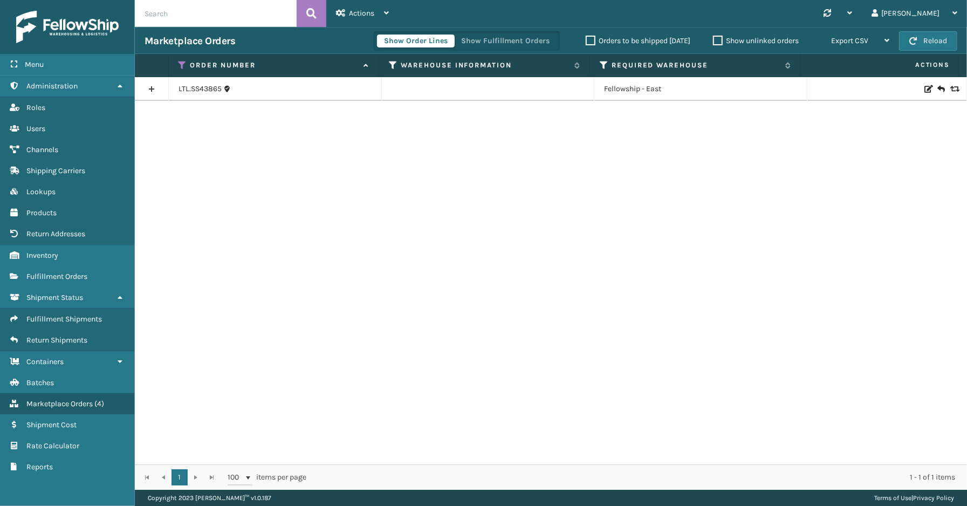
drag, startPoint x: 190, startPoint y: 171, endPoint x: 161, endPoint y: 171, distance: 29.7
click at [190, 171] on div "LTL.SS43865 Fellowship - East" at bounding box center [551, 270] width 832 height 387
click at [36, 272] on span "Fulfillment Orders" at bounding box center [56, 276] width 61 height 9
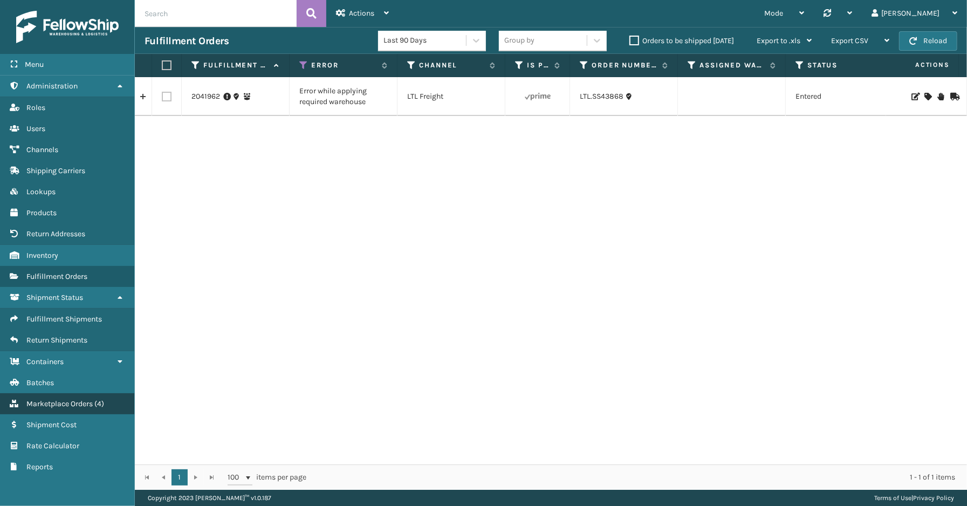
click at [83, 399] on span "Marketplace Orders" at bounding box center [59, 403] width 66 height 9
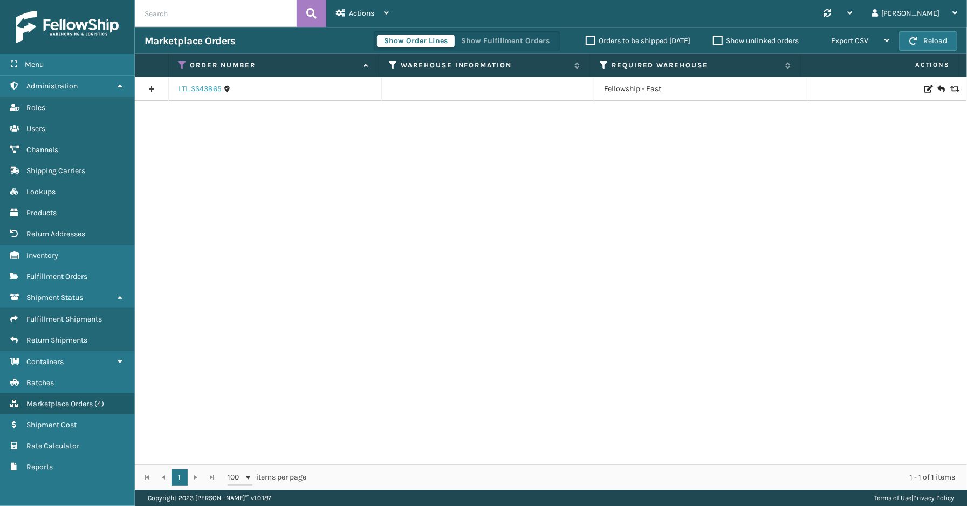
click at [195, 87] on link "LTL.SS43865" at bounding box center [199, 89] width 43 height 11
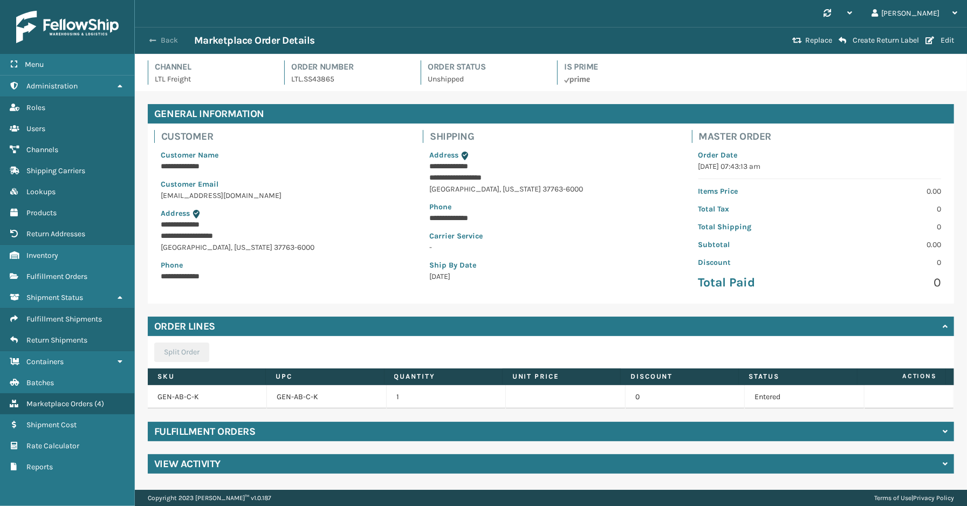
click at [149, 37] on span "button" at bounding box center [152, 41] width 6 height 8
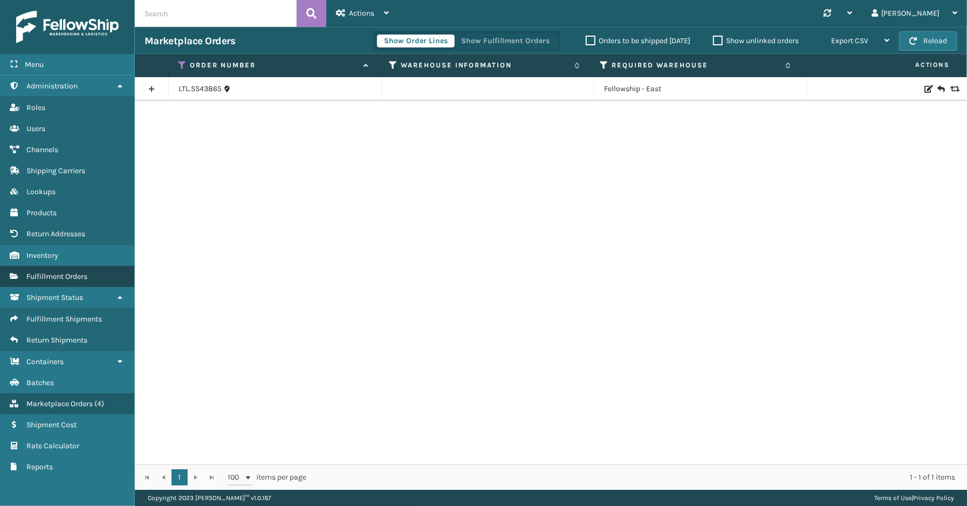
click at [79, 266] on link "Fulfillment Orders" at bounding box center [67, 276] width 134 height 21
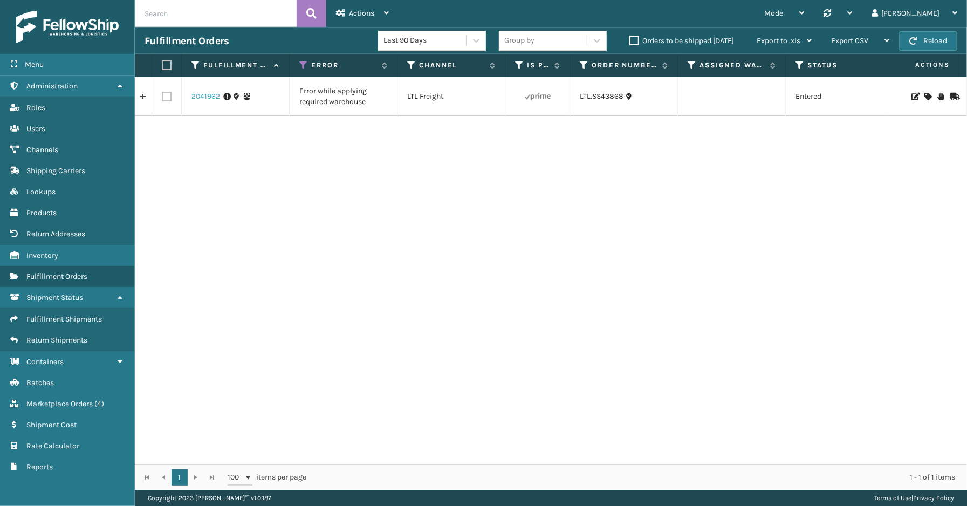
click at [209, 97] on link "2041962" at bounding box center [205, 96] width 29 height 11
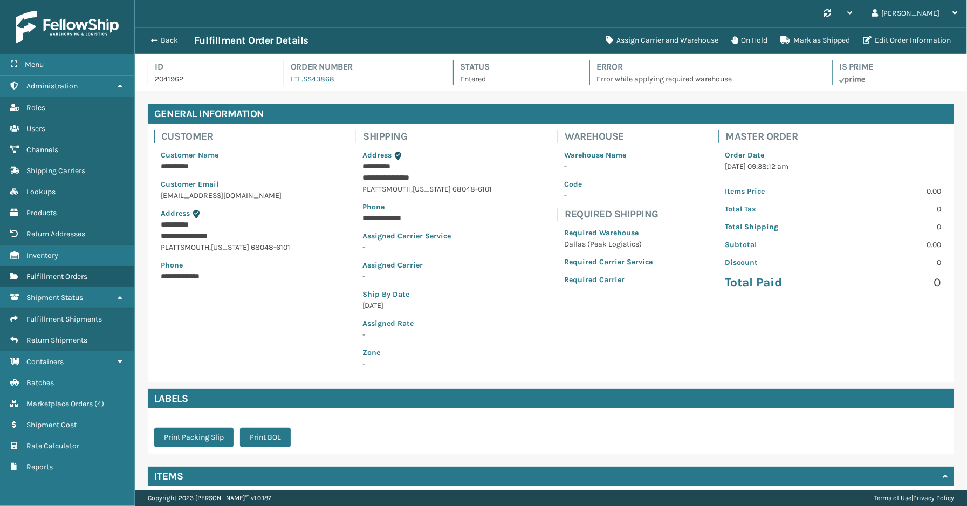
scroll to position [111, 0]
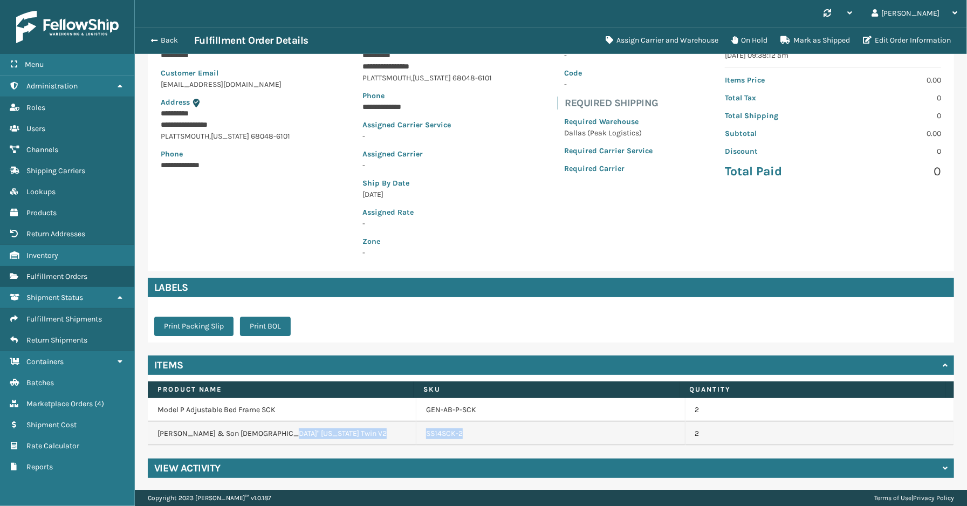
drag, startPoint x: 454, startPoint y: 436, endPoint x: 411, endPoint y: 436, distance: 43.1
click at [416, 436] on td "SS14SCK-2" at bounding box center [550, 434] width 269 height 24
drag, startPoint x: 472, startPoint y: 409, endPoint x: 418, endPoint y: 418, distance: 54.8
click at [418, 418] on td "GEN-AB-P-SCK" at bounding box center [550, 410] width 269 height 24
click at [488, 442] on td "SS14SCK-2" at bounding box center [550, 434] width 269 height 24
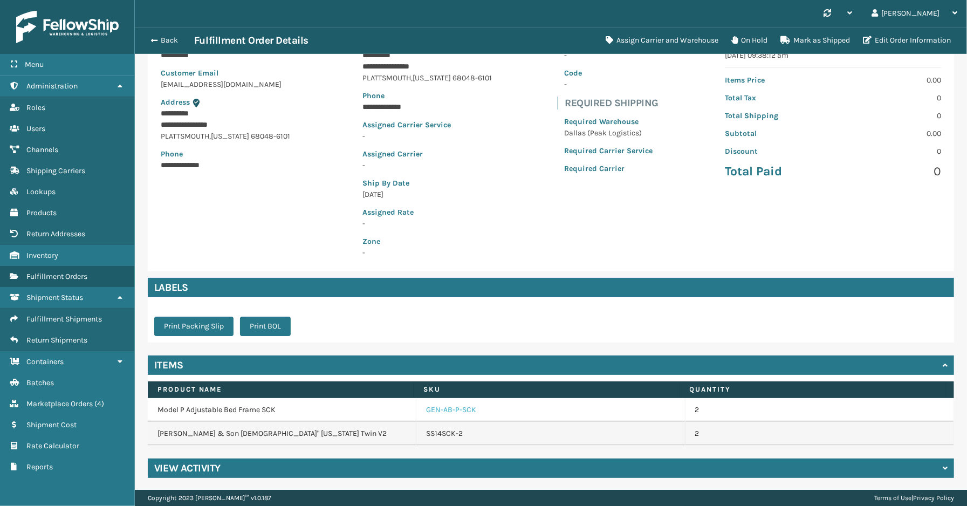
click at [449, 407] on link "GEN-AB-P-SCK" at bounding box center [451, 409] width 50 height 11
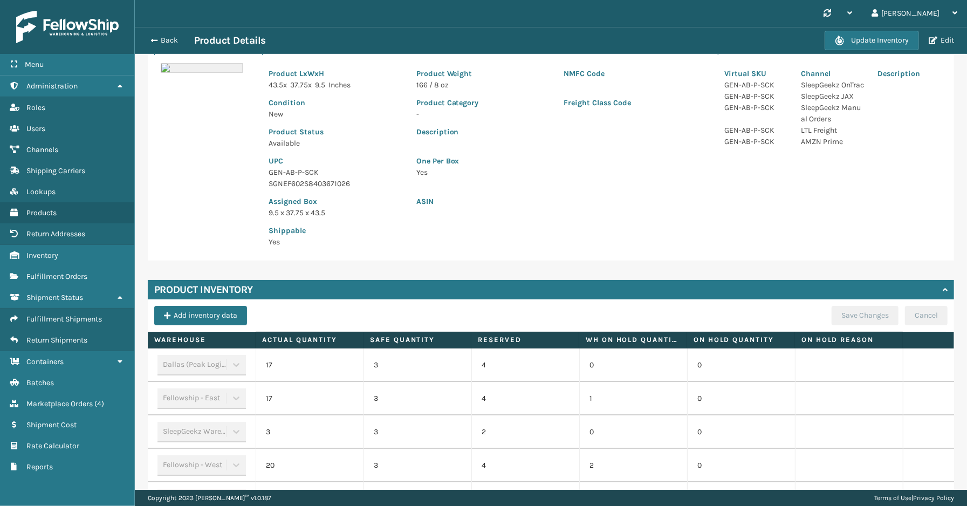
scroll to position [168, 0]
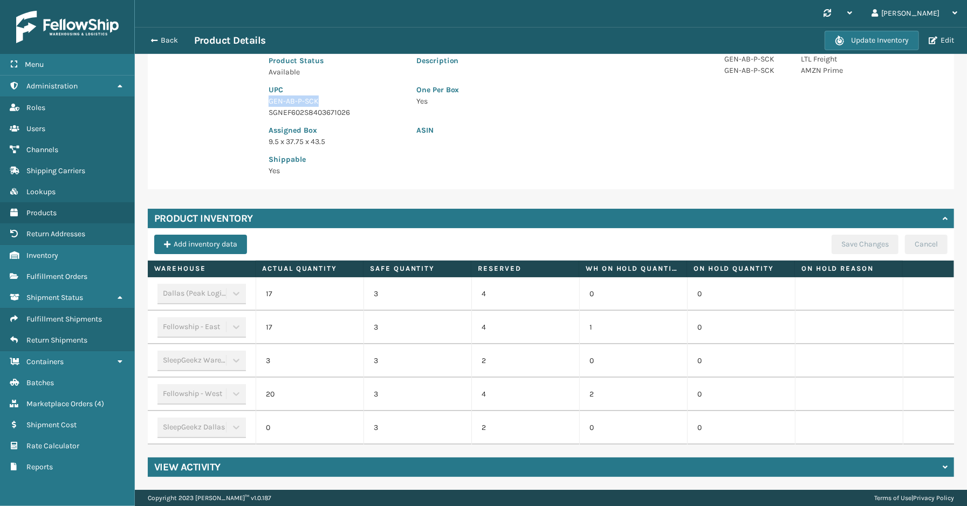
drag, startPoint x: 324, startPoint y: 93, endPoint x: 270, endPoint y: 89, distance: 54.1
click at [270, 95] on p "GEN-AB-P-SCK" at bounding box center [336, 100] width 135 height 11
click at [63, 266] on link "Fulfillment Orders" at bounding box center [67, 276] width 134 height 21
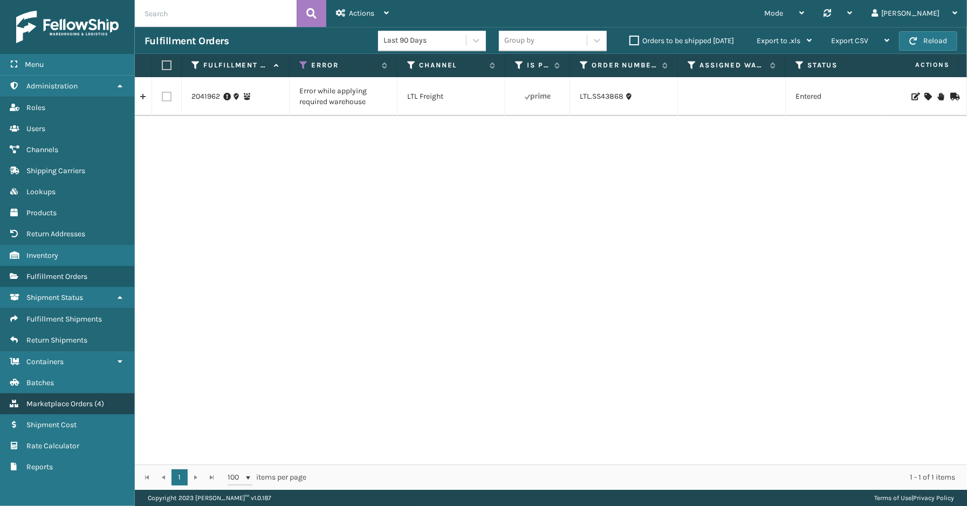
click at [39, 399] on span "Marketplace Orders" at bounding box center [59, 403] width 66 height 9
